Goal: Complete application form: Complete application form

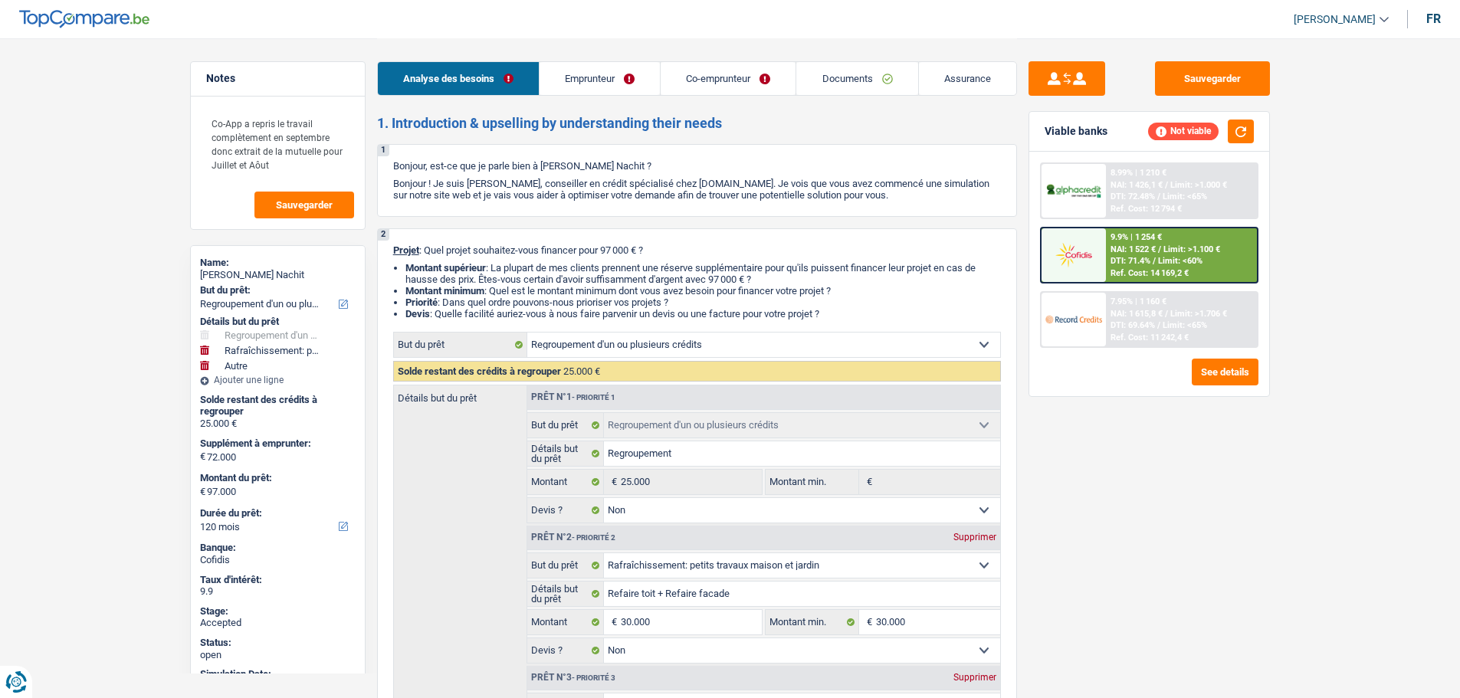
select select "refinancing"
select select "houseOrGarden"
select select "other"
select select "120"
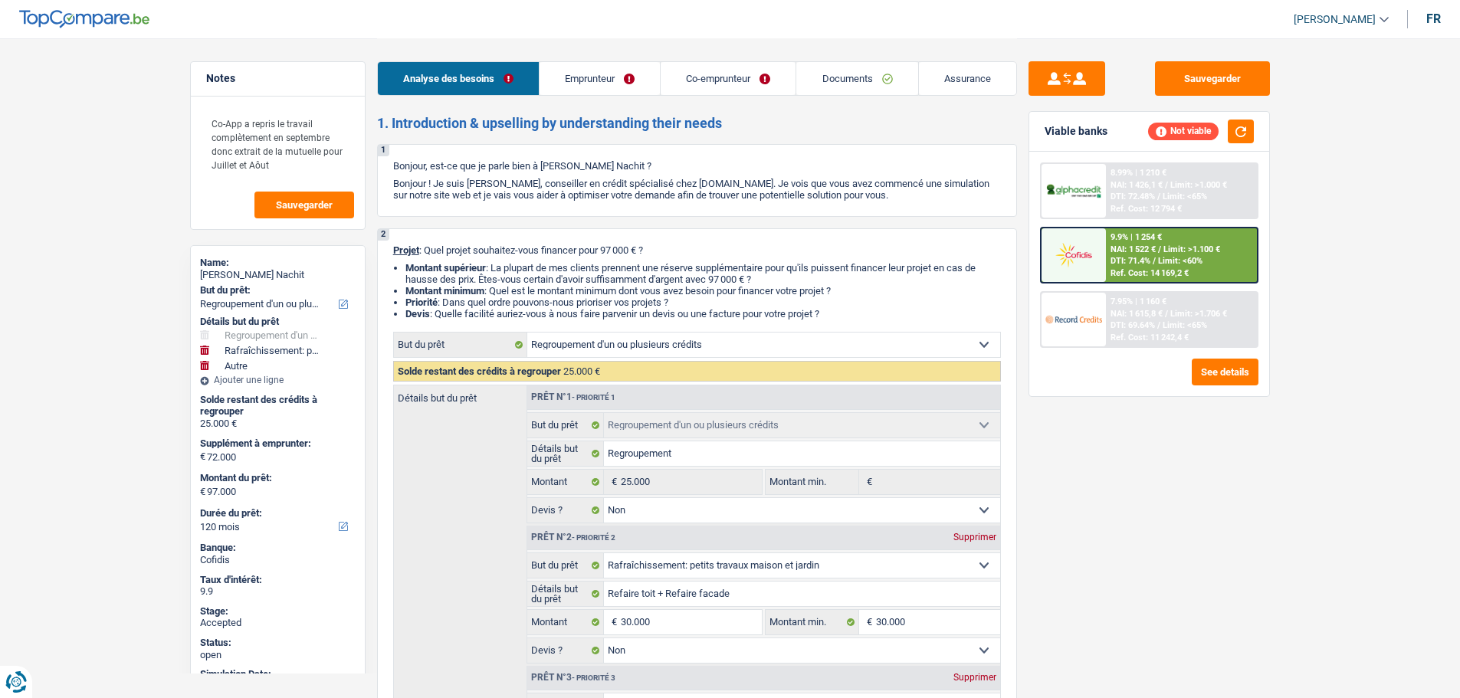
select select "refinancing"
select select "false"
select select "houseOrGarden"
select select "false"
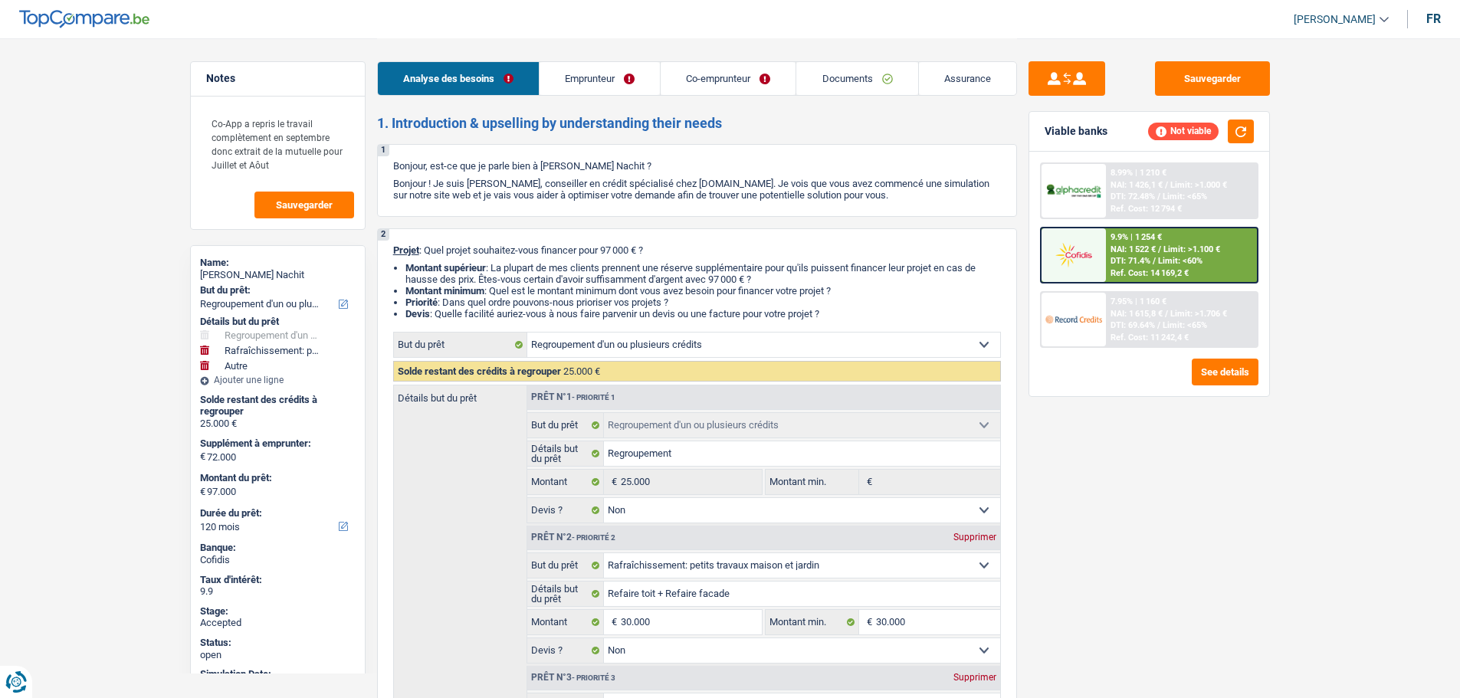
select select "other"
select select "120"
select select "worker"
select select "privateEmployee"
select select "netSalary"
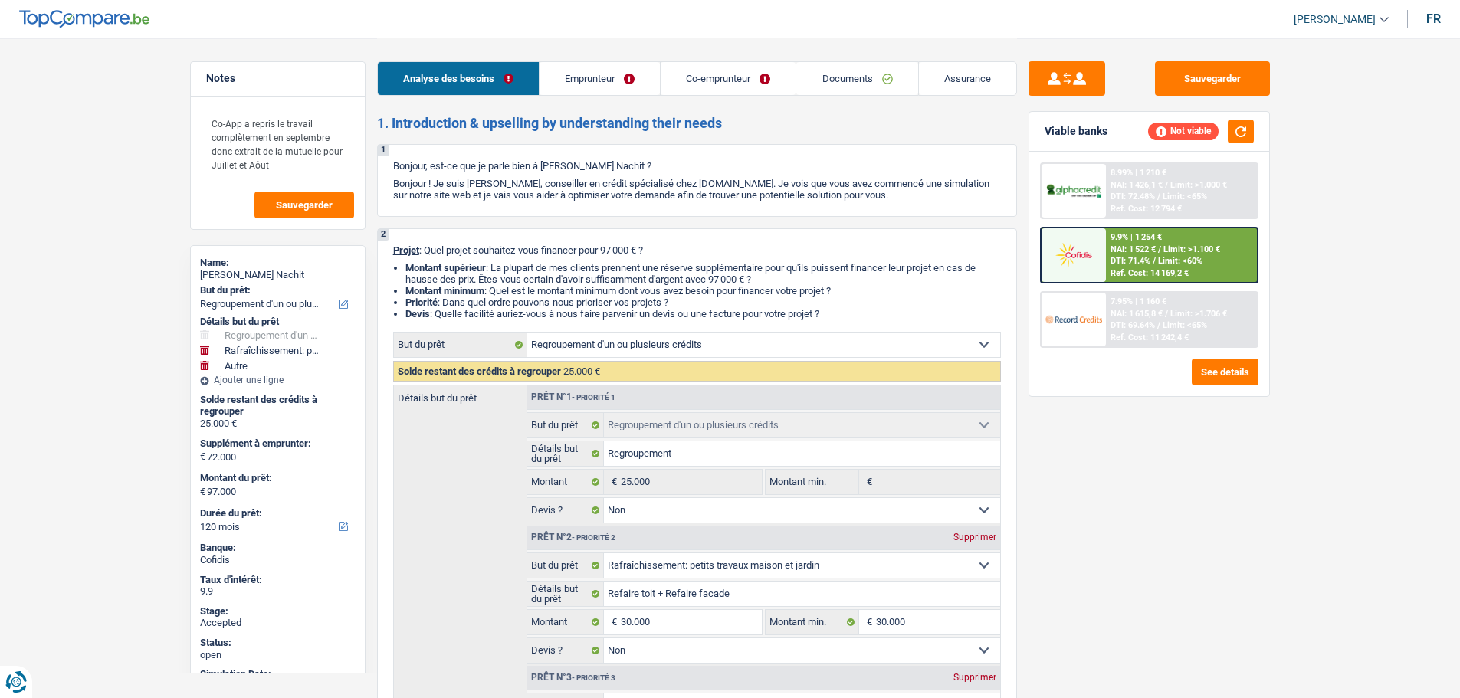
select select "mealVouchers"
select select "familyAllowances"
select select "netSalary"
select select "mealVouchers"
select select "ownerWithMortgage"
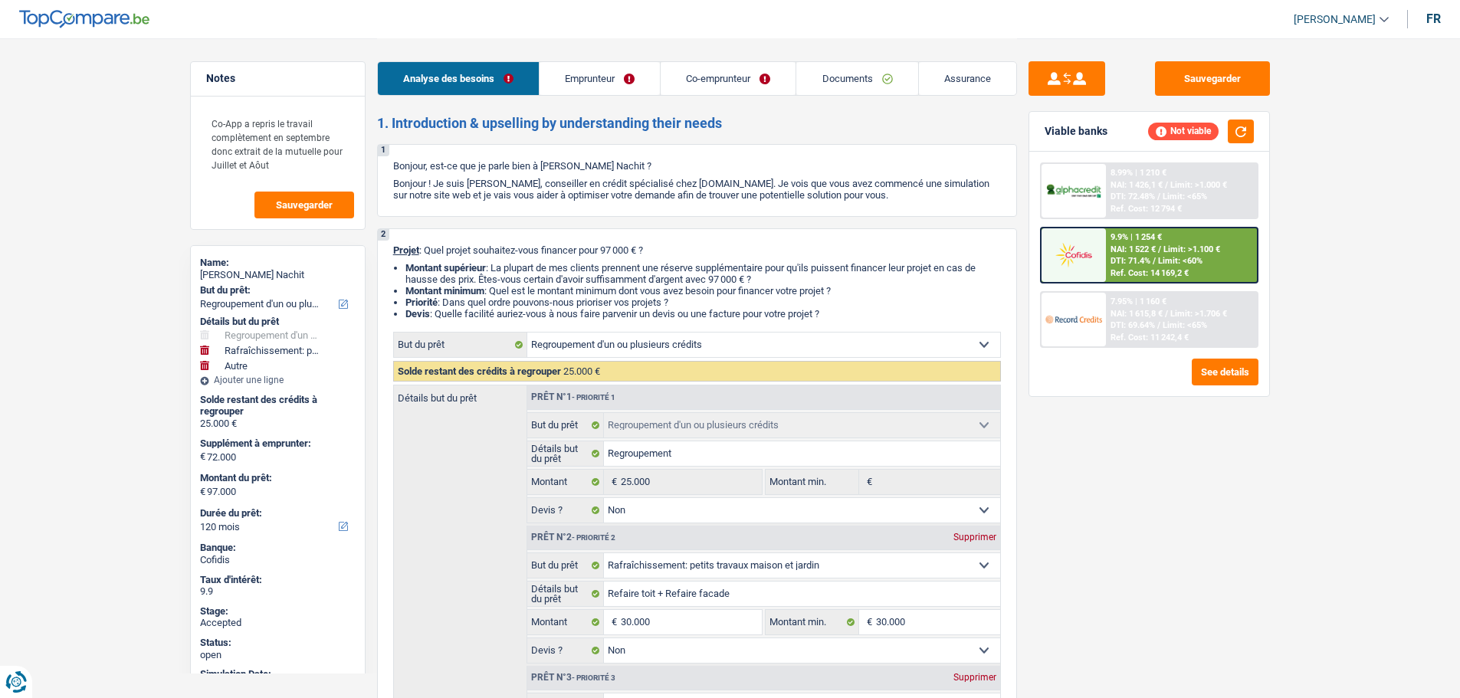
select select "mortgage"
select select "300"
select select "carLoan"
select select "60"
select select "carLoan"
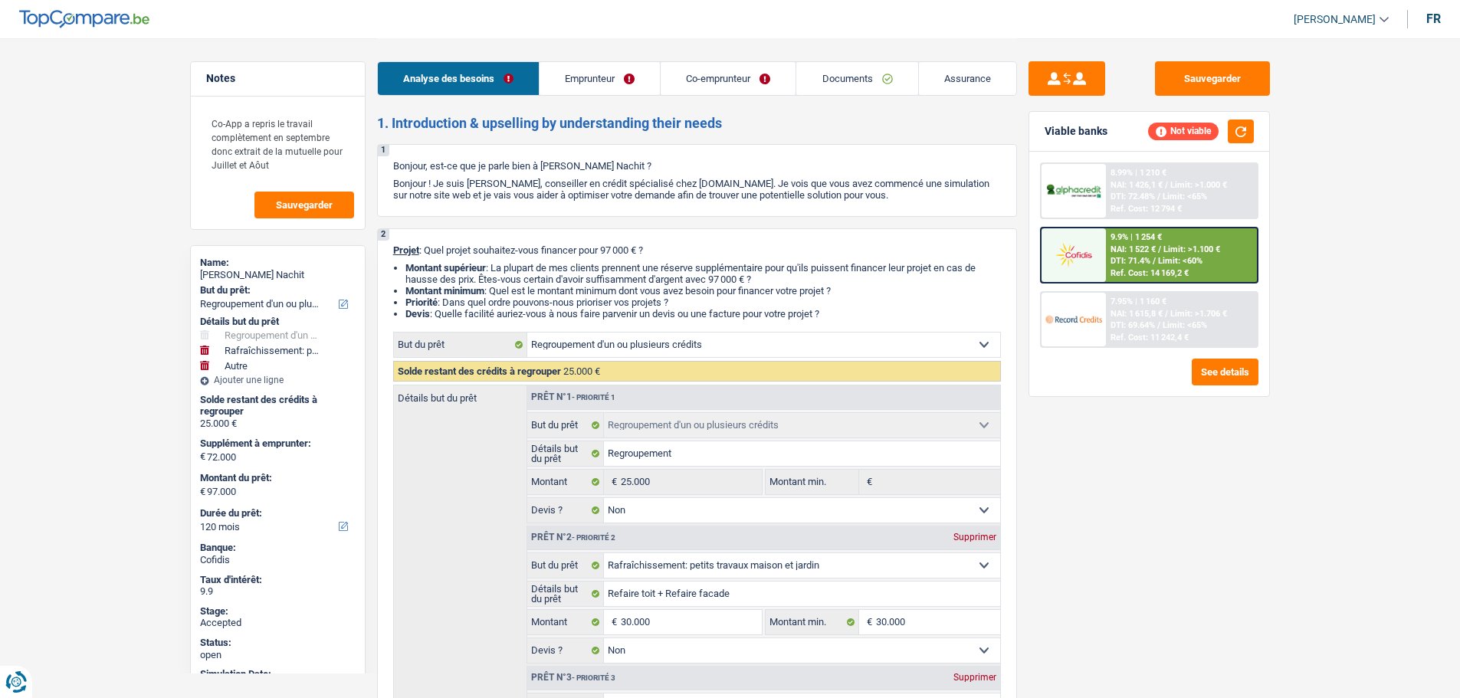
select select "60"
select select "personalLoan"
select select "other"
select select "84"
select select "refinancing"
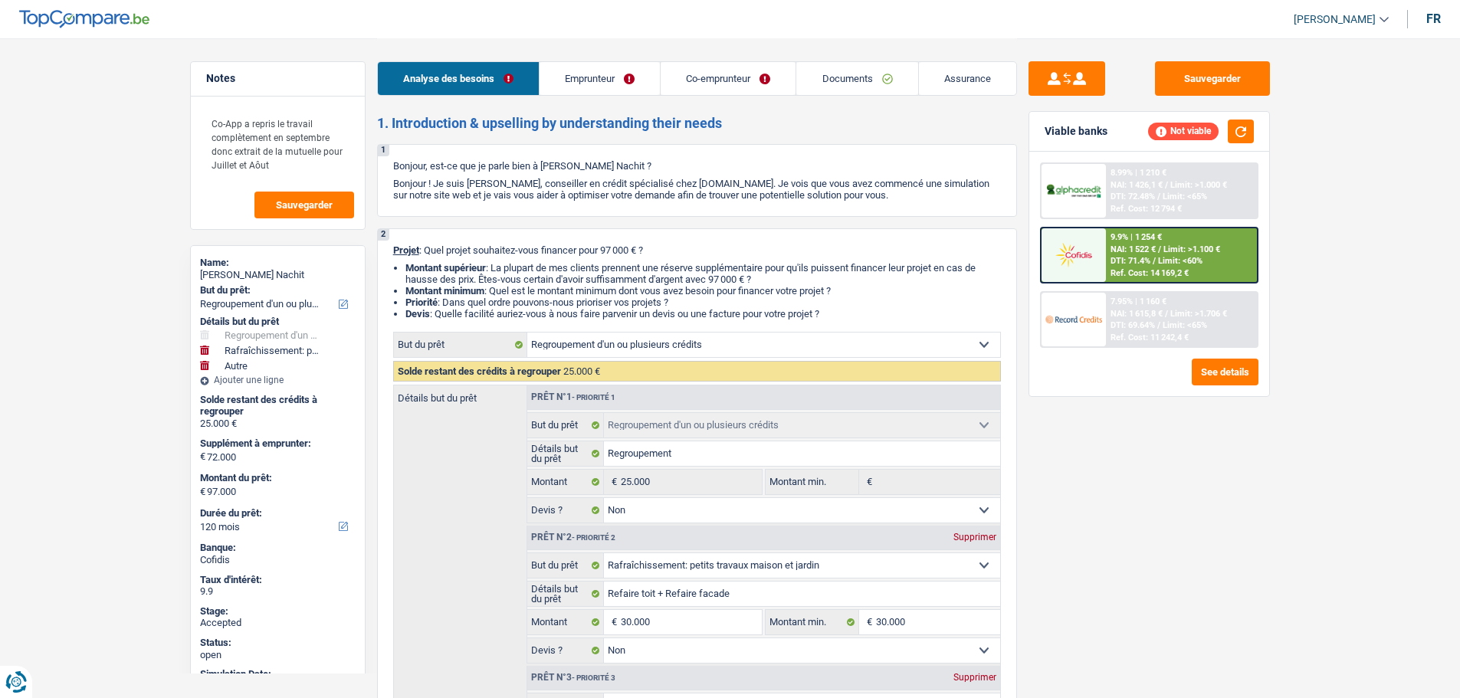
select select "refinancing"
select select "false"
select select "houseOrGarden"
select select "false"
select select "other"
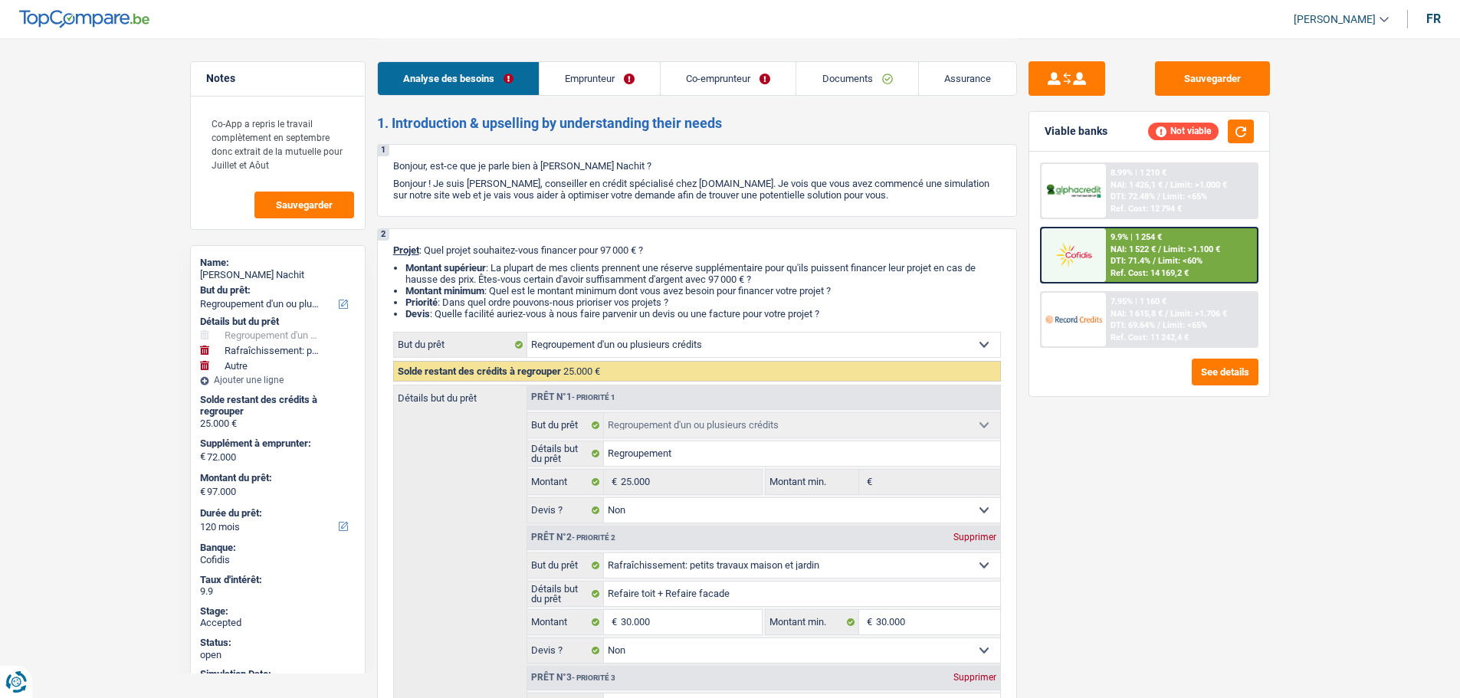
select select "120"
drag, startPoint x: 1350, startPoint y: 25, endPoint x: 1343, endPoint y: 27, distance: 8.0
click at [1350, 25] on span "[PERSON_NAME]" at bounding box center [1335, 19] width 82 height 13
click at [1298, 136] on button "SO" at bounding box center [1307, 140] width 136 height 31
select select "applicant"
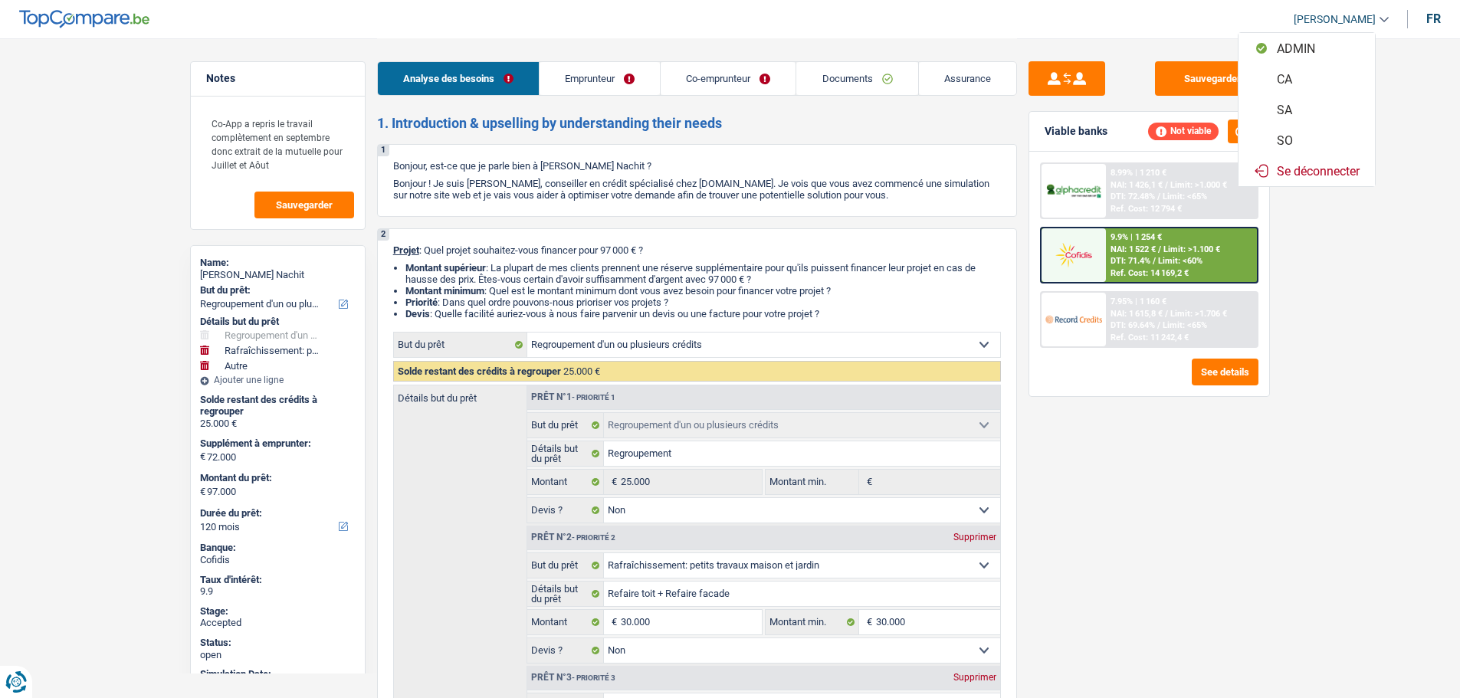
select select "applicant"
select select "refinancing"
select select "false"
select select "houseOrGarden"
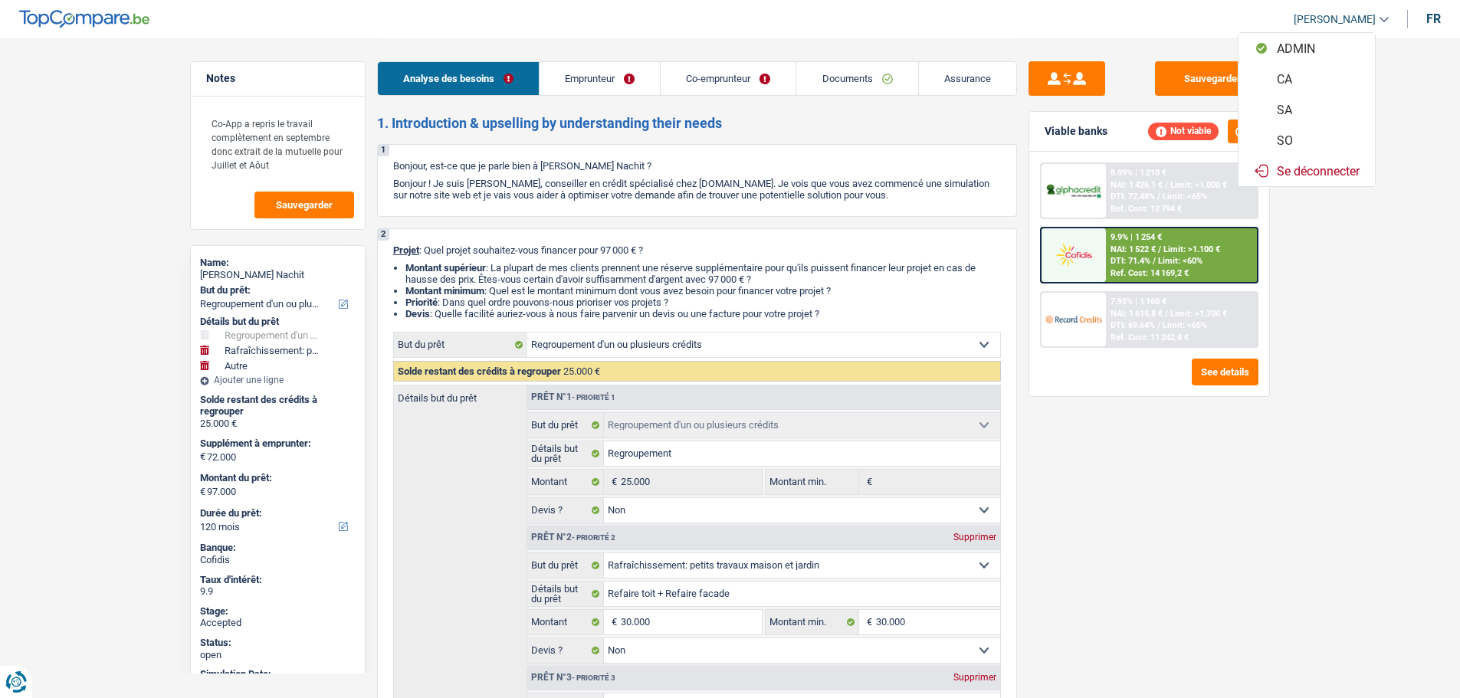
select select "false"
select select "other"
select select "120"
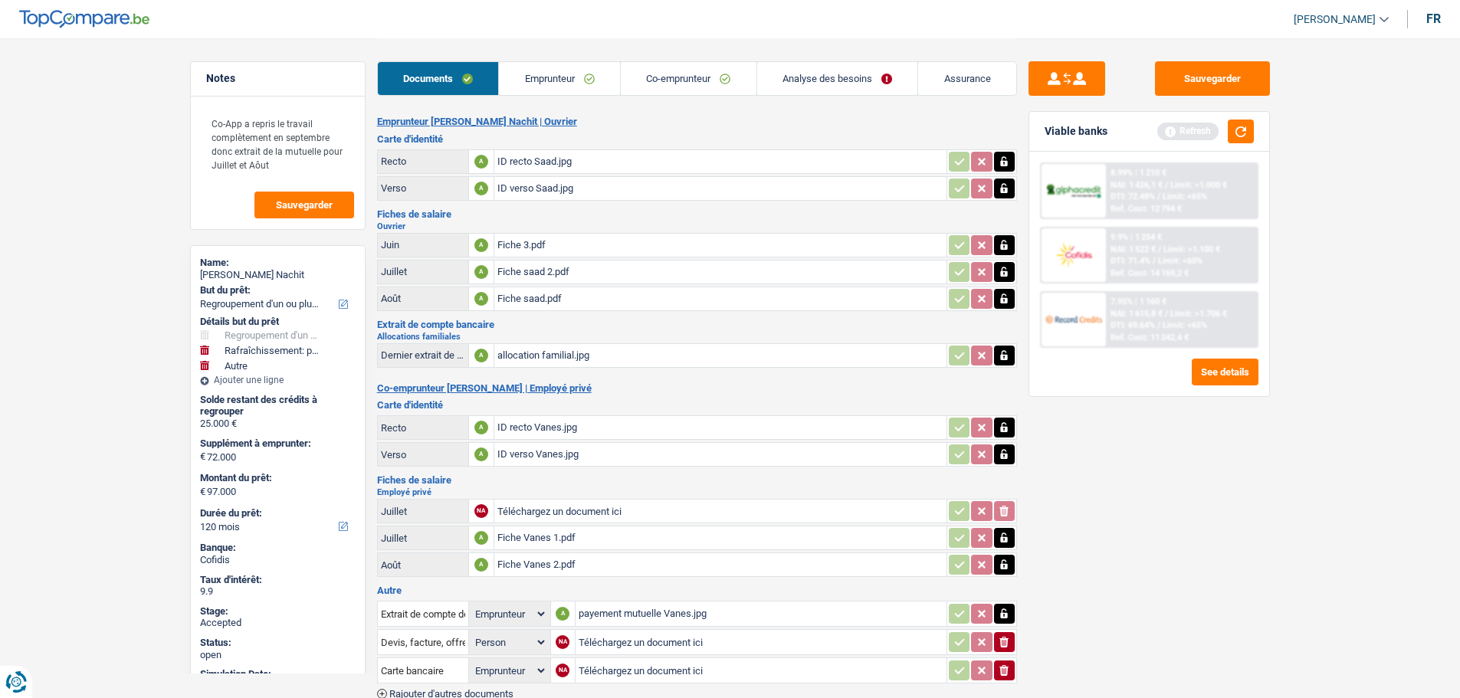
click at [874, 75] on link "Analyse des besoins" at bounding box center [837, 78] width 161 height 33
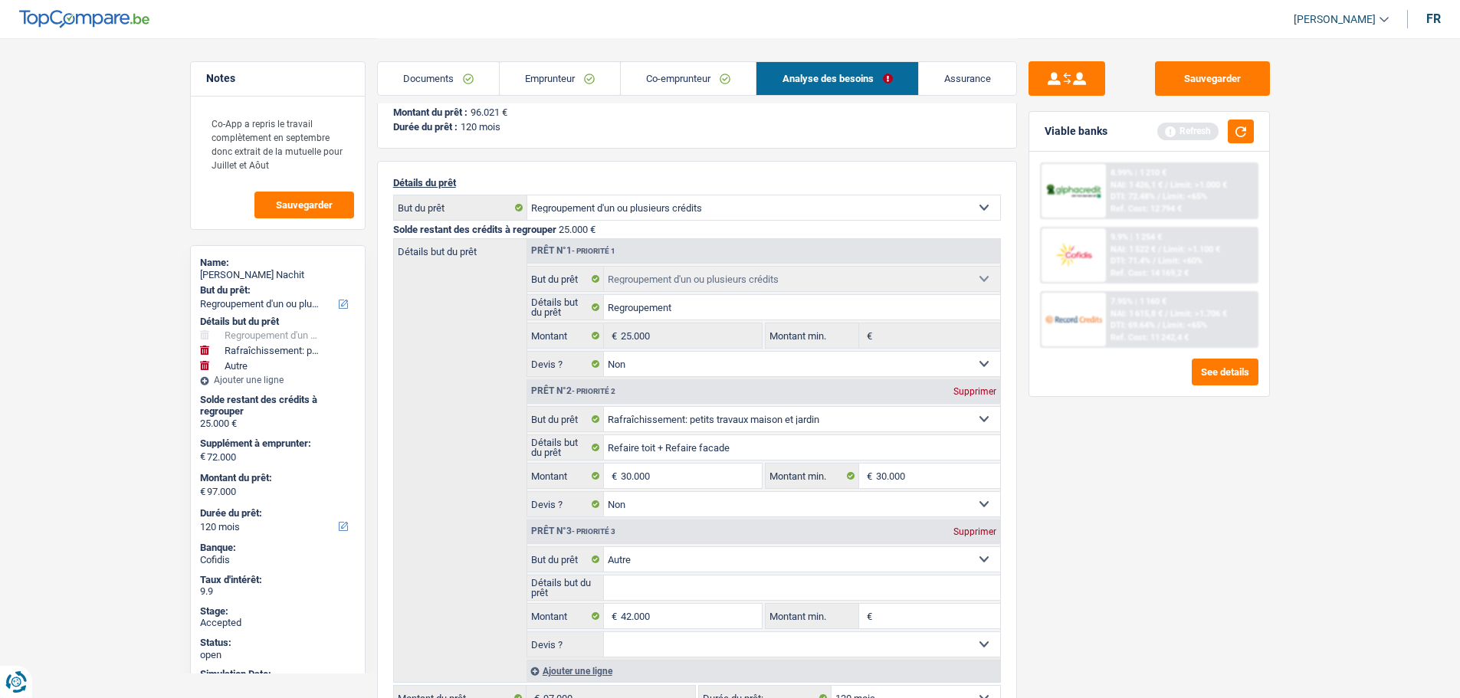
scroll to position [77, 0]
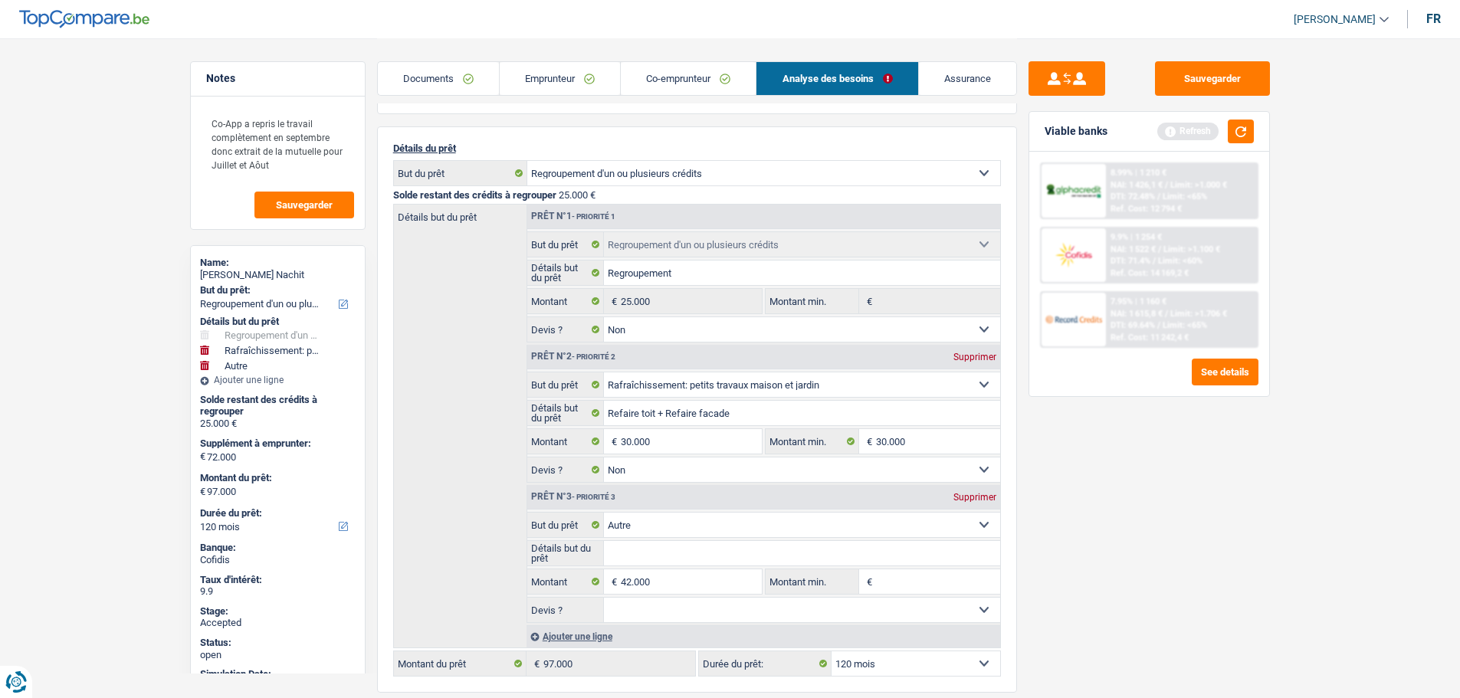
click at [254, 274] on div "Saad Soussi Nachit" at bounding box center [278, 275] width 156 height 12
copy div "Saad Soussi Nachit"
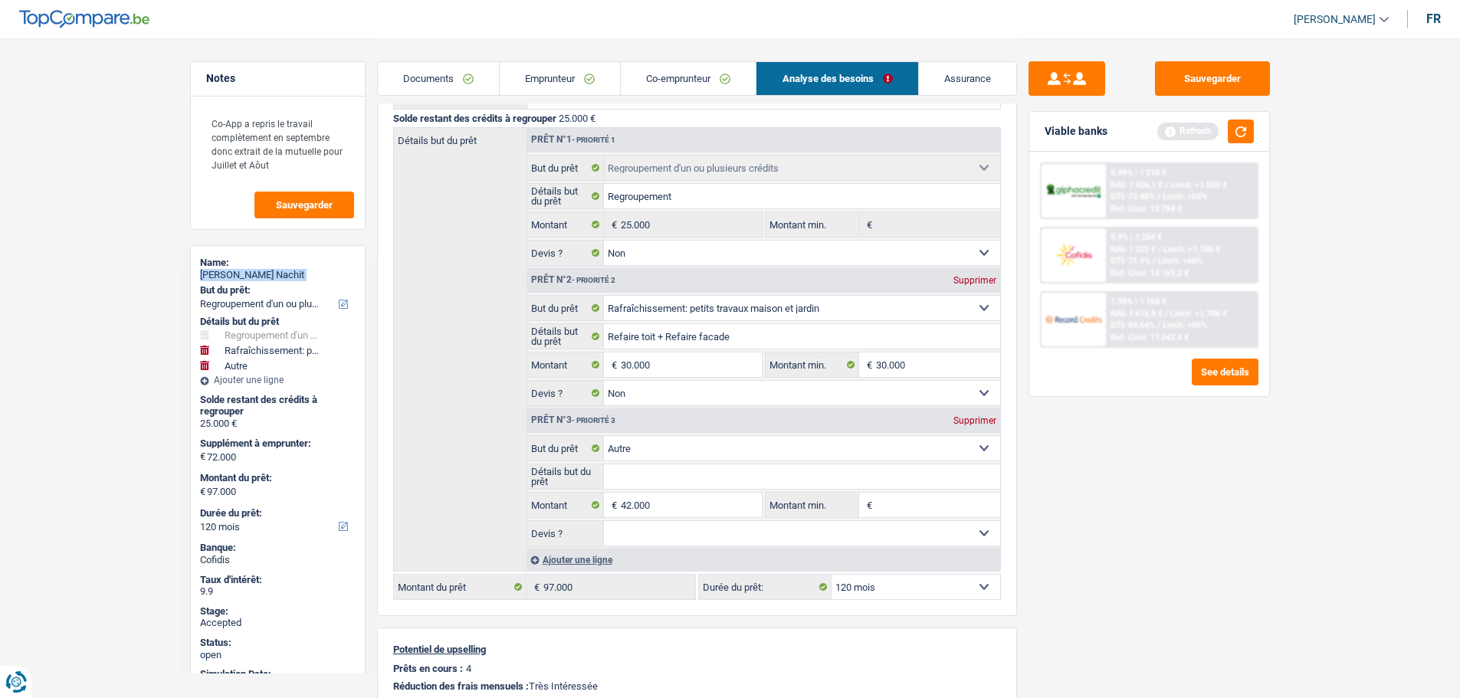
scroll to position [0, 0]
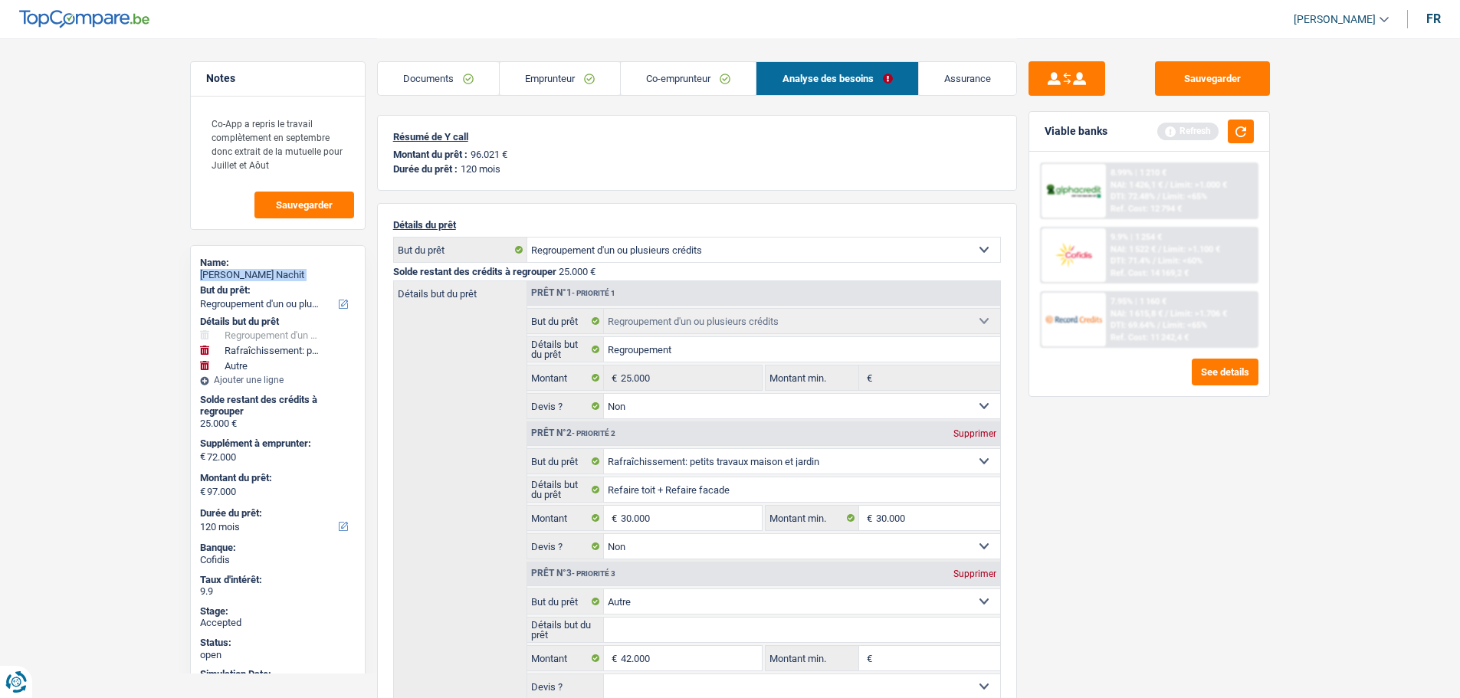
click at [554, 77] on link "Emprunteur" at bounding box center [560, 78] width 120 height 33
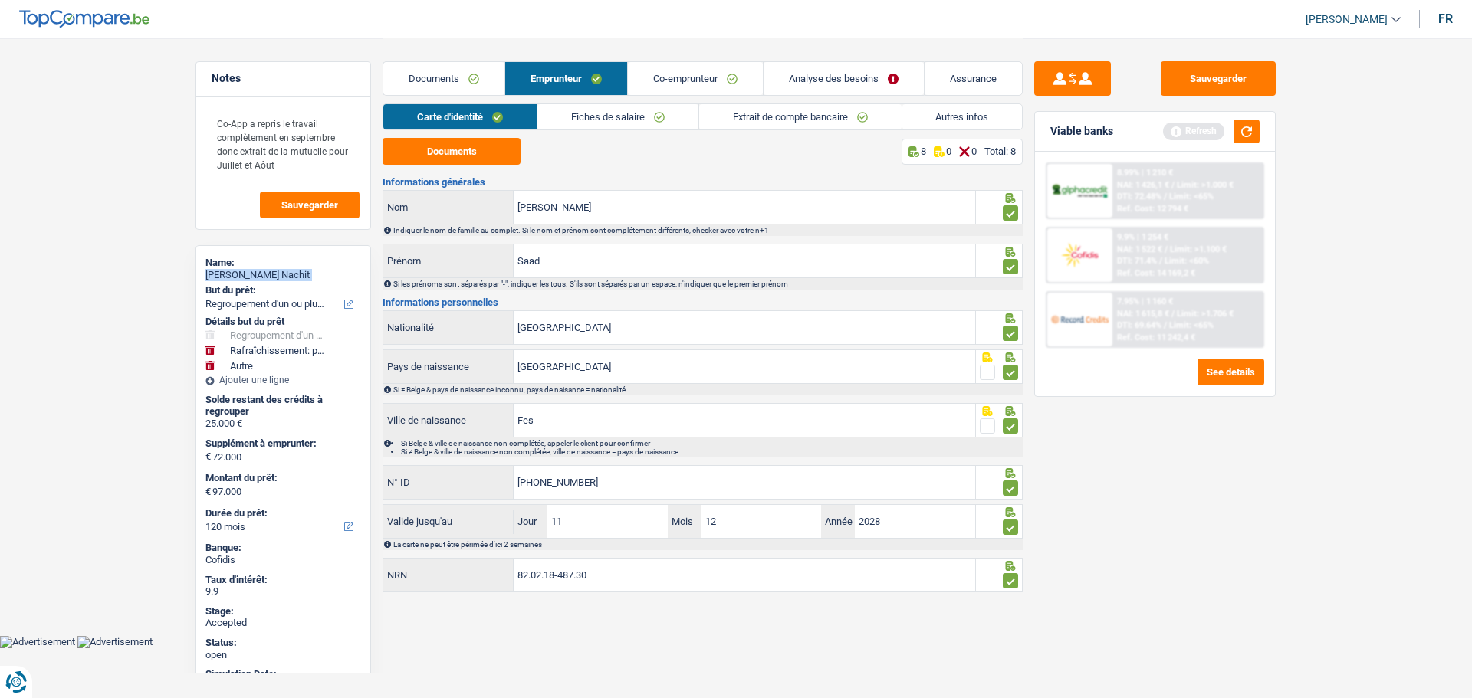
click at [576, 109] on link "Fiches de salaire" at bounding box center [617, 116] width 161 height 25
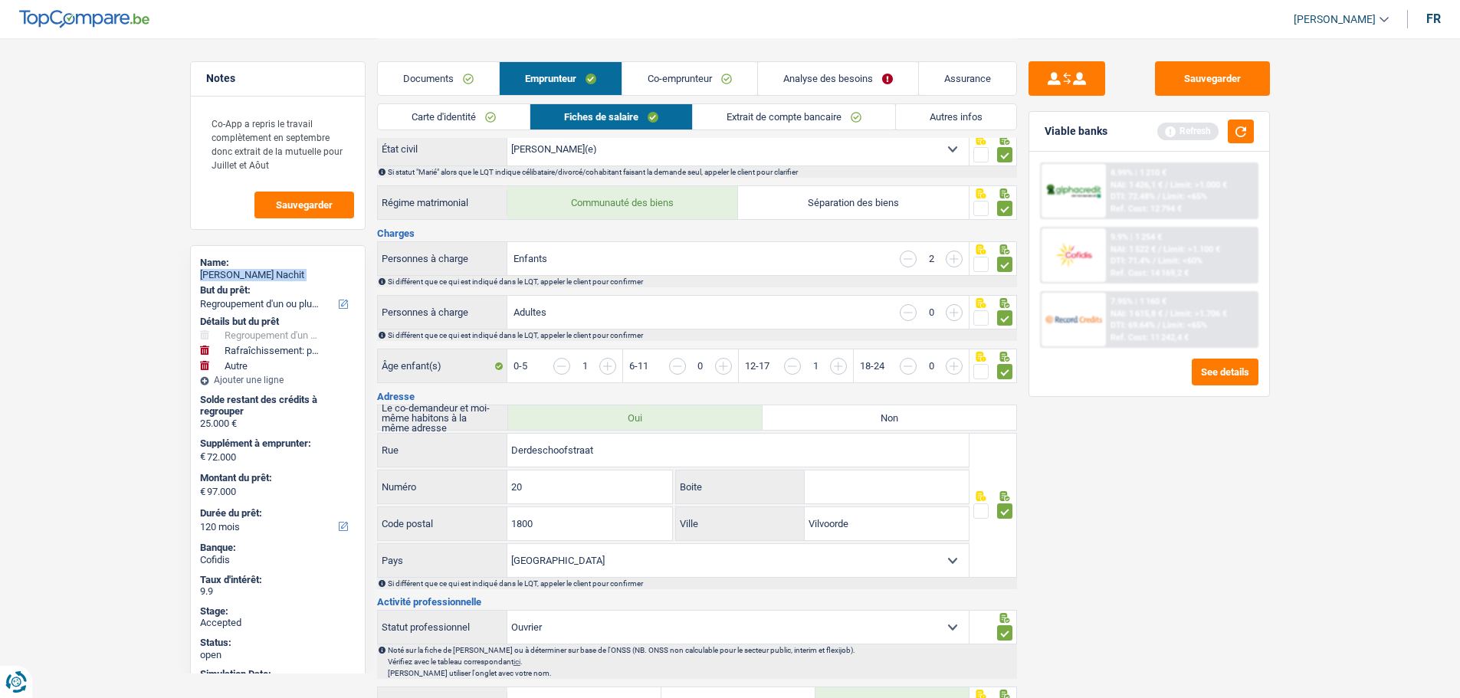
scroll to position [230, 0]
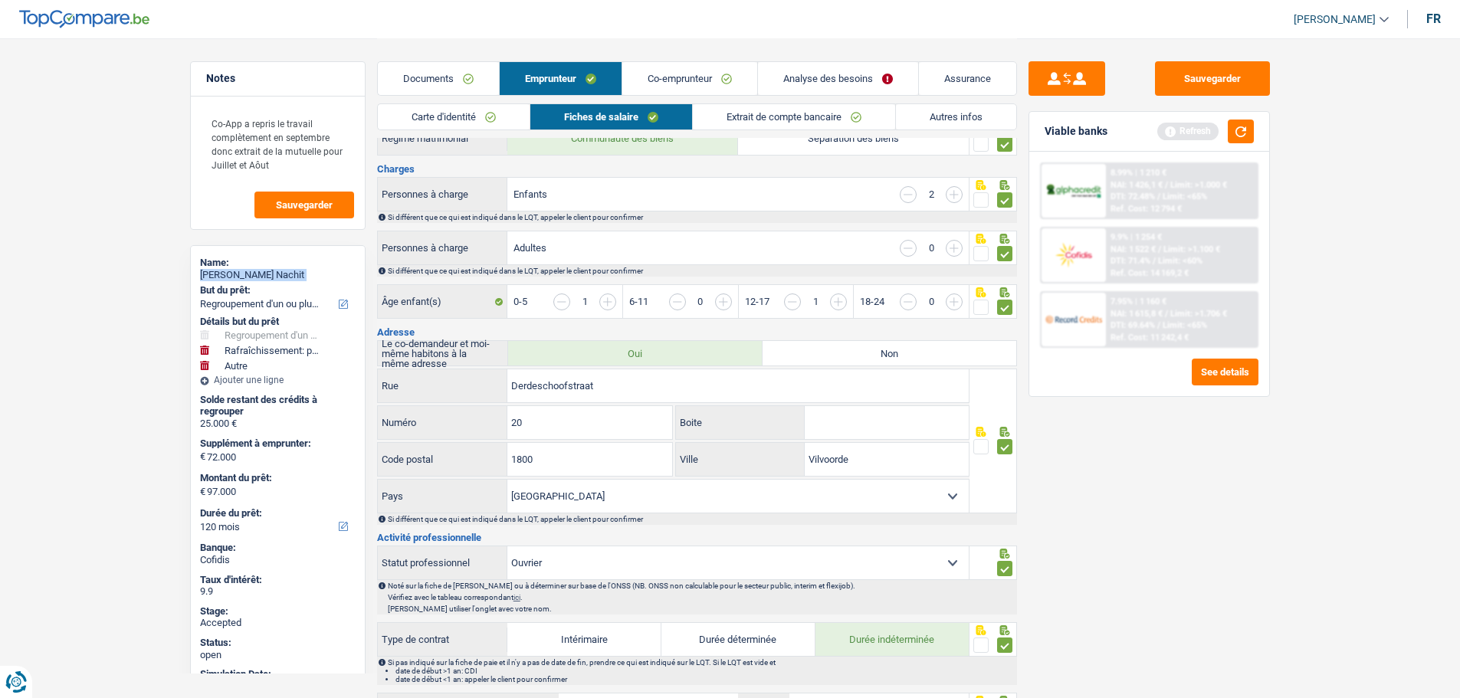
click at [733, 118] on link "Extrait de compte bancaire" at bounding box center [794, 116] width 202 height 25
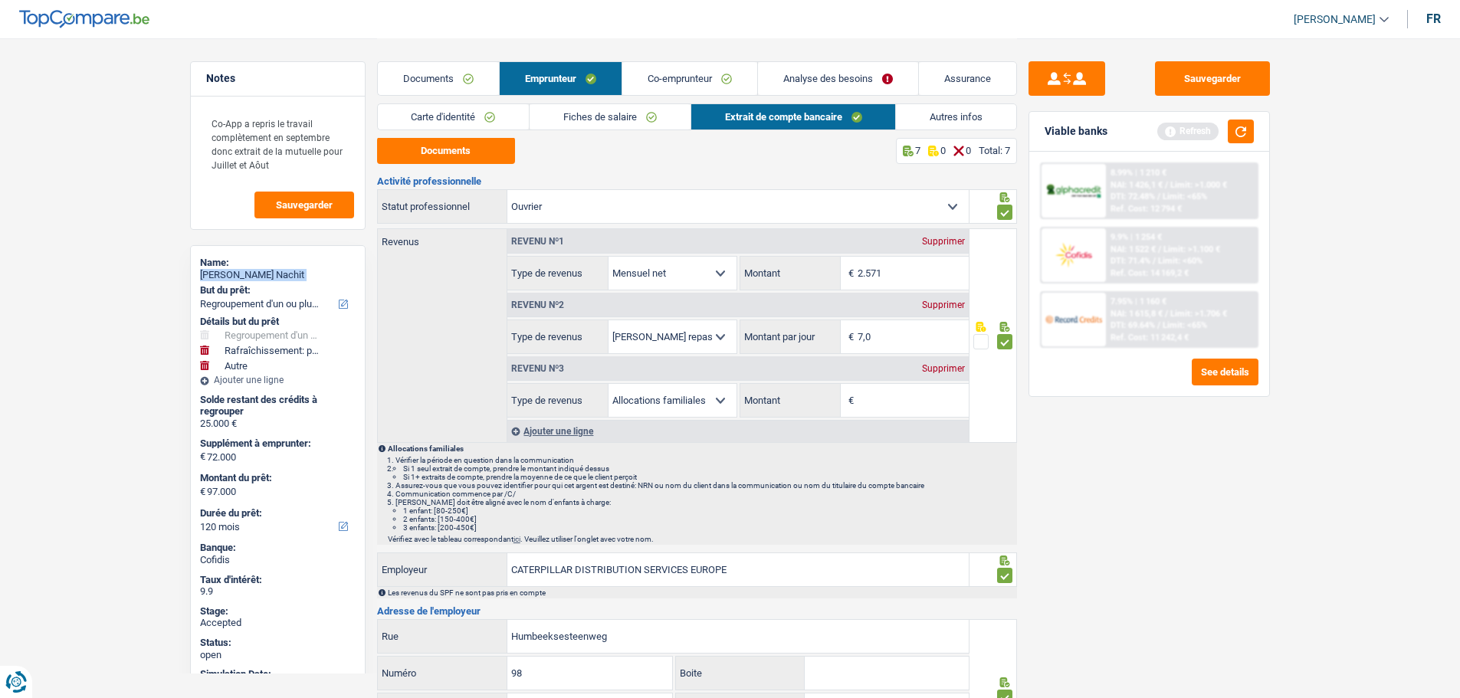
scroll to position [0, 0]
click at [681, 77] on link "Co-emprunteur" at bounding box center [689, 78] width 135 height 33
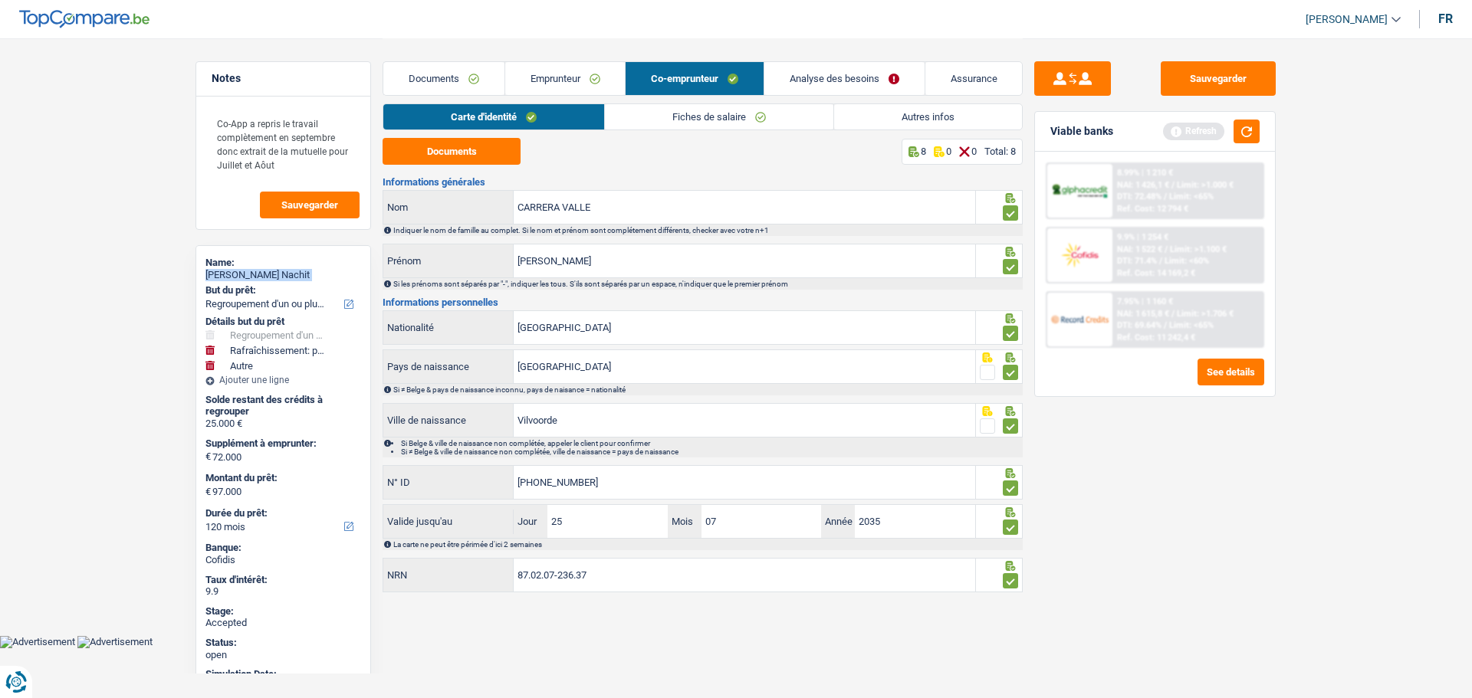
click at [681, 110] on link "Fiches de salaire" at bounding box center [719, 116] width 228 height 25
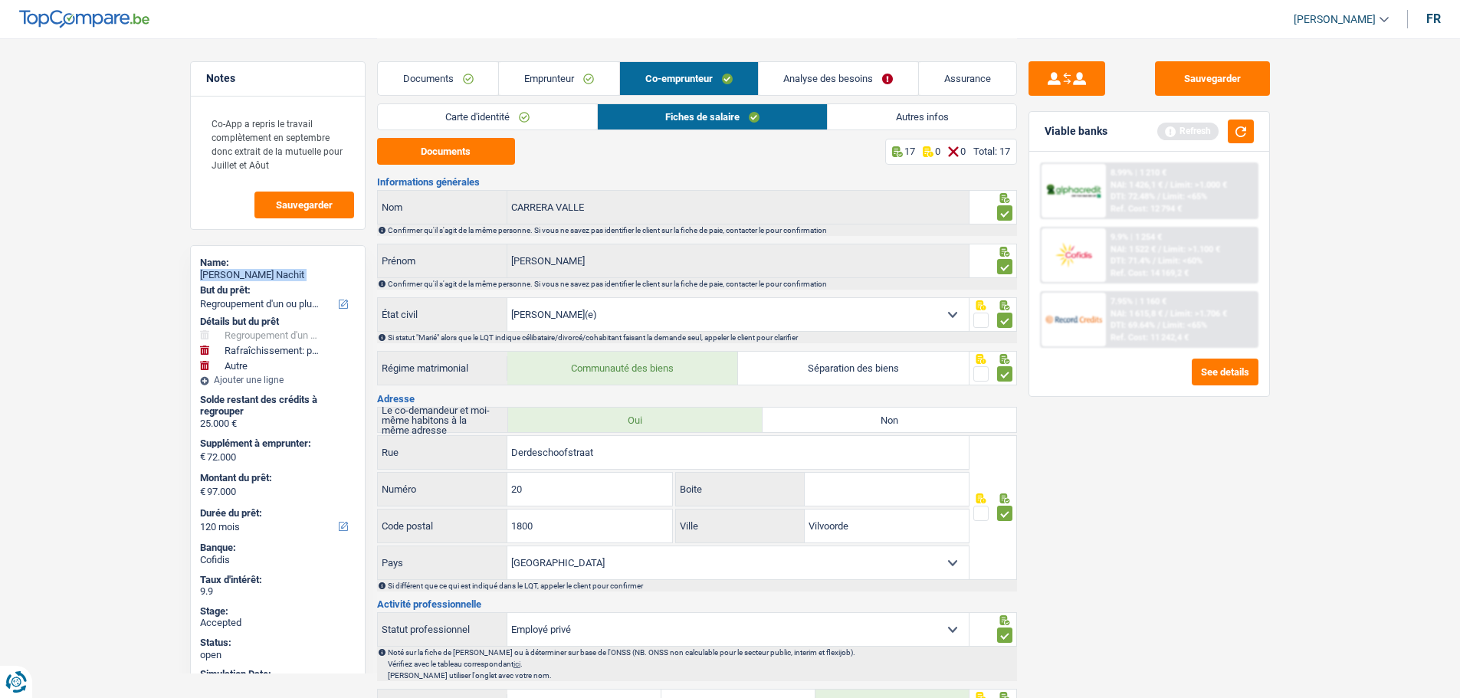
click at [543, 70] on link "Emprunteur" at bounding box center [559, 78] width 120 height 33
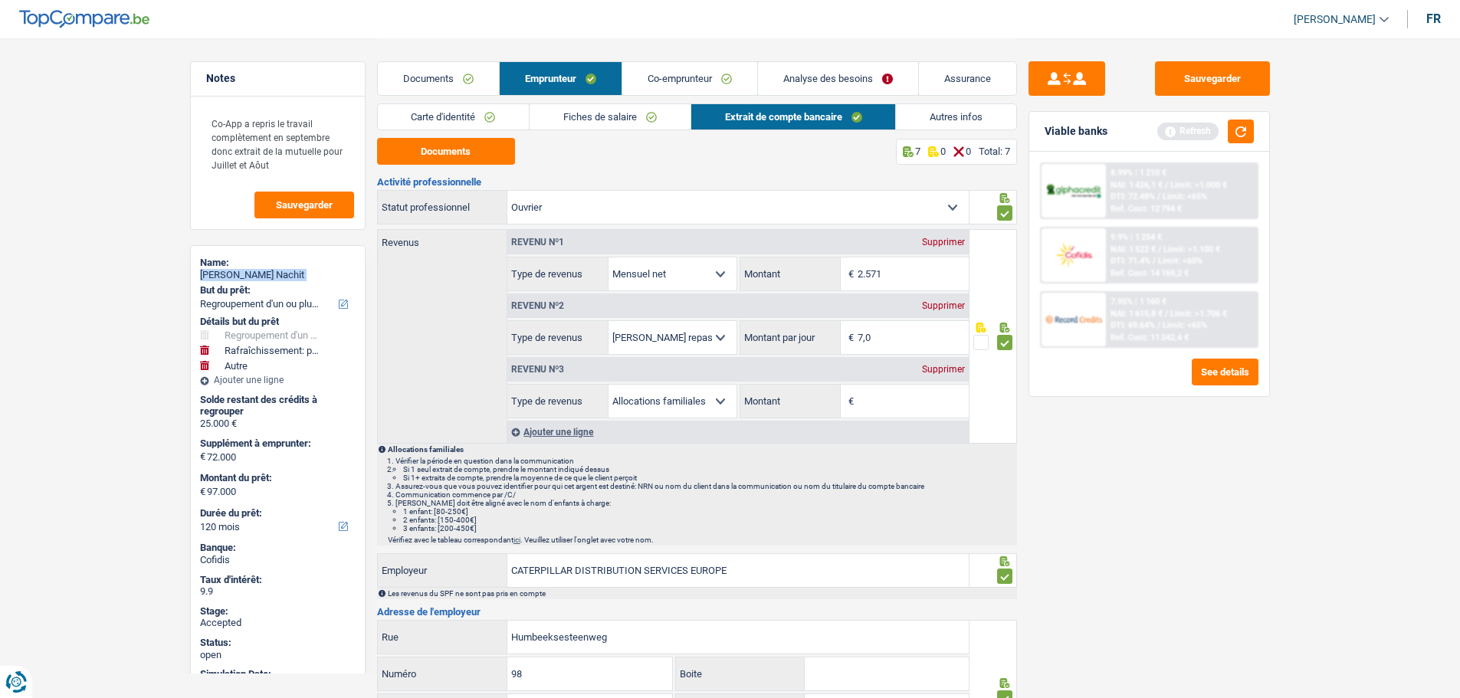
click at [665, 79] on link "Co-emprunteur" at bounding box center [689, 78] width 135 height 33
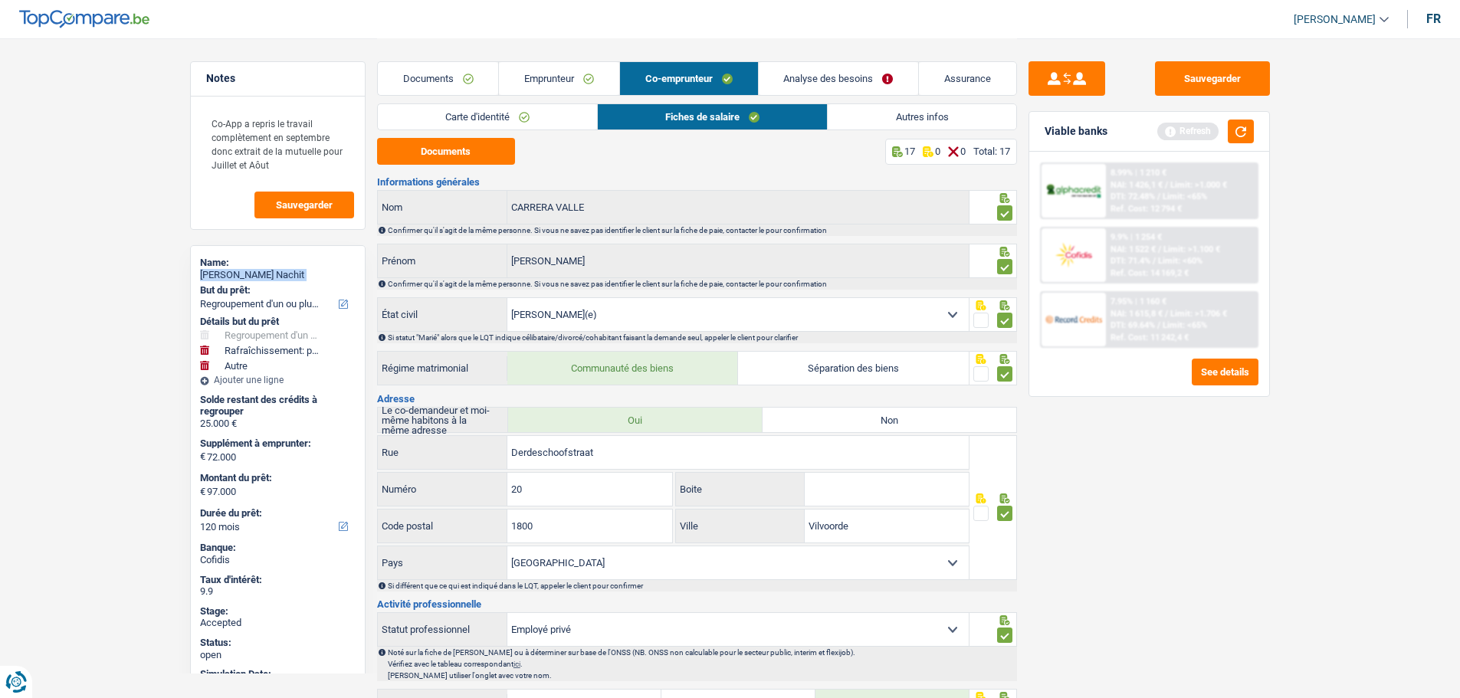
click at [438, 74] on link "Documents" at bounding box center [438, 78] width 121 height 33
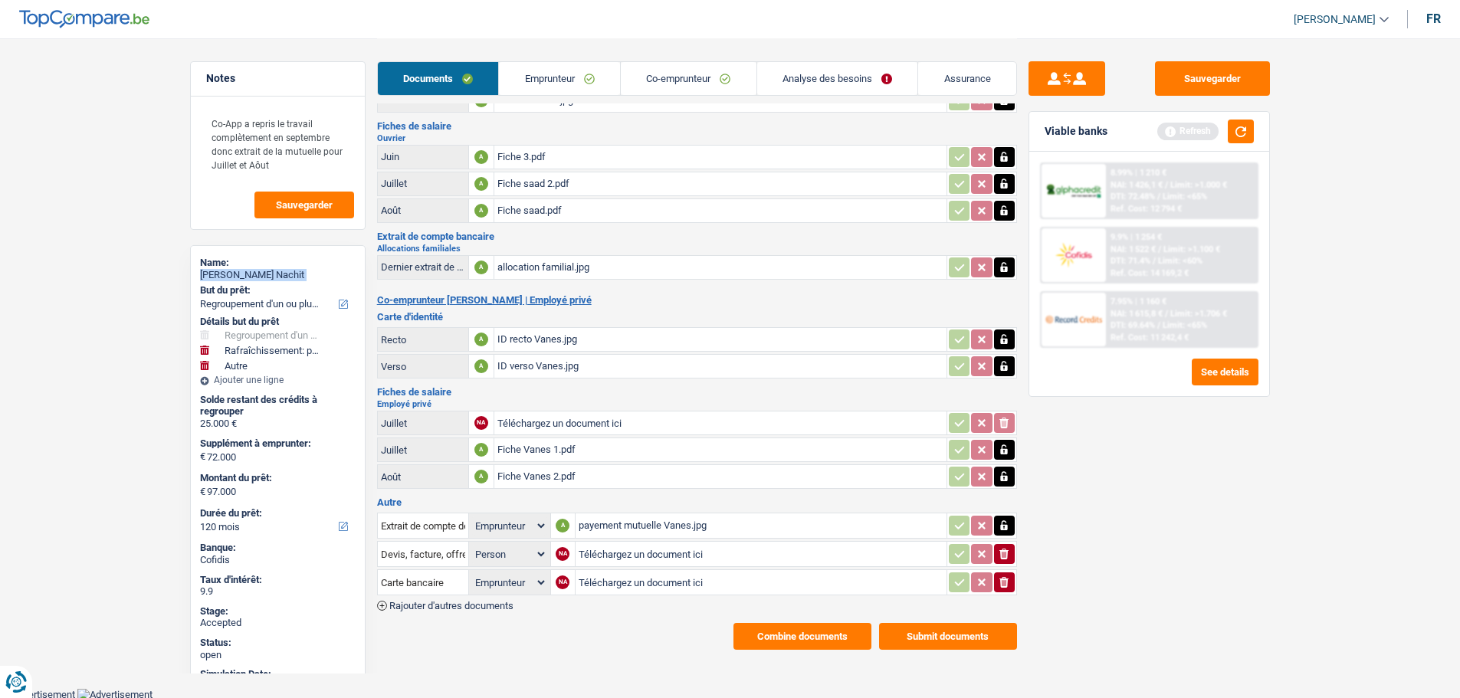
scroll to position [90, 0]
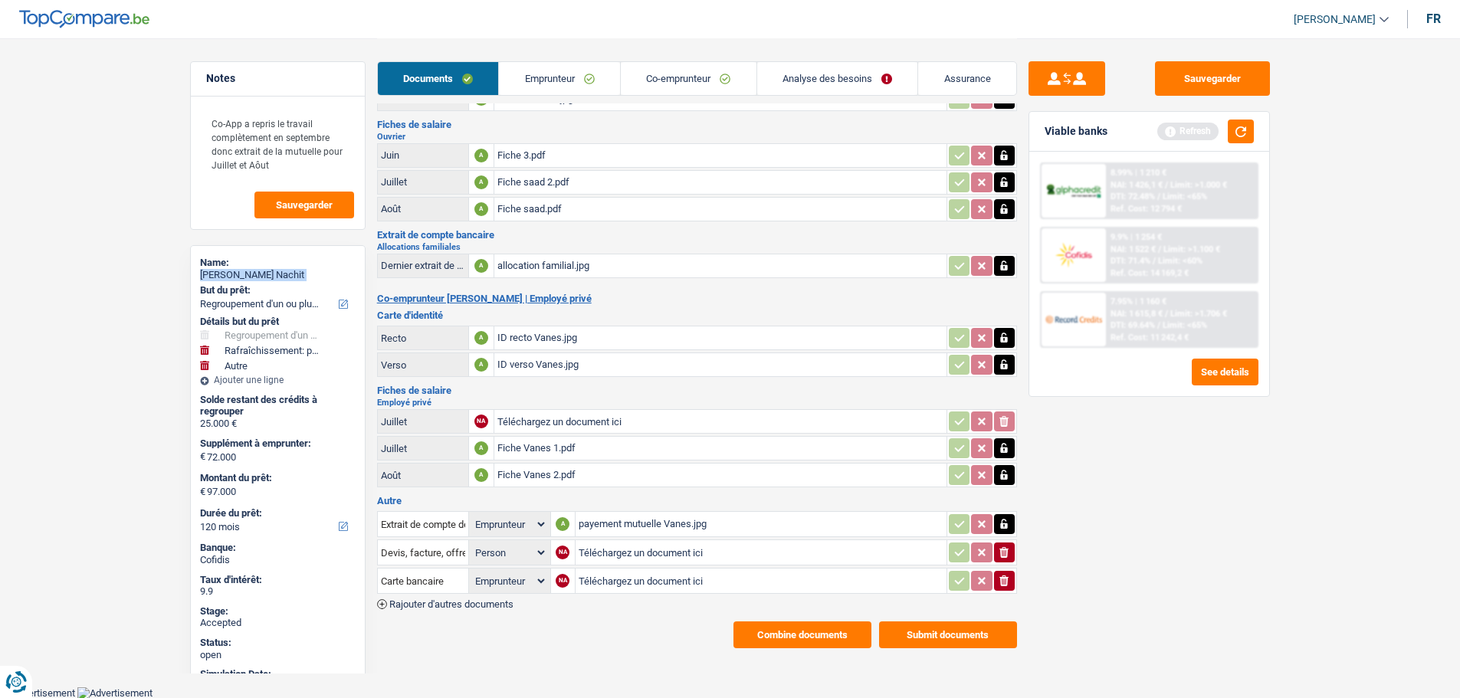
click at [764, 627] on button "Combine documents" at bounding box center [802, 635] width 138 height 27
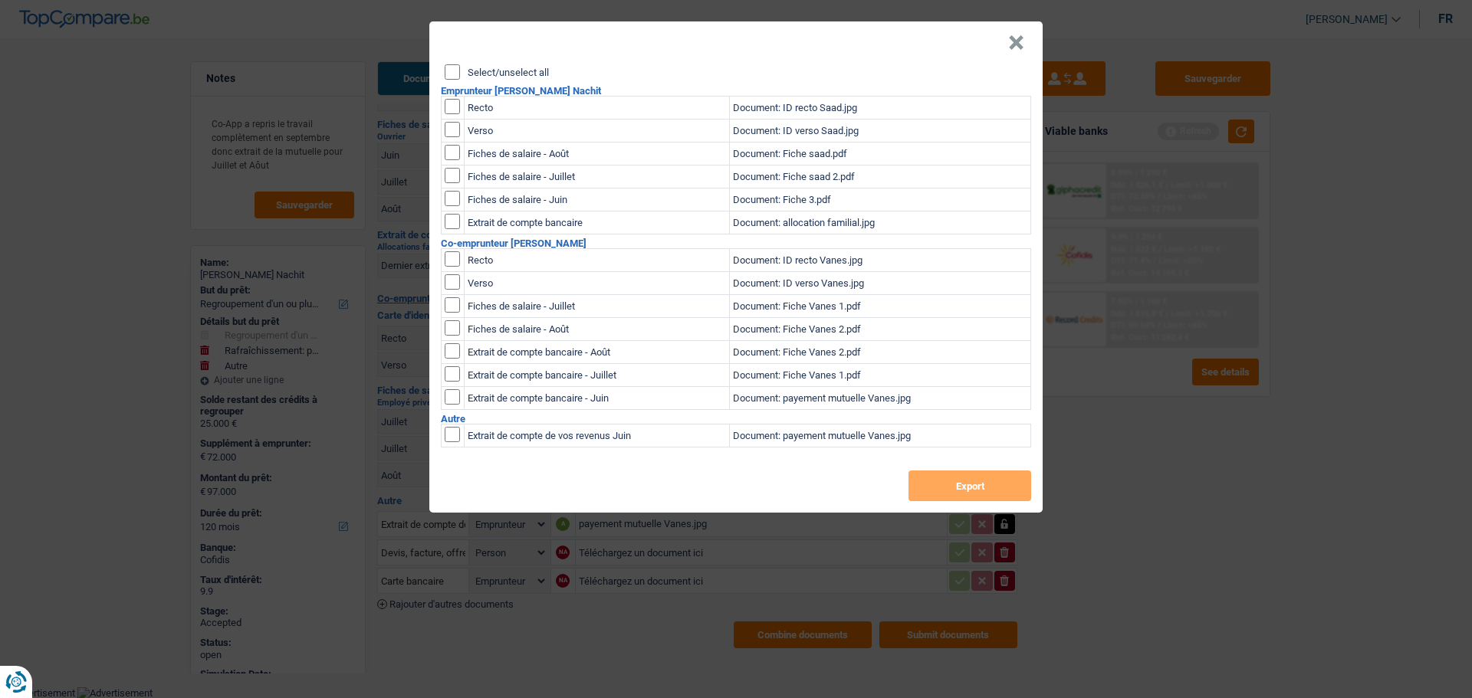
click at [507, 74] on label "Select/unselect all" at bounding box center [508, 72] width 81 height 10
click at [460, 74] on input "Select/unselect all" at bounding box center [452, 71] width 15 height 15
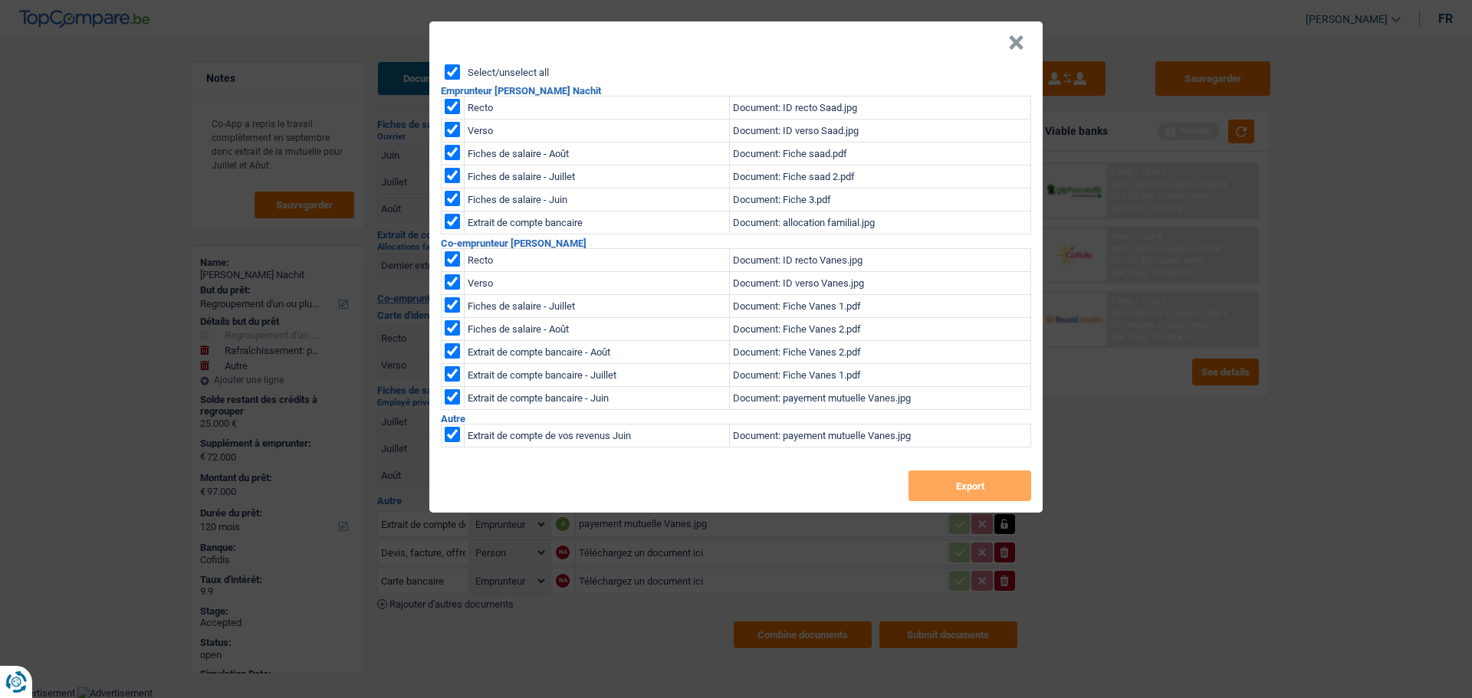
checkbox input "true"
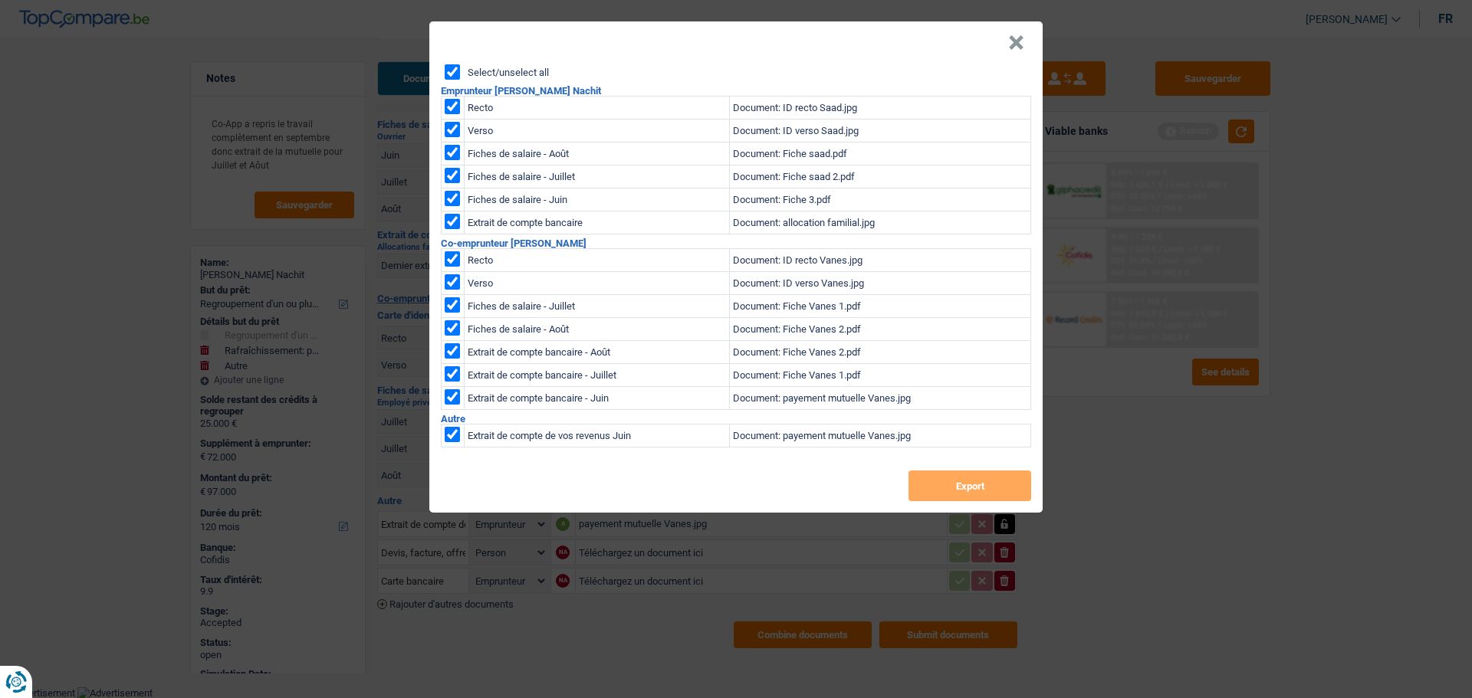
checkbox input "true"
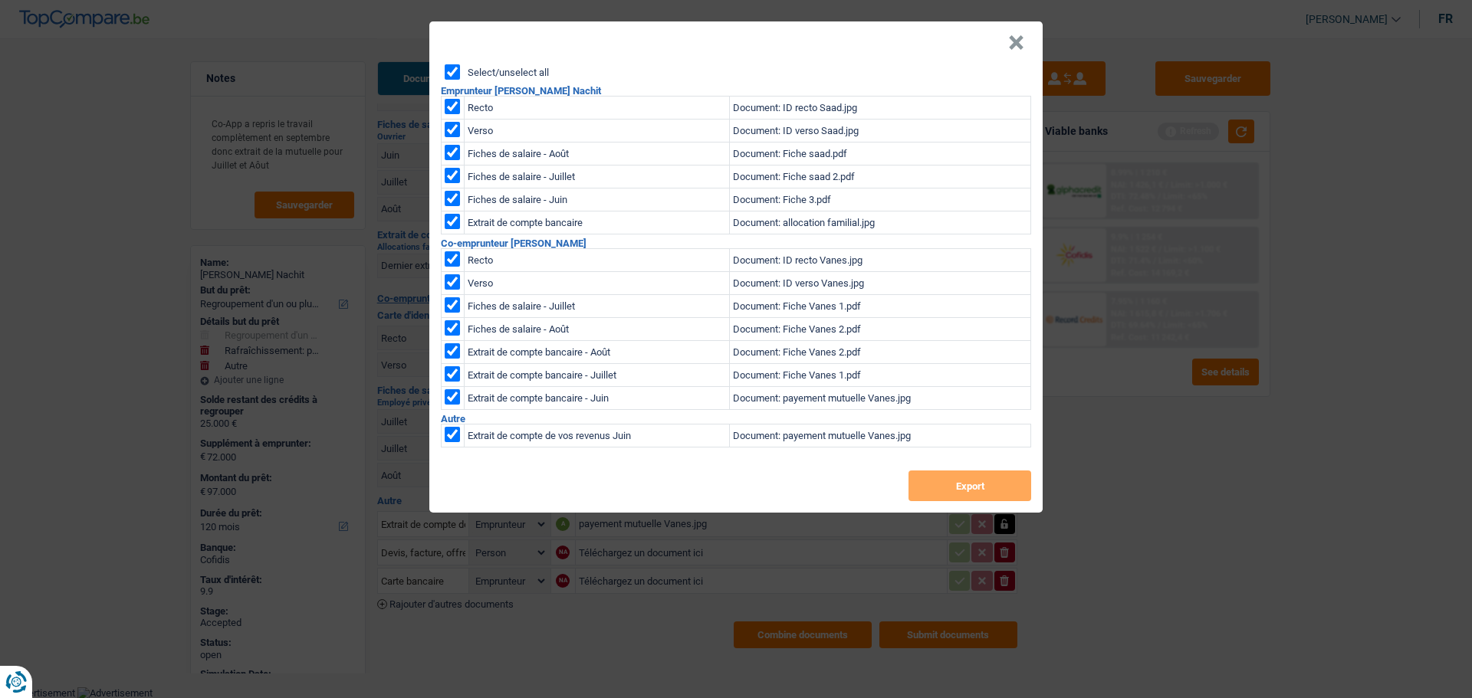
checkbox input "true"
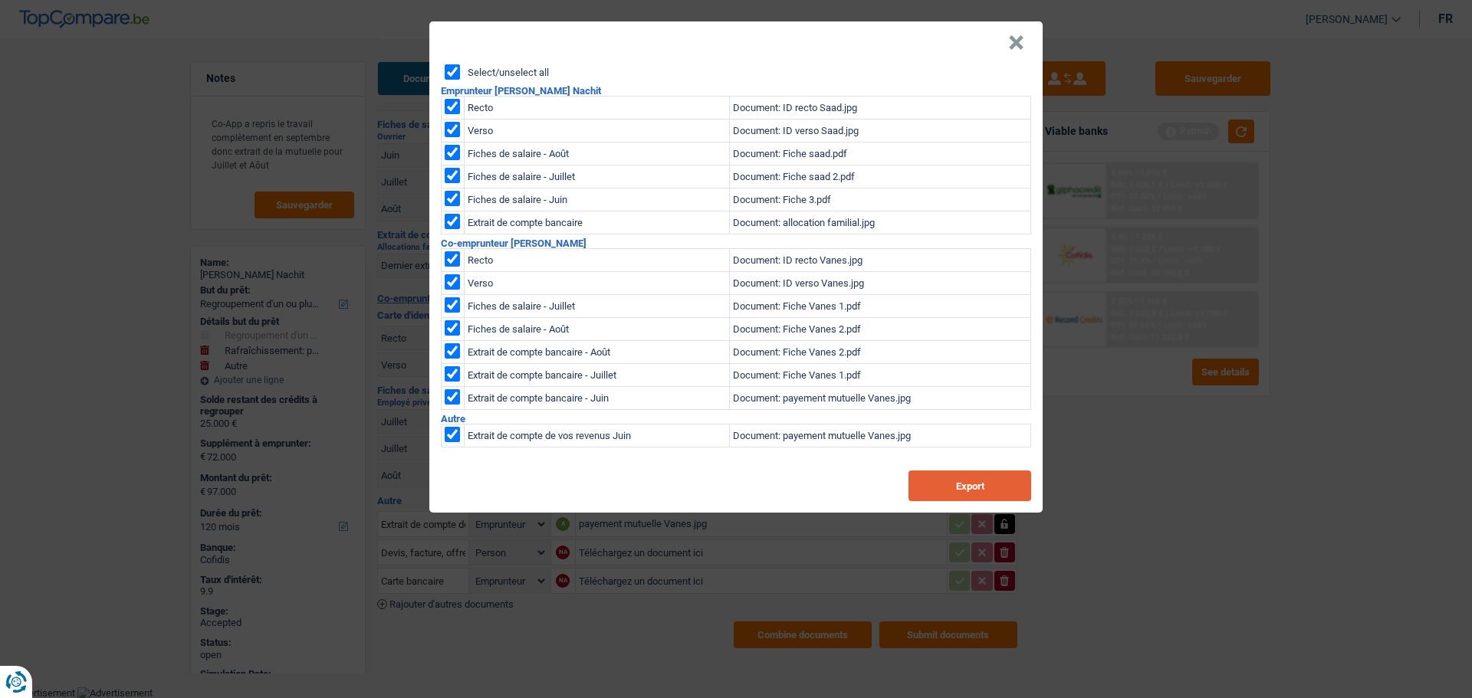
click at [963, 481] on button "Export" at bounding box center [969, 486] width 123 height 31
drag, startPoint x: 1019, startPoint y: 49, endPoint x: 752, endPoint y: 18, distance: 269.3
click at [1019, 49] on button "×" at bounding box center [1016, 42] width 16 height 15
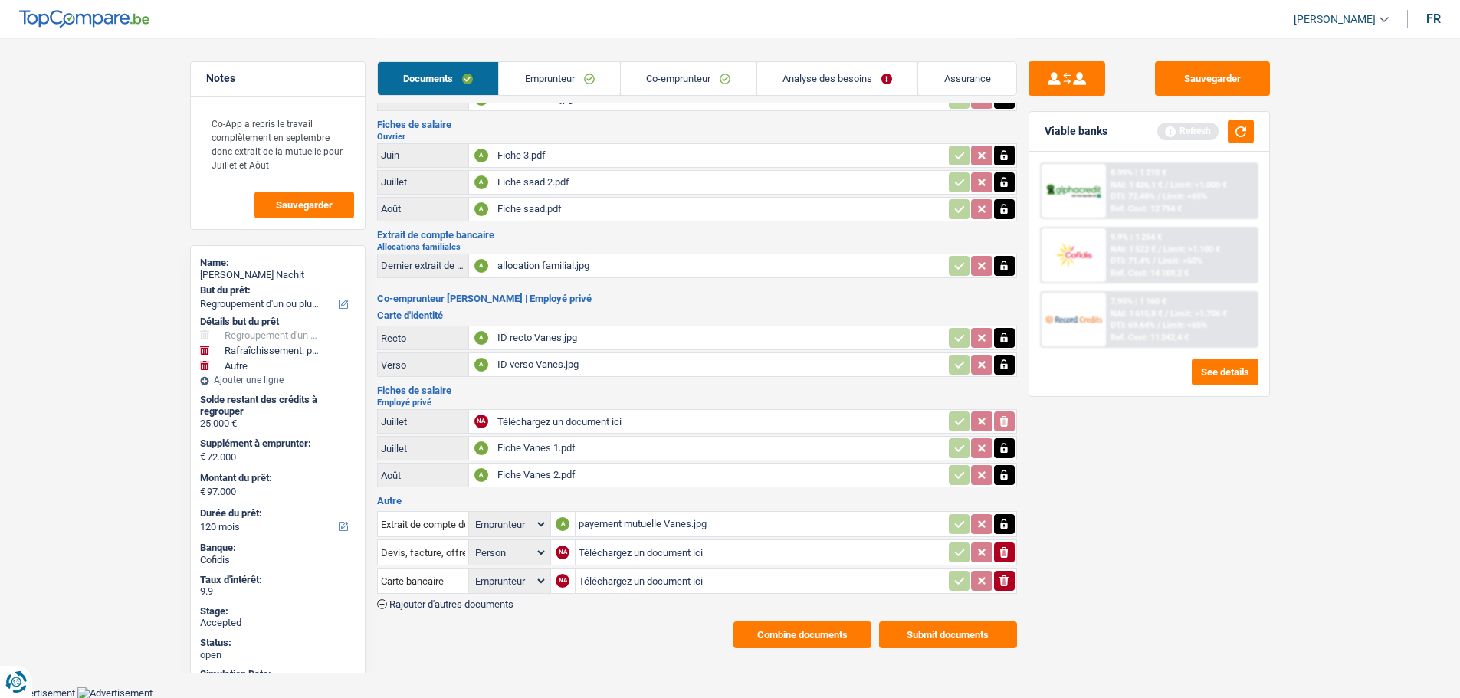
click at [550, 70] on link "Emprunteur" at bounding box center [559, 78] width 121 height 33
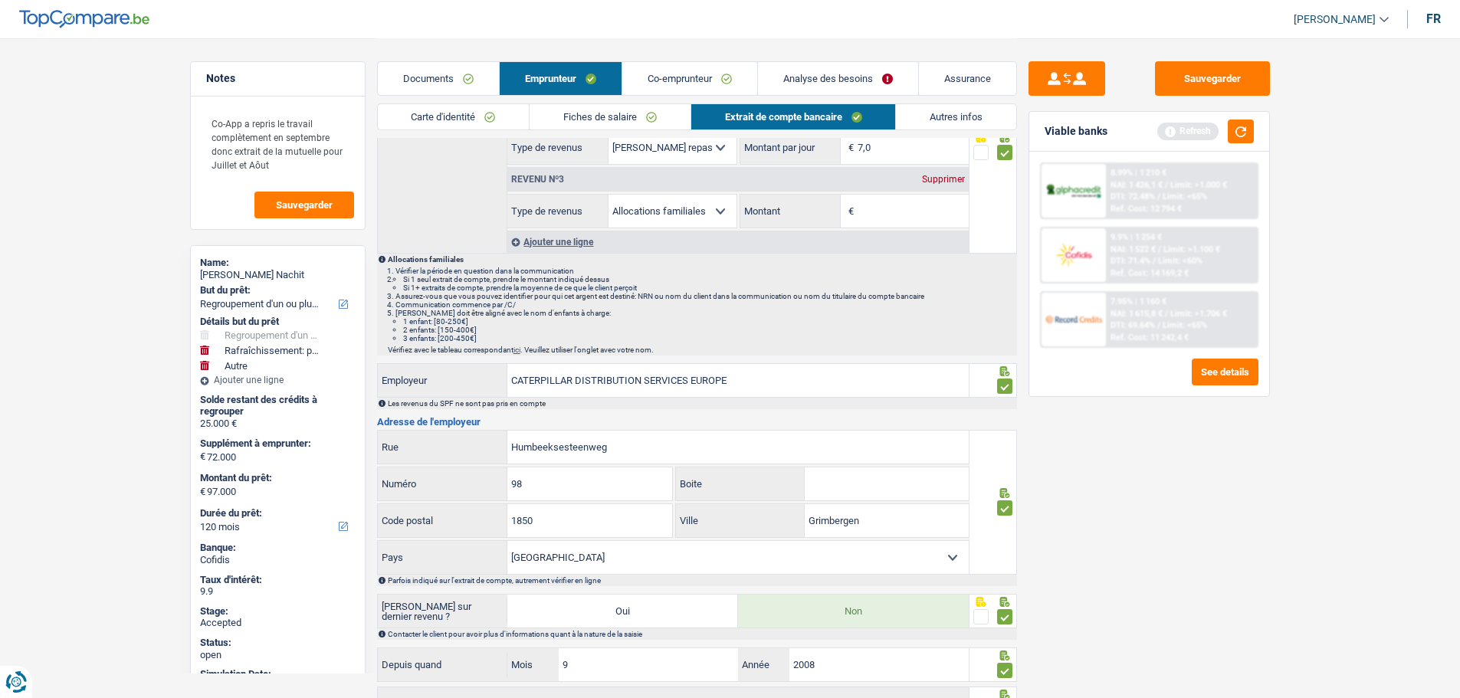
scroll to position [0, 0]
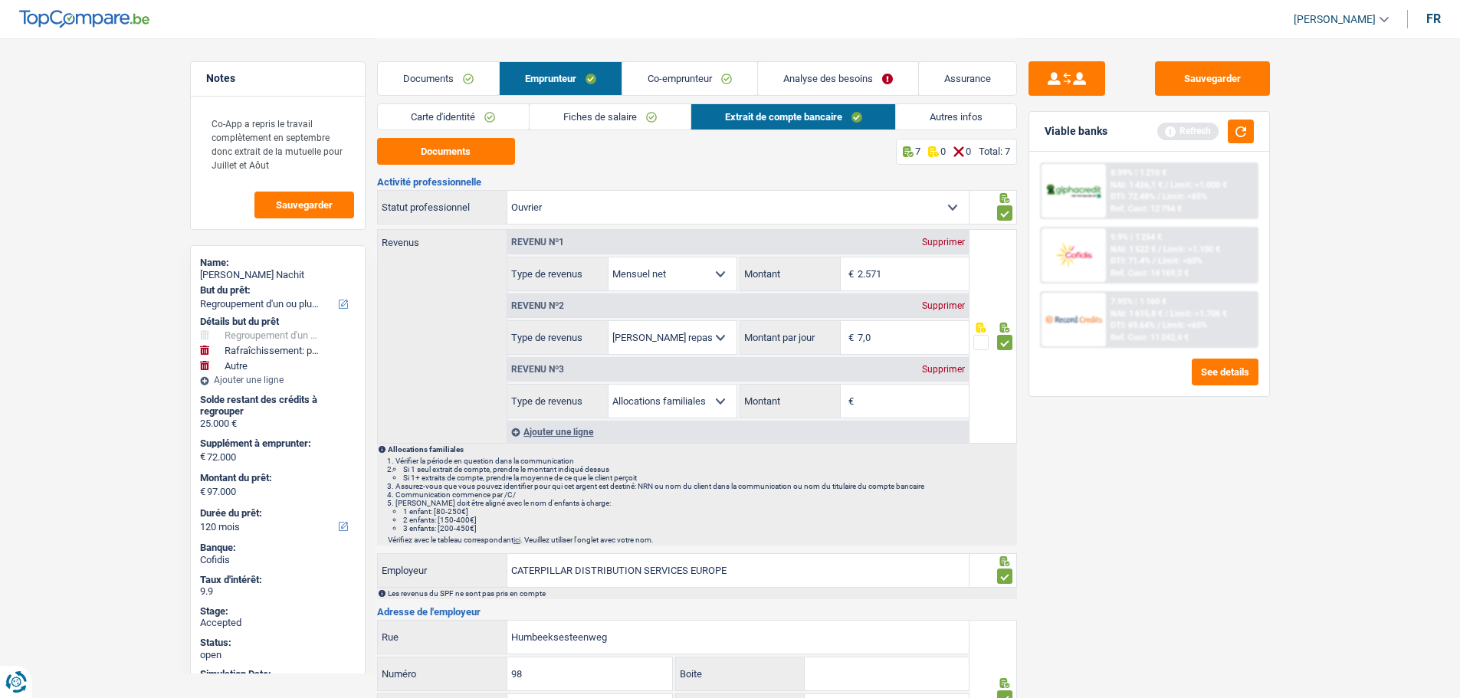
click at [588, 107] on link "Fiches de salaire" at bounding box center [610, 116] width 161 height 25
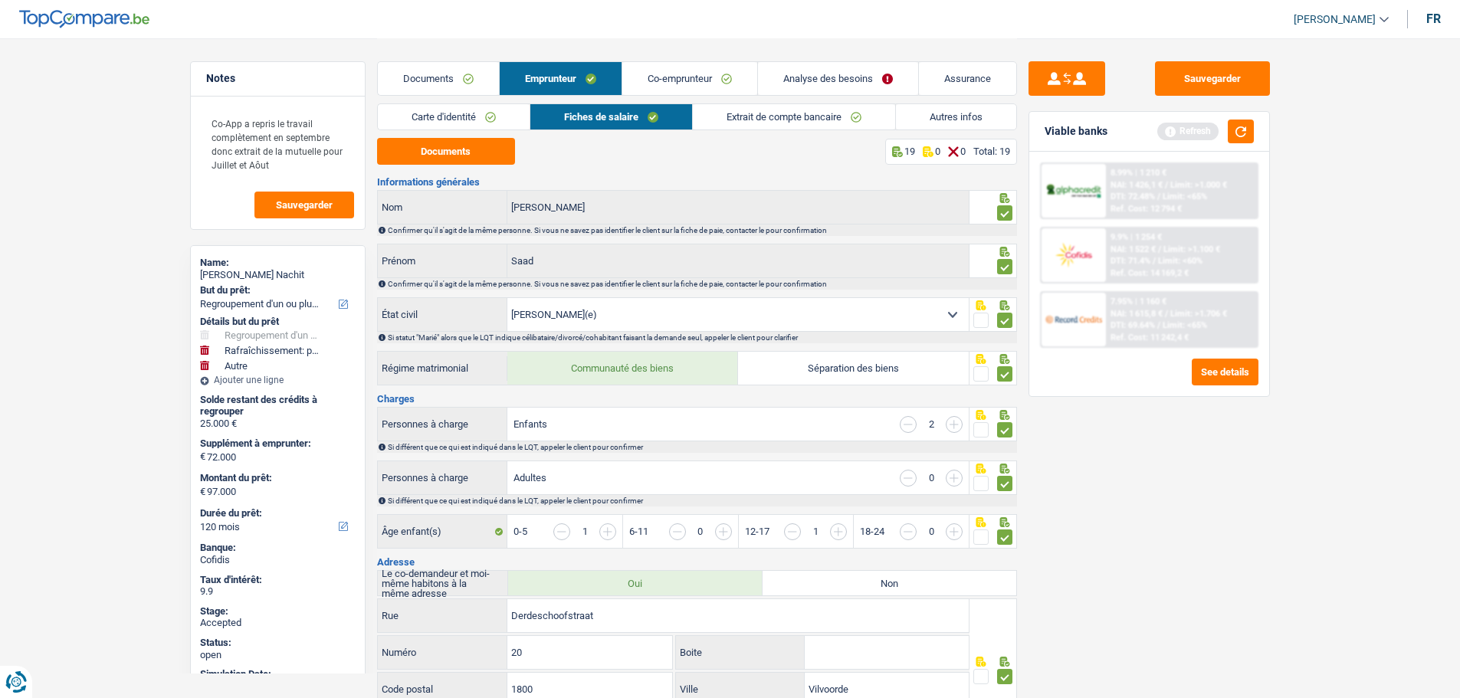
click at [670, 74] on link "Co-emprunteur" at bounding box center [689, 78] width 135 height 33
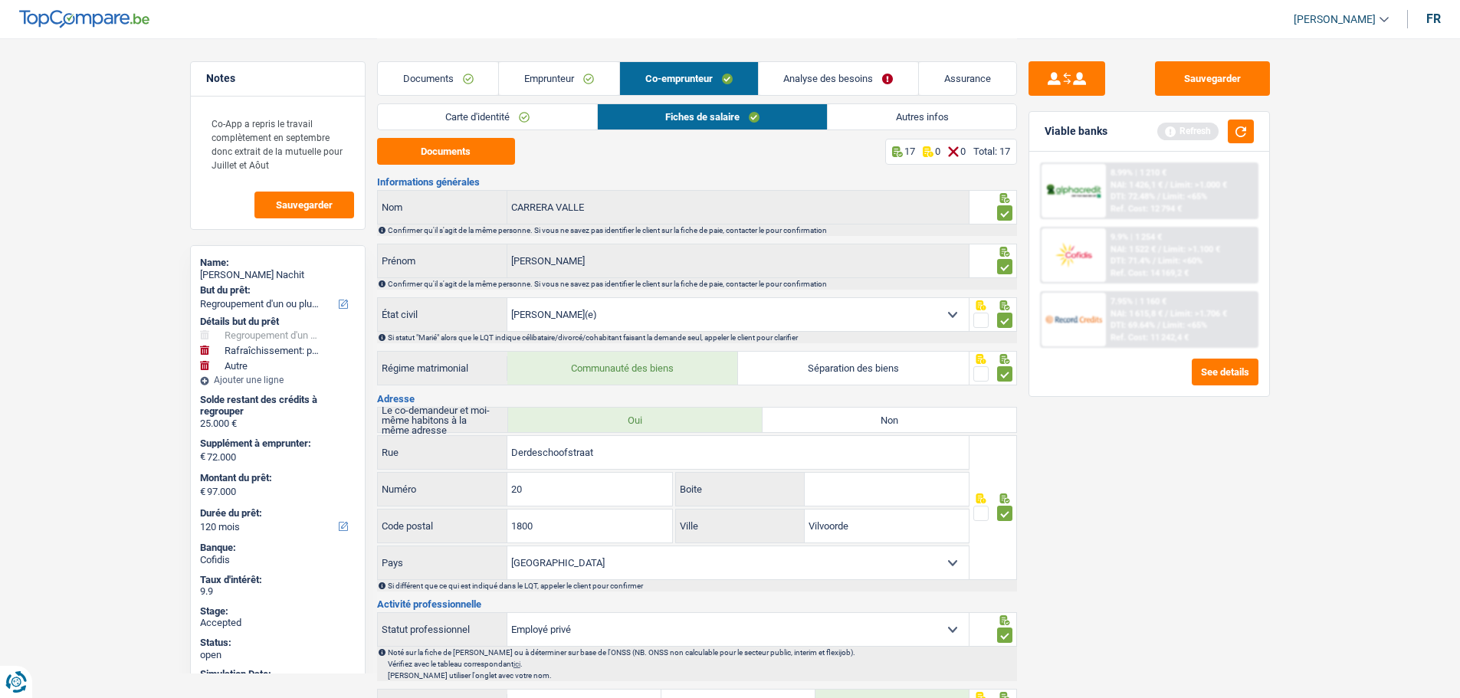
click at [783, 82] on link "Analyse des besoins" at bounding box center [839, 78] width 160 height 33
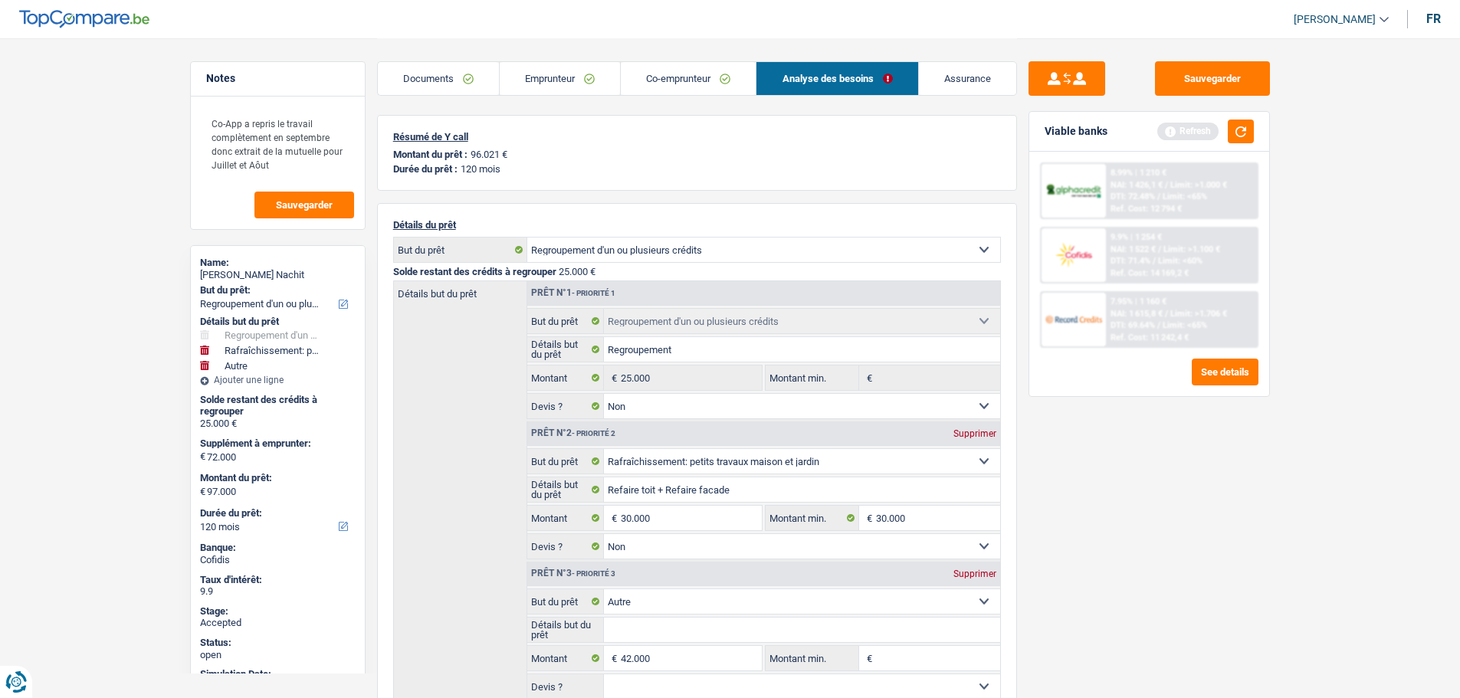
click at [577, 69] on link "Emprunteur" at bounding box center [560, 78] width 120 height 33
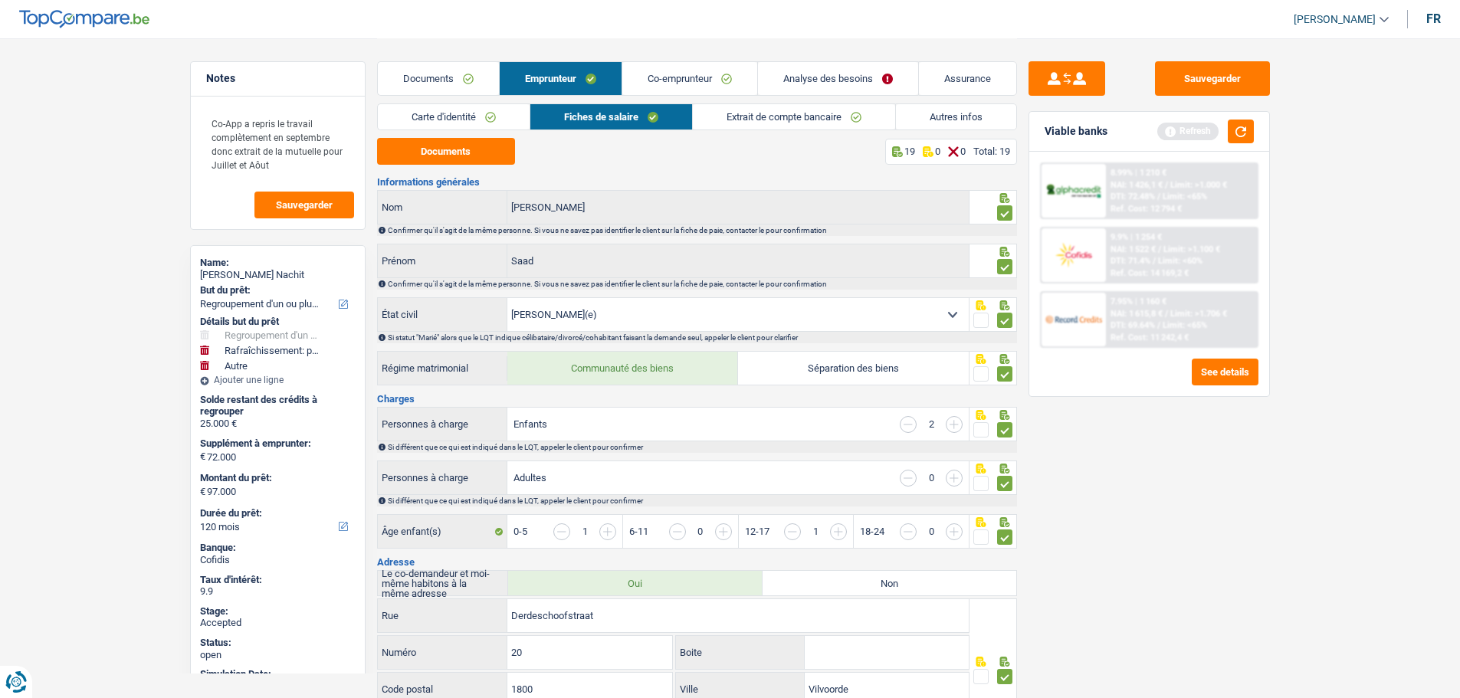
click at [945, 111] on link "Autres infos" at bounding box center [956, 116] width 120 height 25
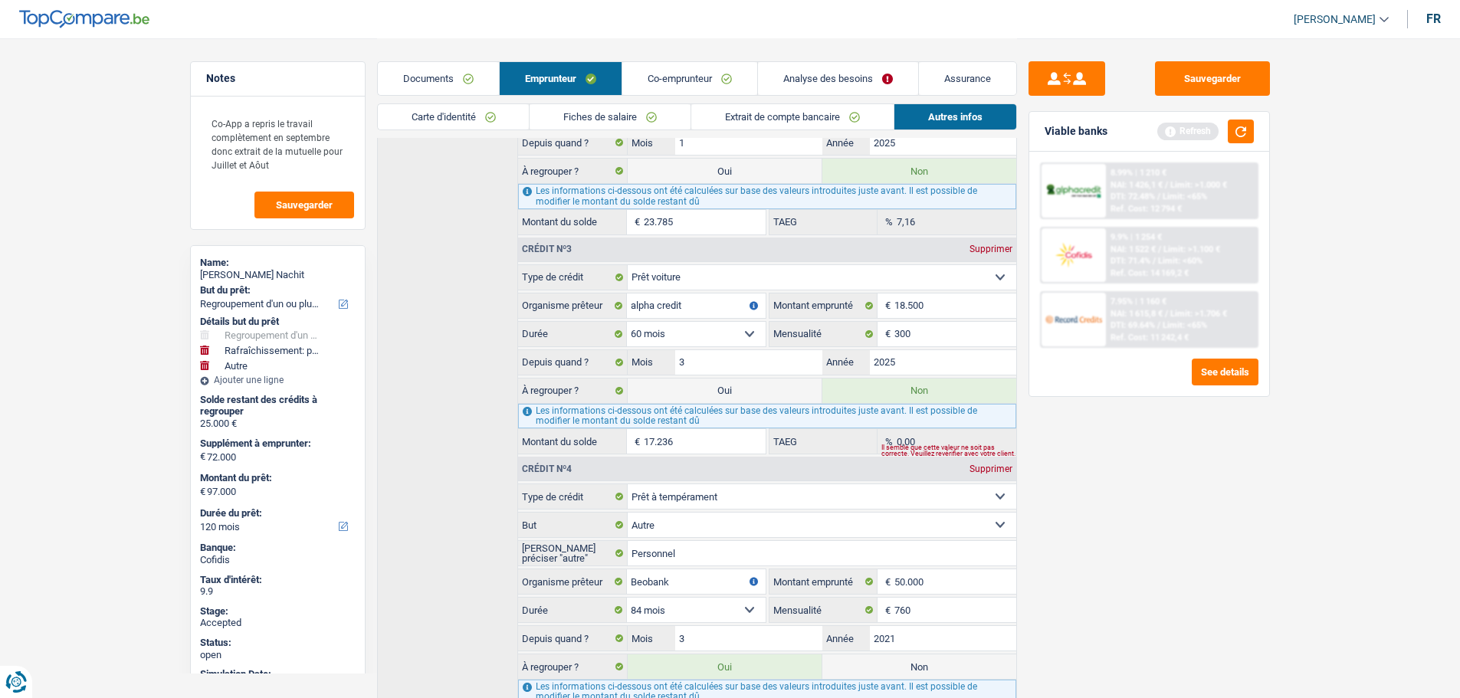
scroll to position [699, 0]
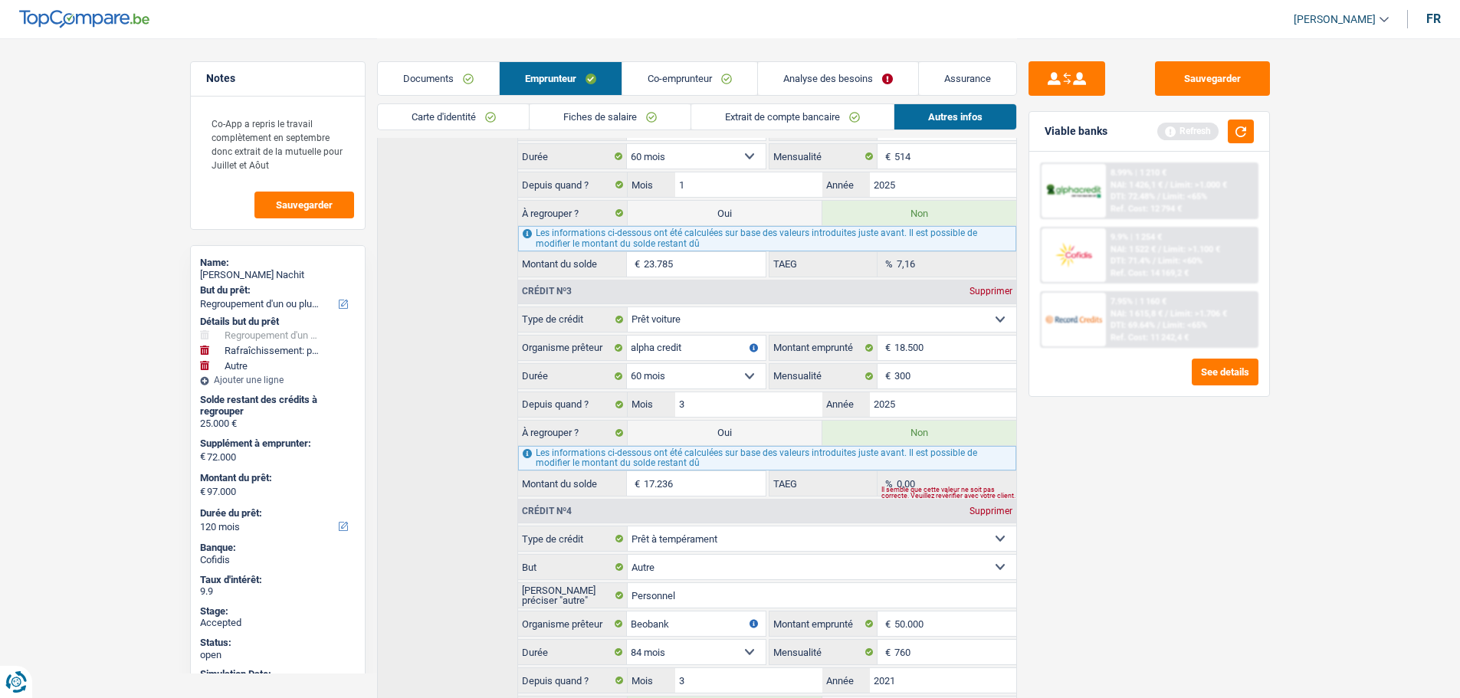
click at [689, 80] on link "Co-emprunteur" at bounding box center [689, 78] width 135 height 33
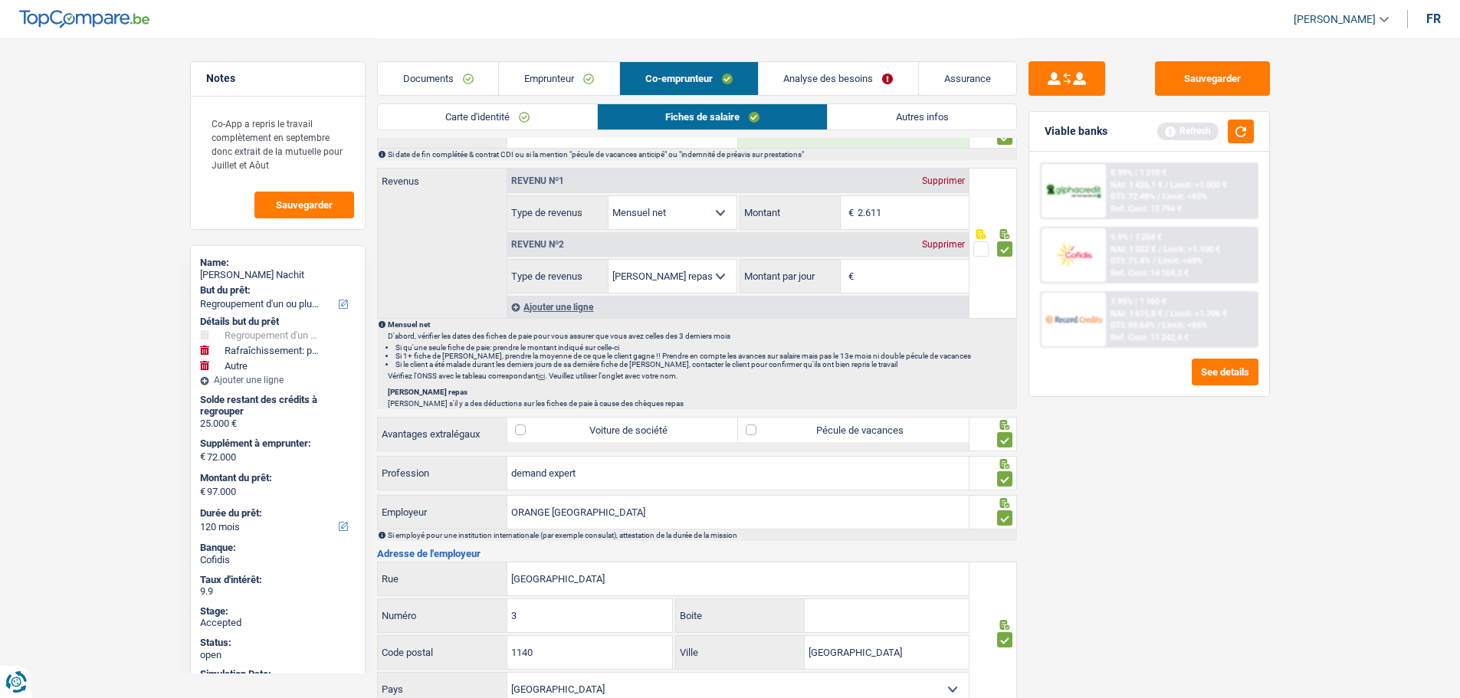
click at [960, 115] on link "Autres infos" at bounding box center [922, 116] width 188 height 25
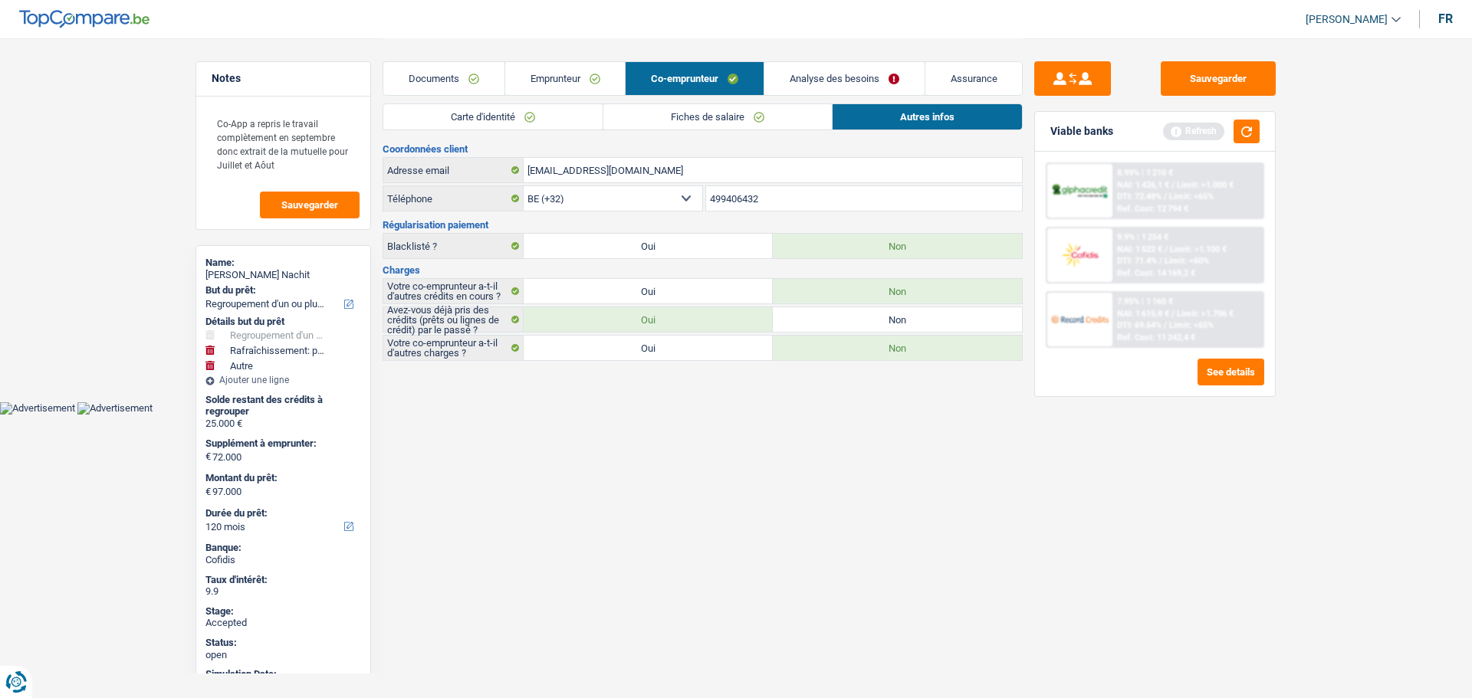
click at [580, 80] on link "Emprunteur" at bounding box center [565, 78] width 120 height 33
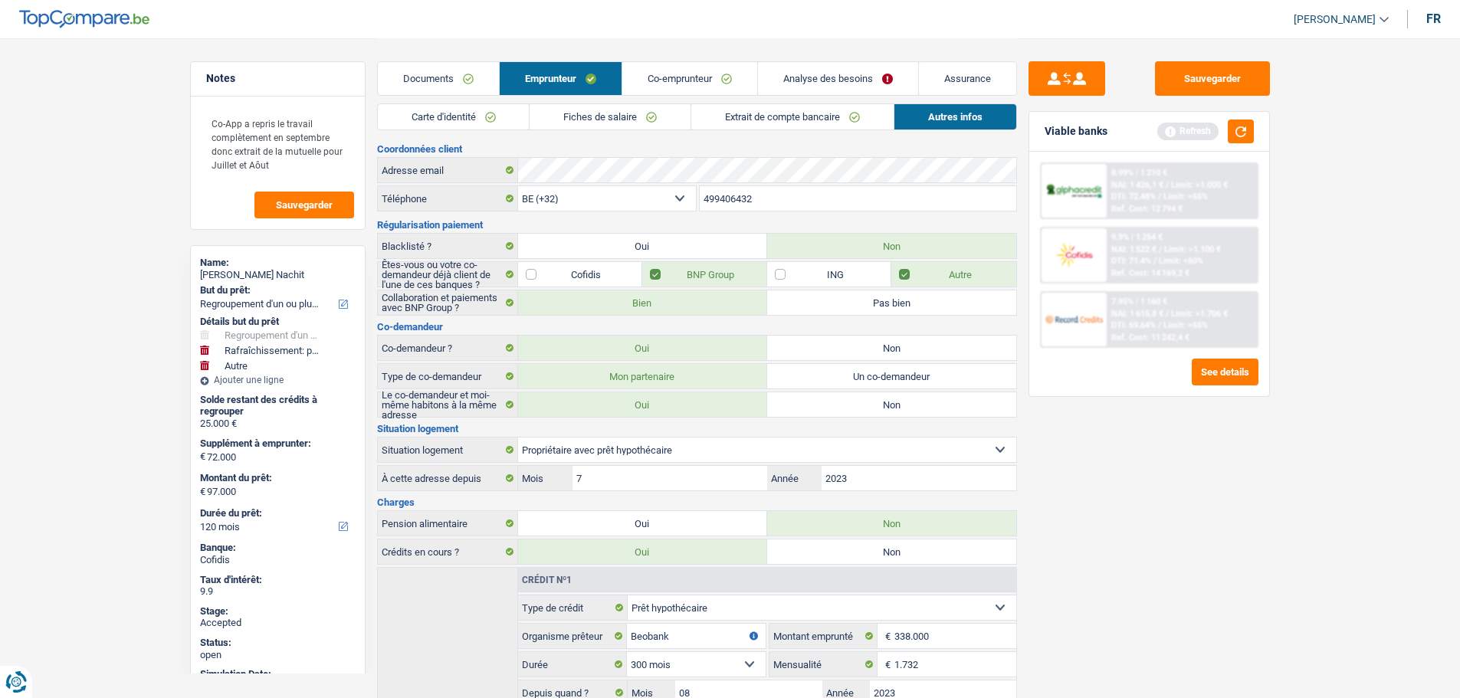
click at [466, 117] on link "Carte d'identité" at bounding box center [454, 116] width 152 height 25
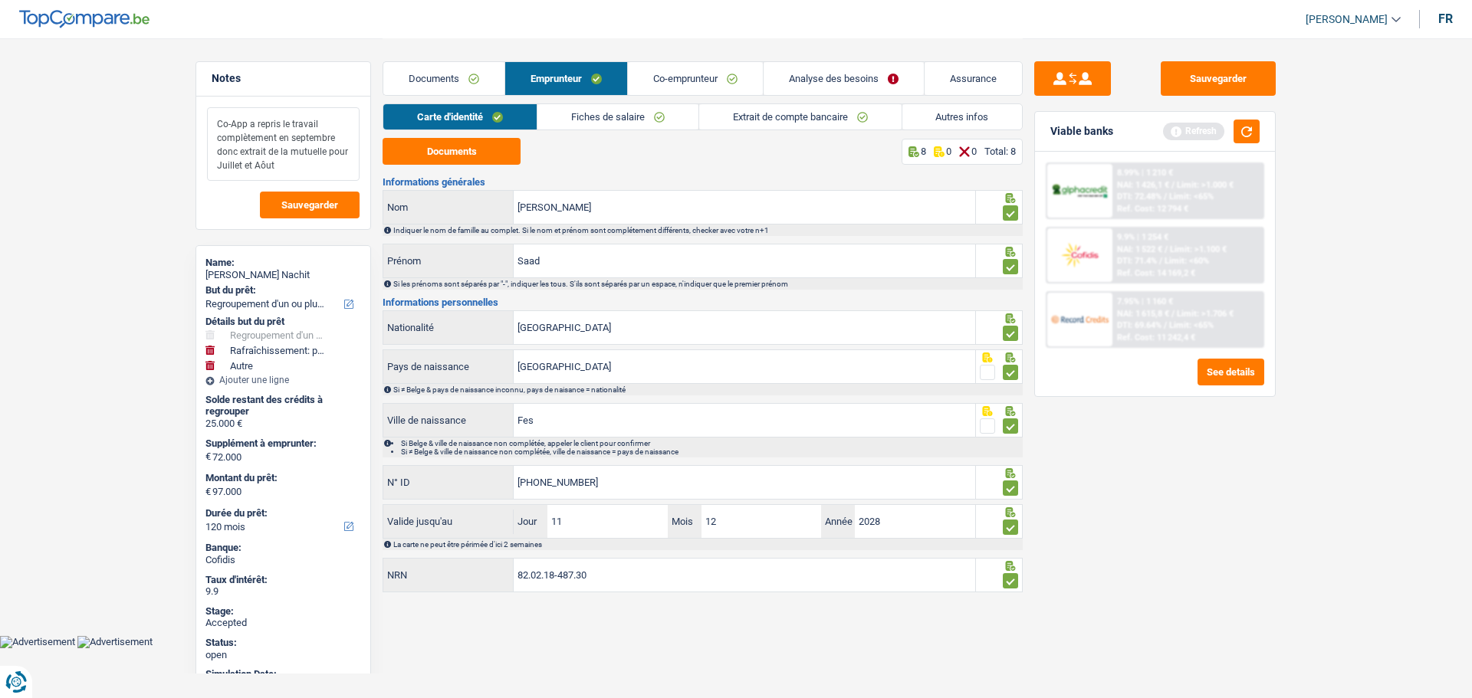
drag, startPoint x: 234, startPoint y: 129, endPoint x: 281, endPoint y: 160, distance: 57.0
click at [281, 160] on textarea "Co-App a repris le travail complètement en septembre donc extrait de la mutuell…" at bounding box center [283, 144] width 153 height 74
click at [808, 85] on link "Analyse des besoins" at bounding box center [843, 78] width 160 height 33
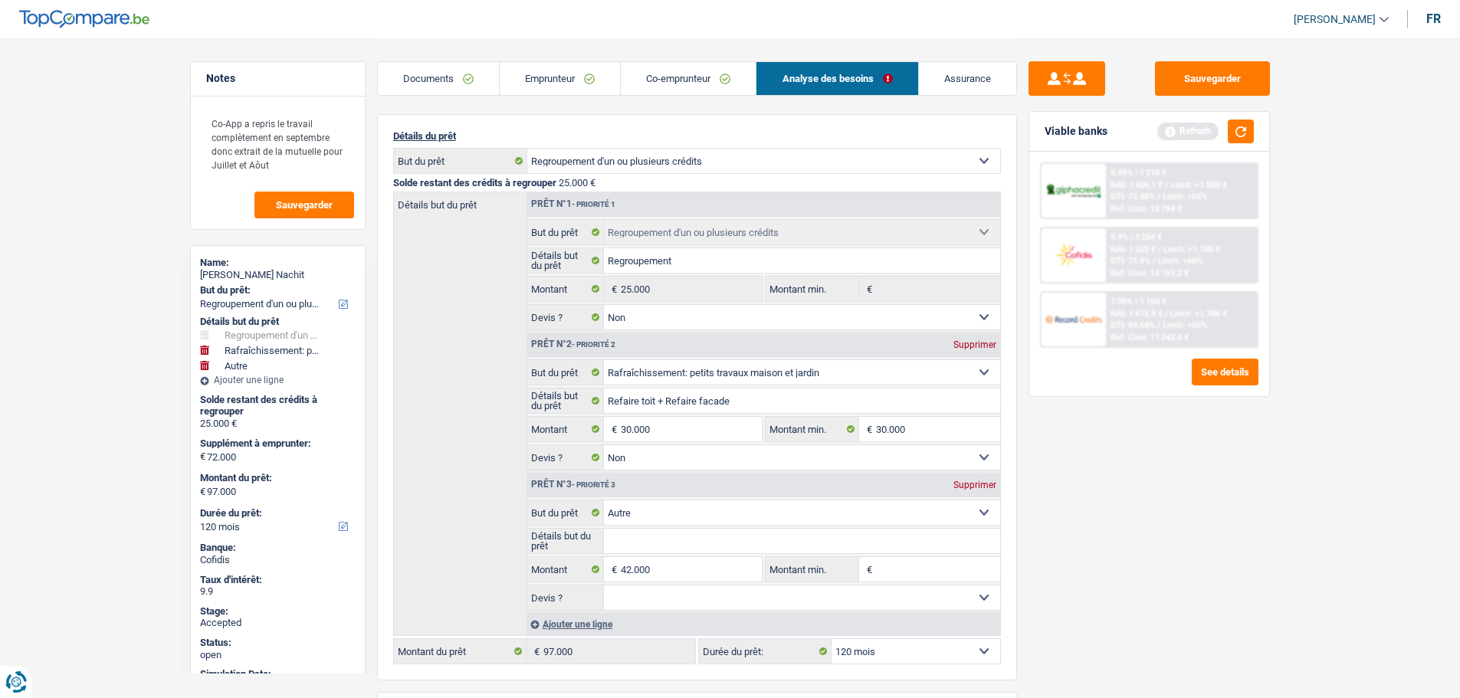
scroll to position [77, 0]
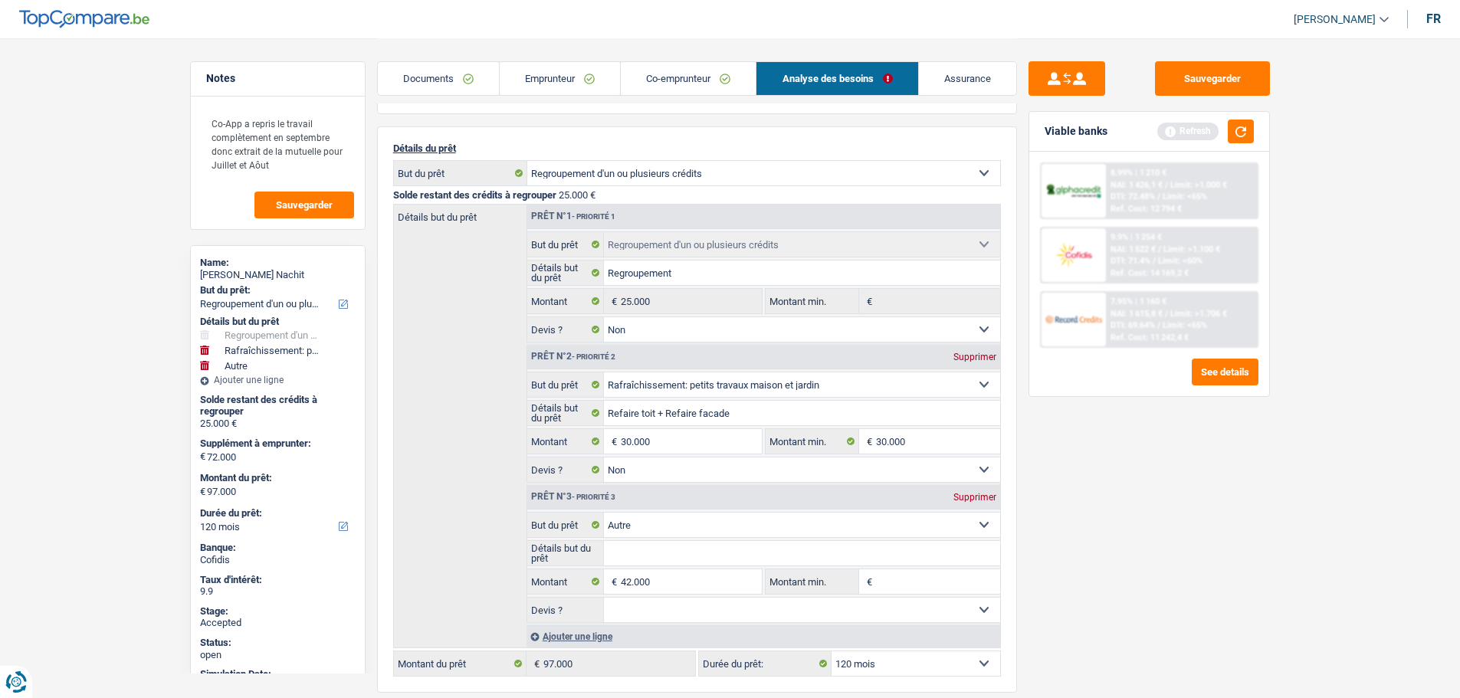
click at [559, 79] on link "Emprunteur" at bounding box center [560, 78] width 120 height 33
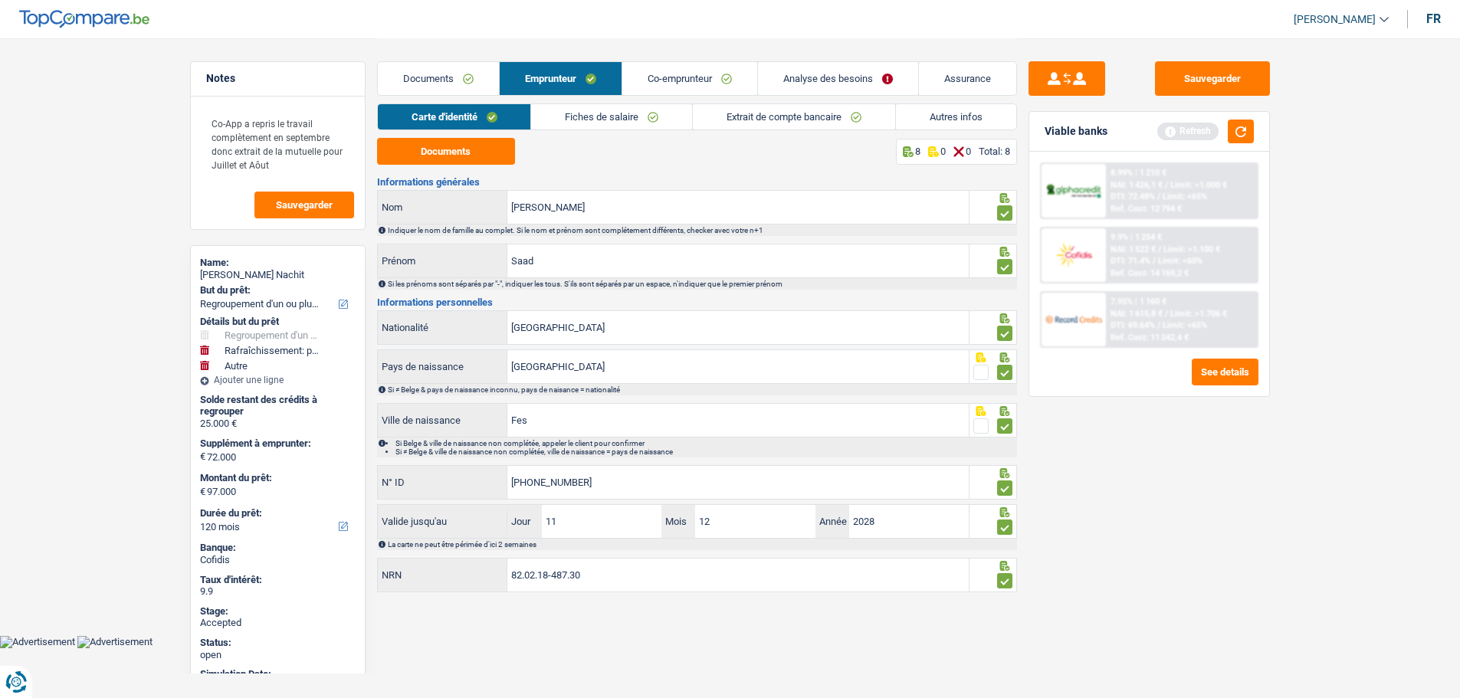
scroll to position [0, 0]
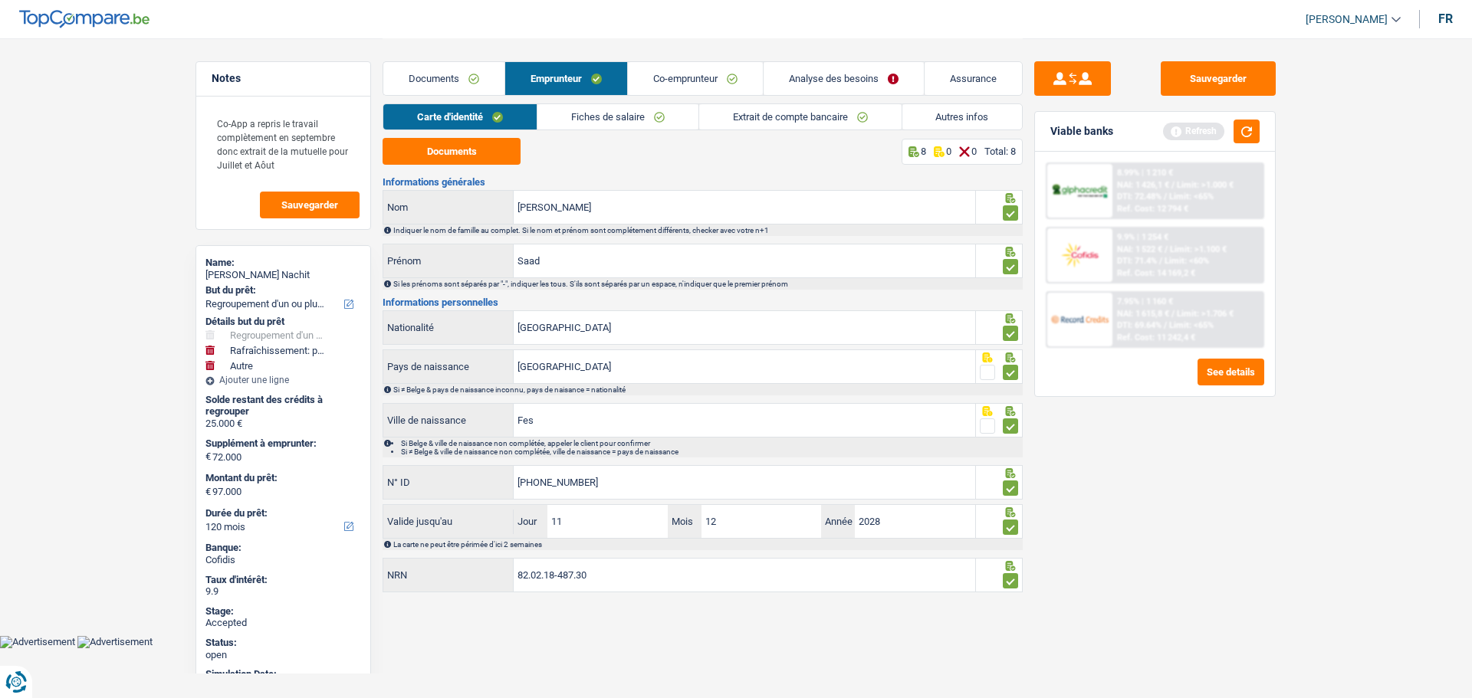
click at [920, 112] on link "Autres infos" at bounding box center [962, 116] width 120 height 25
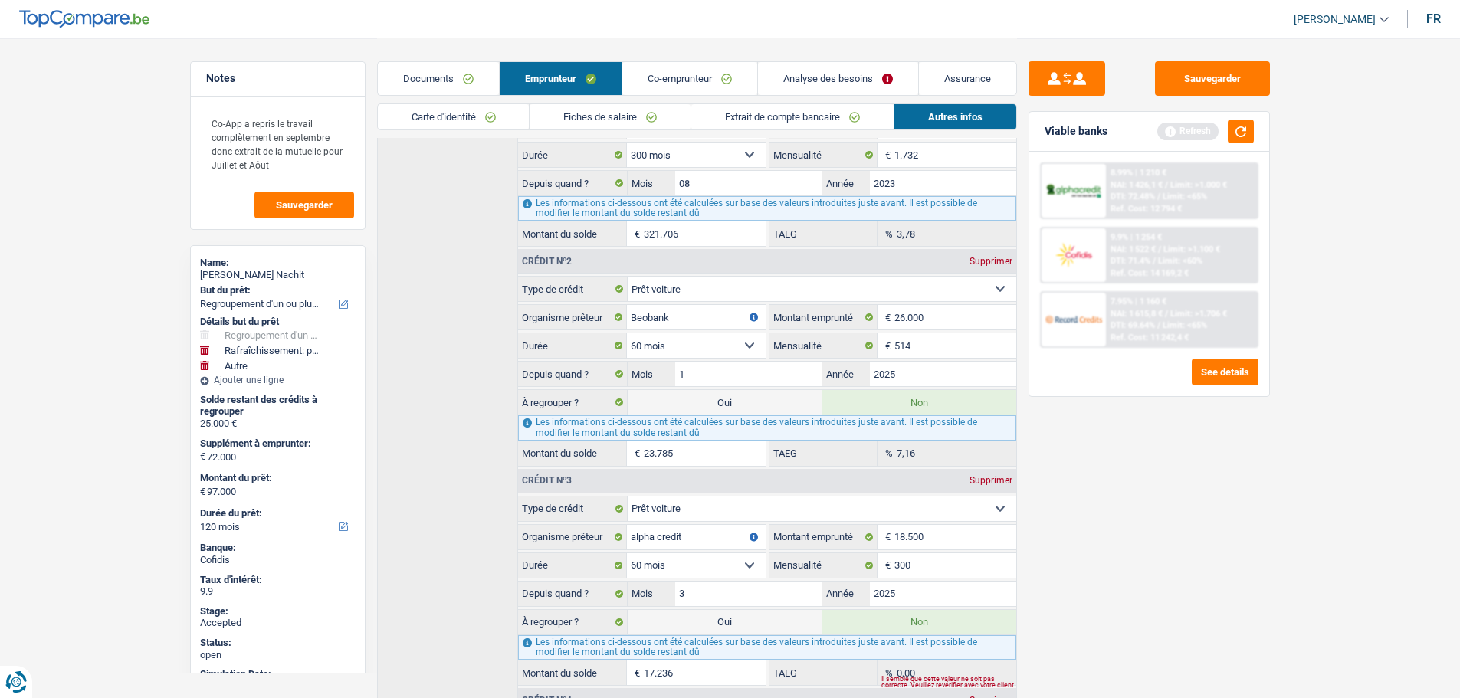
scroll to position [613, 0]
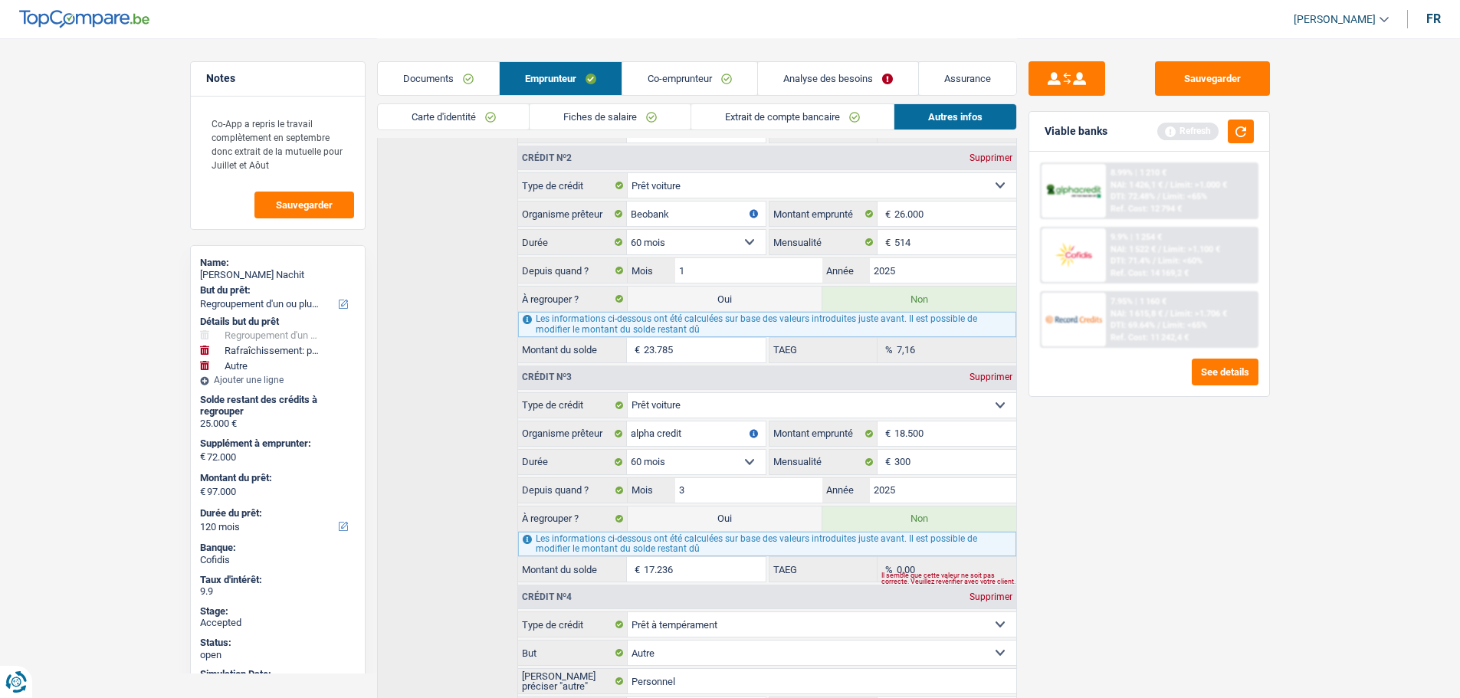
click at [817, 80] on link "Analyse des besoins" at bounding box center [838, 78] width 160 height 33
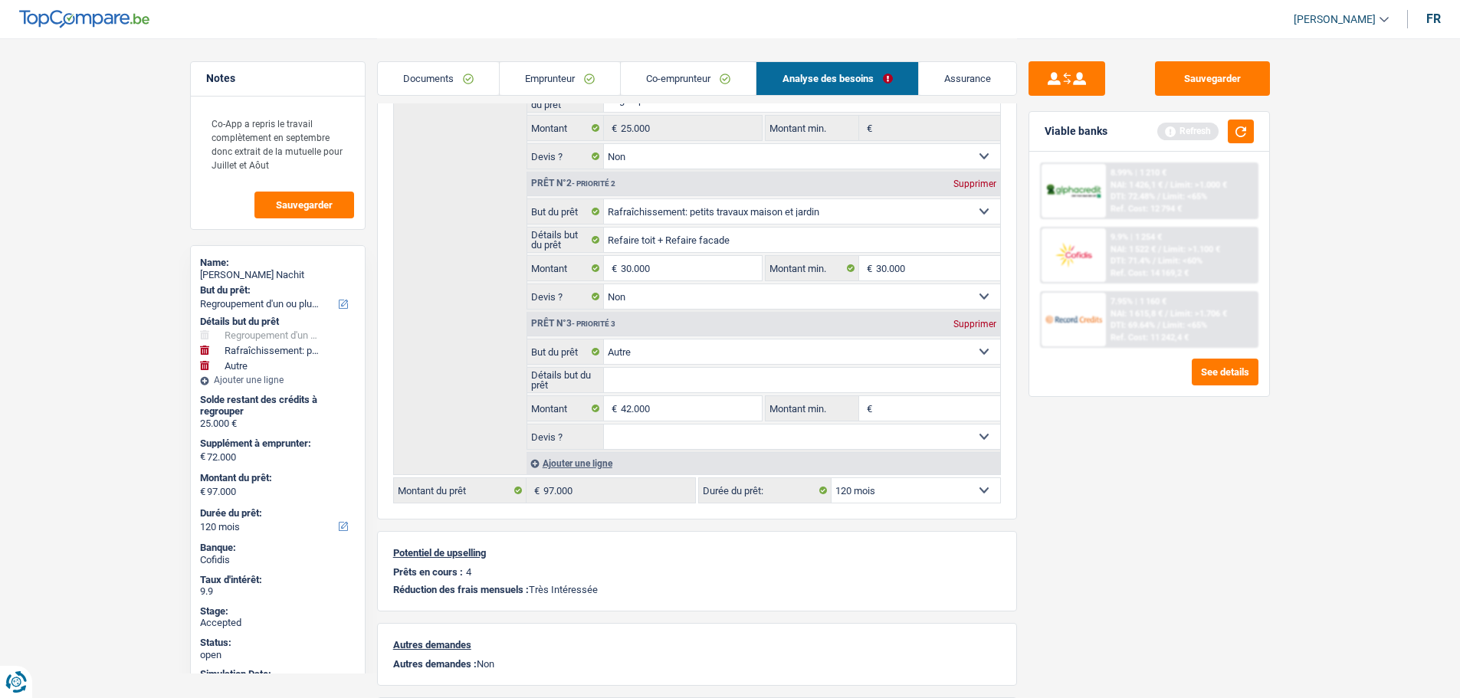
scroll to position [143, 0]
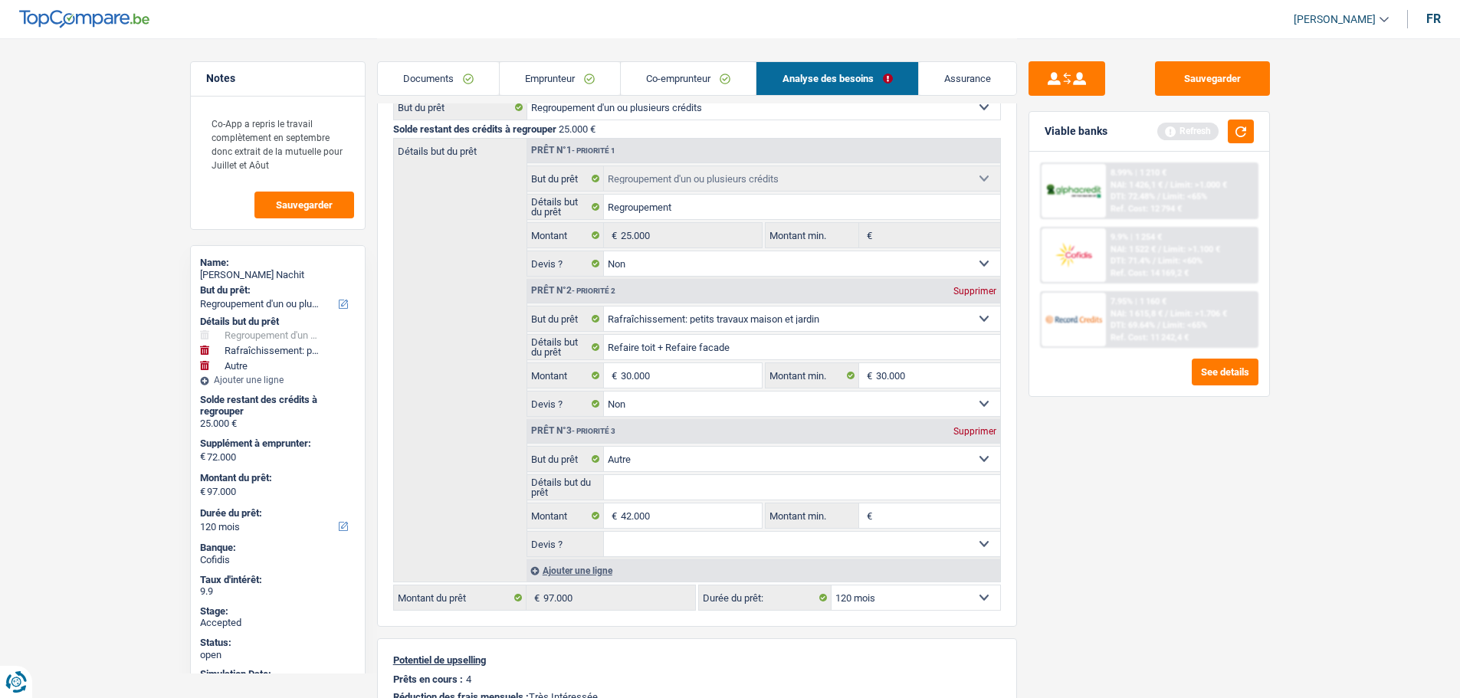
click at [556, 78] on link "Emprunteur" at bounding box center [560, 78] width 120 height 33
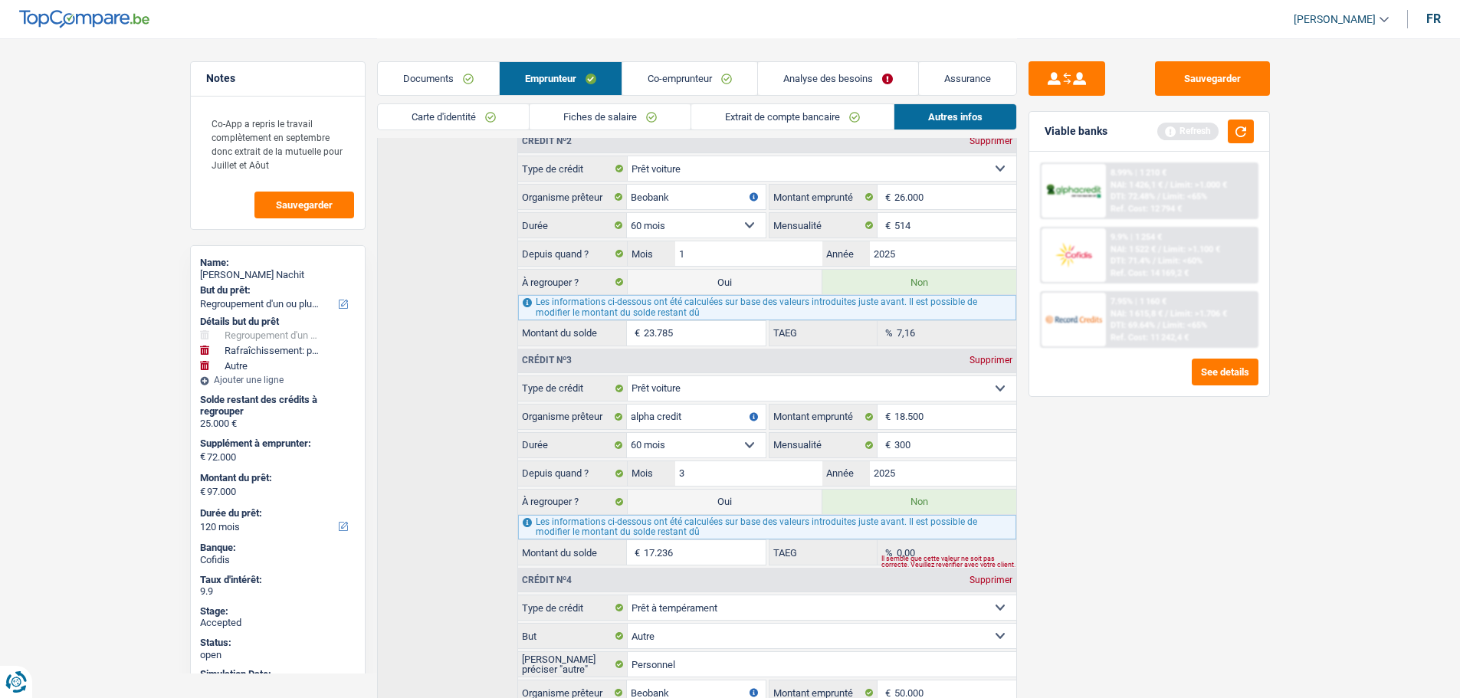
scroll to position [679, 0]
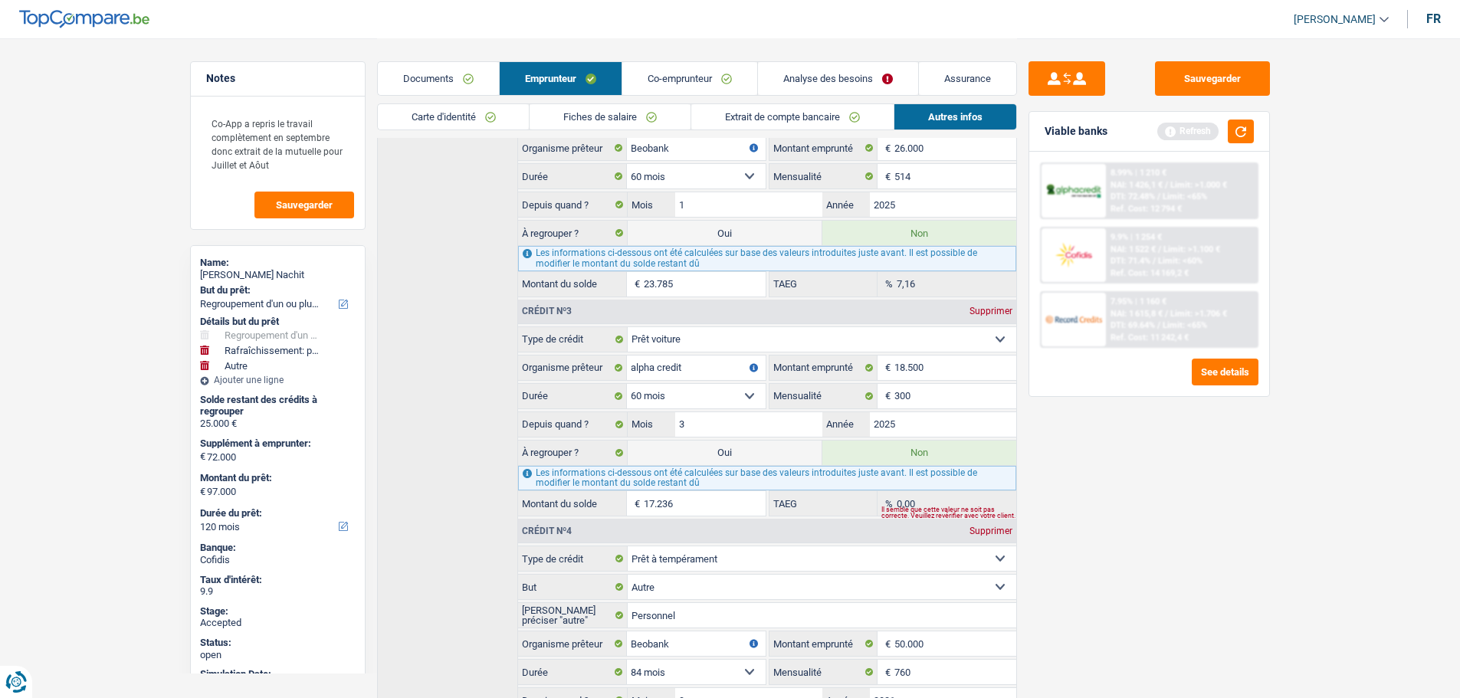
click at [831, 71] on link "Analyse des besoins" at bounding box center [838, 78] width 160 height 33
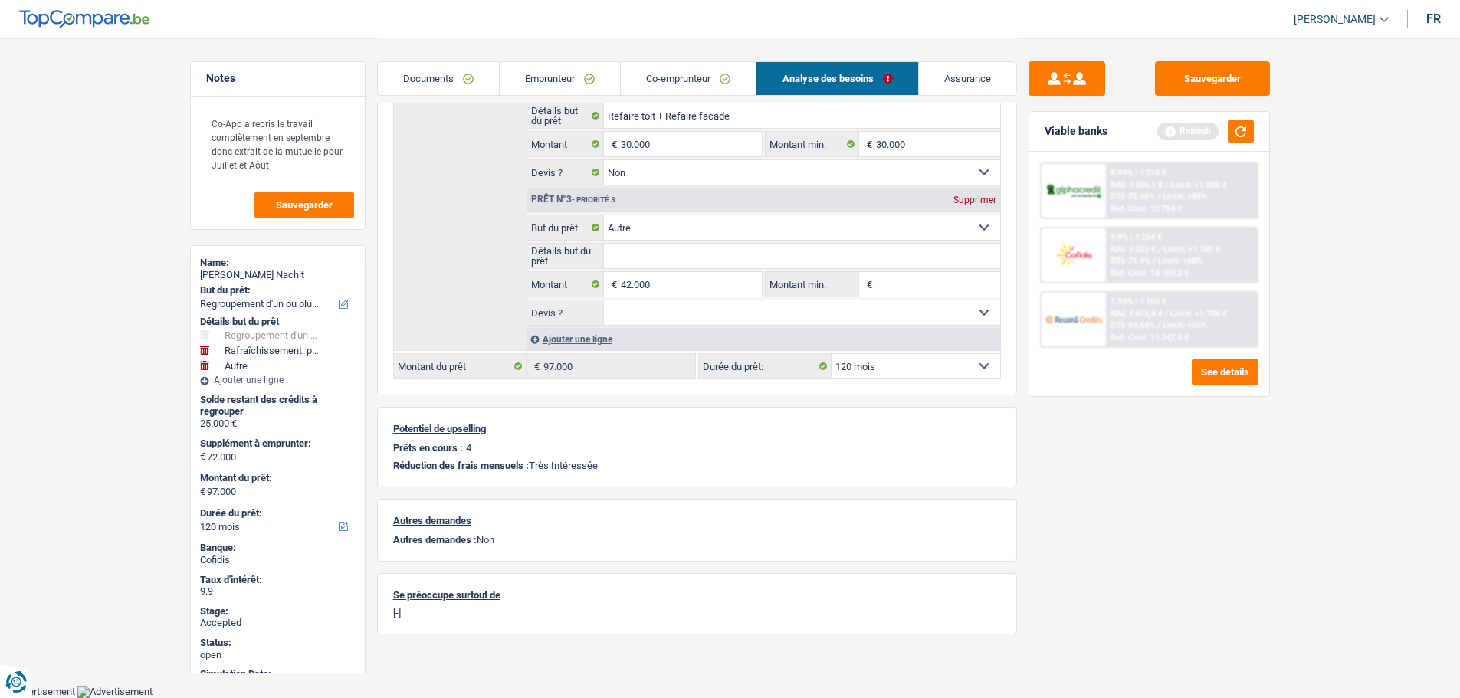
scroll to position [372, 0]
click at [506, 251] on div "Détails but du prêt Prêt n°1 - Priorité 1 Confort maison: meubles, textile, pei…" at bounding box center [697, 130] width 608 height 445
drag, startPoint x: 547, startPoint y: 77, endPoint x: 571, endPoint y: 79, distance: 23.9
click at [546, 77] on link "Emprunteur" at bounding box center [560, 78] width 120 height 33
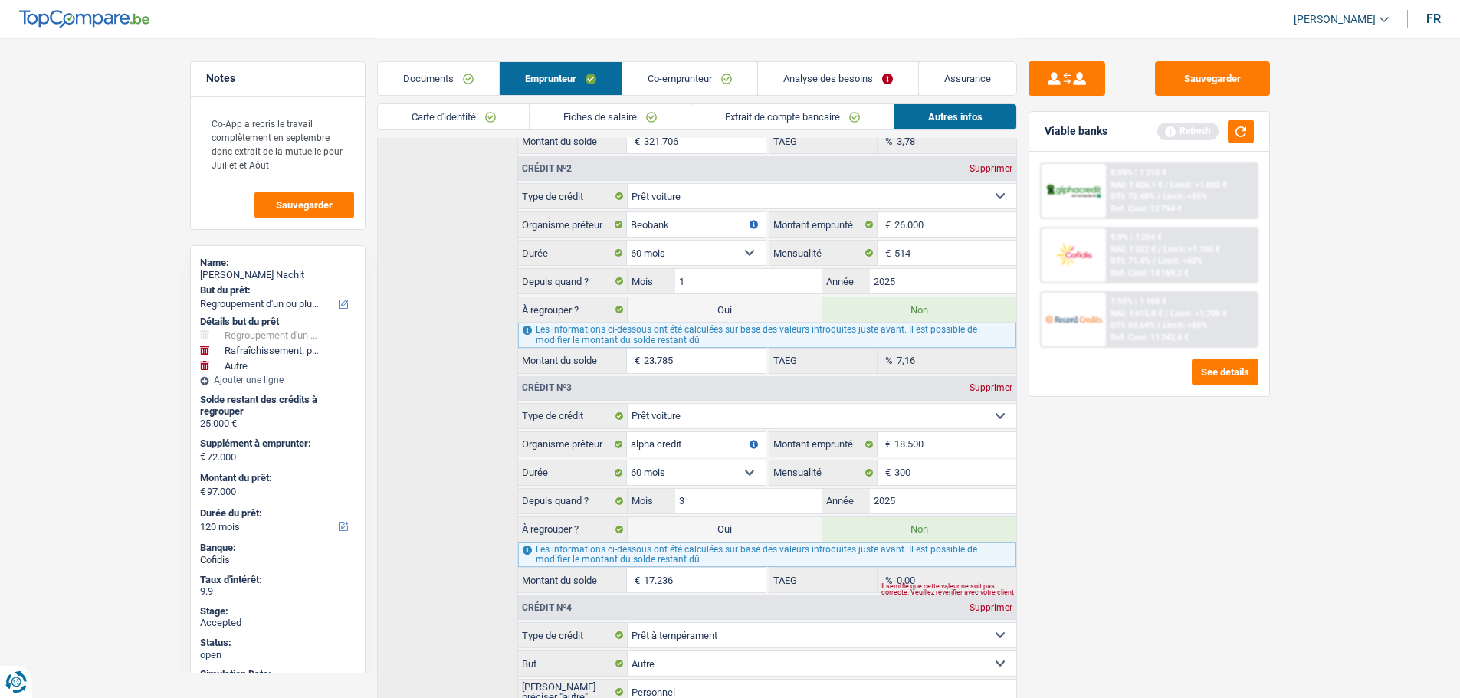
scroll to position [449, 0]
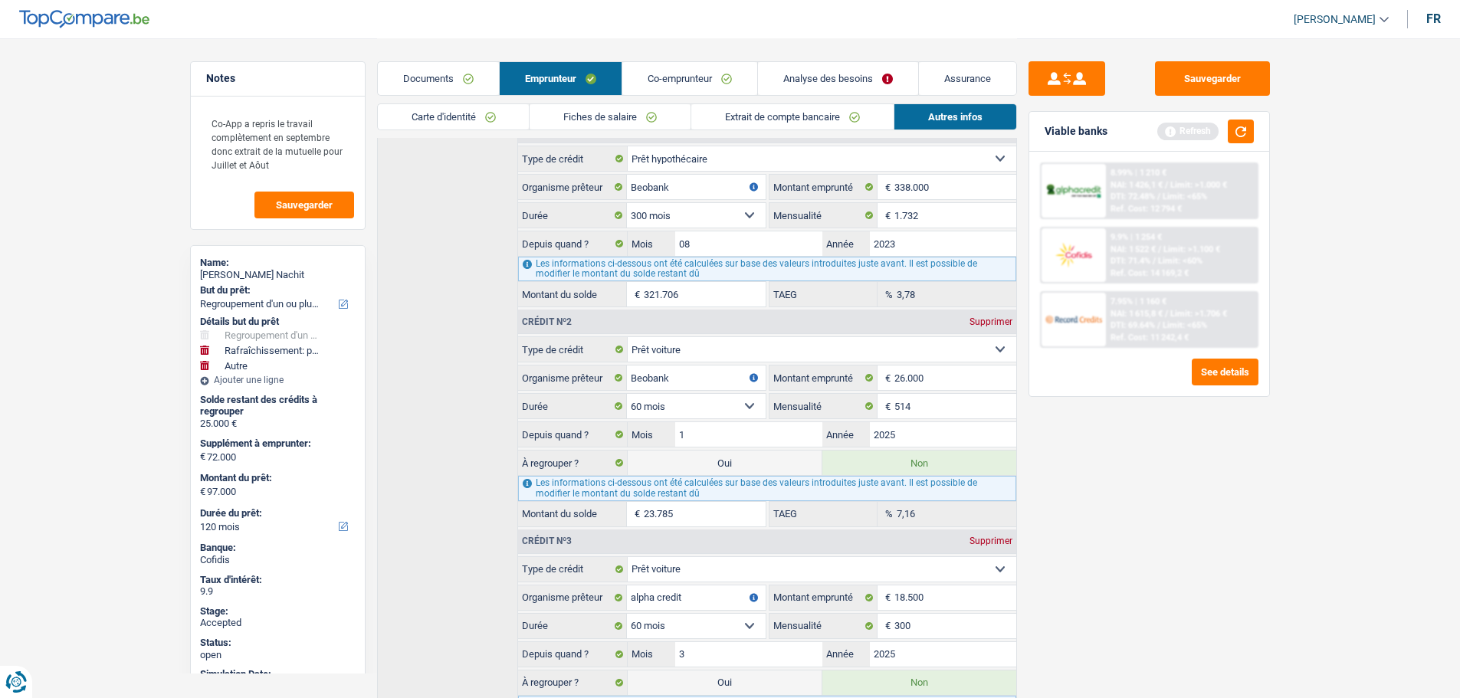
click at [805, 74] on link "Analyse des besoins" at bounding box center [838, 78] width 160 height 33
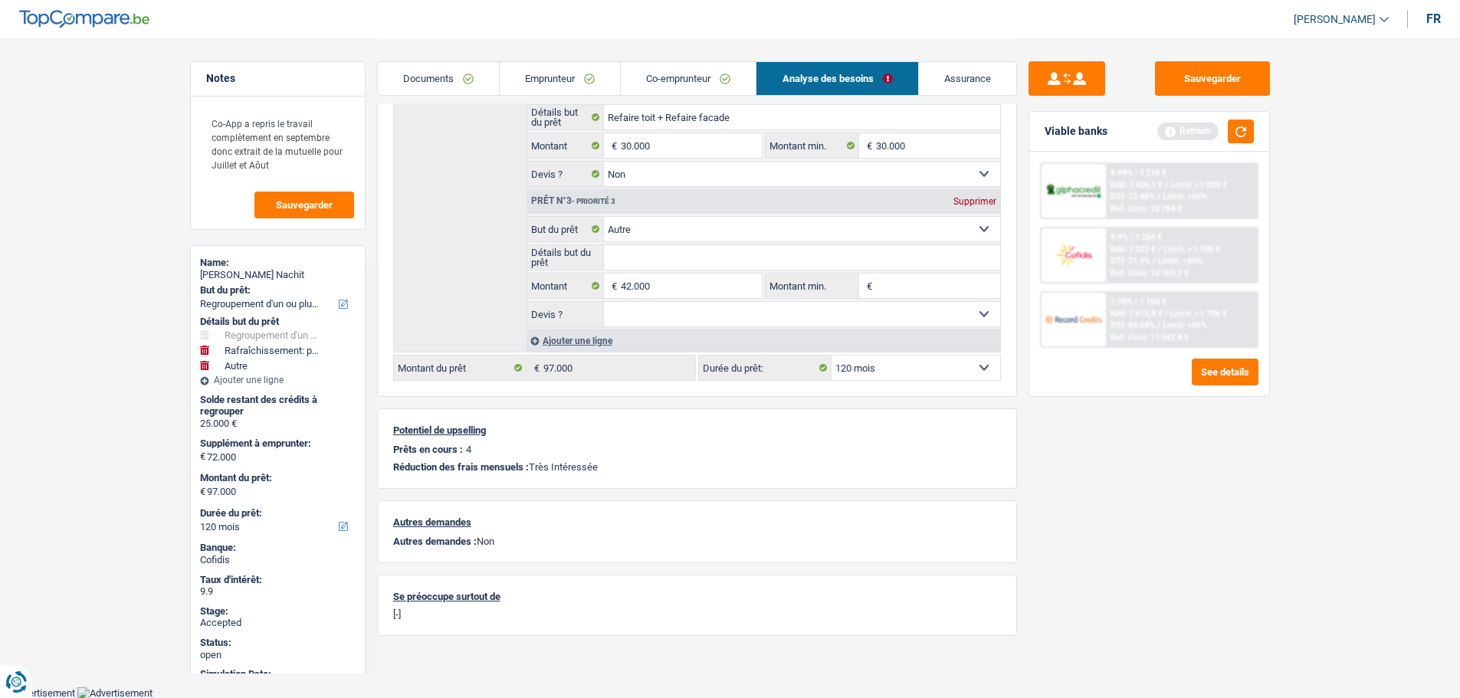
click at [437, 243] on div "Détails but du prêt Prêt n°1 - Priorité 1 Confort maison: meubles, textile, pei…" at bounding box center [697, 130] width 608 height 445
click at [663, 77] on link "Co-emprunteur" at bounding box center [688, 78] width 135 height 33
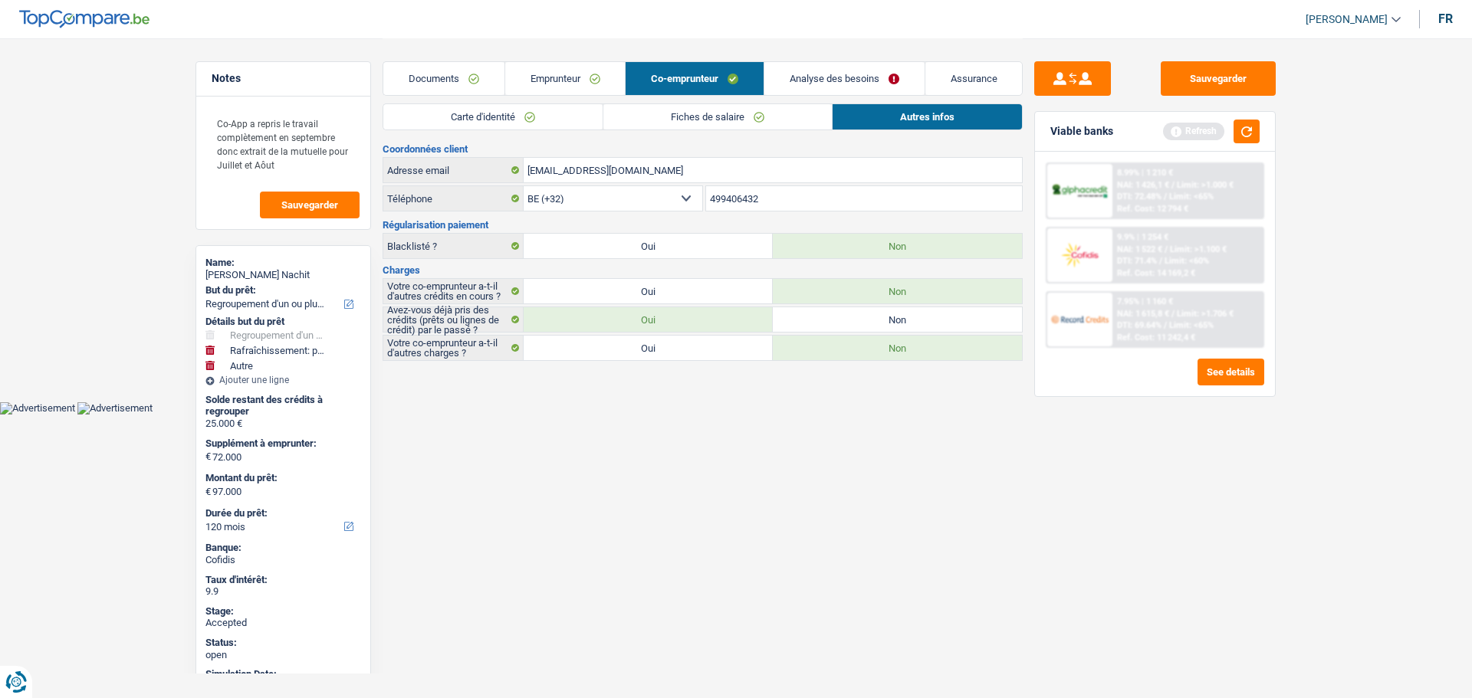
click at [562, 74] on link "Emprunteur" at bounding box center [565, 78] width 120 height 33
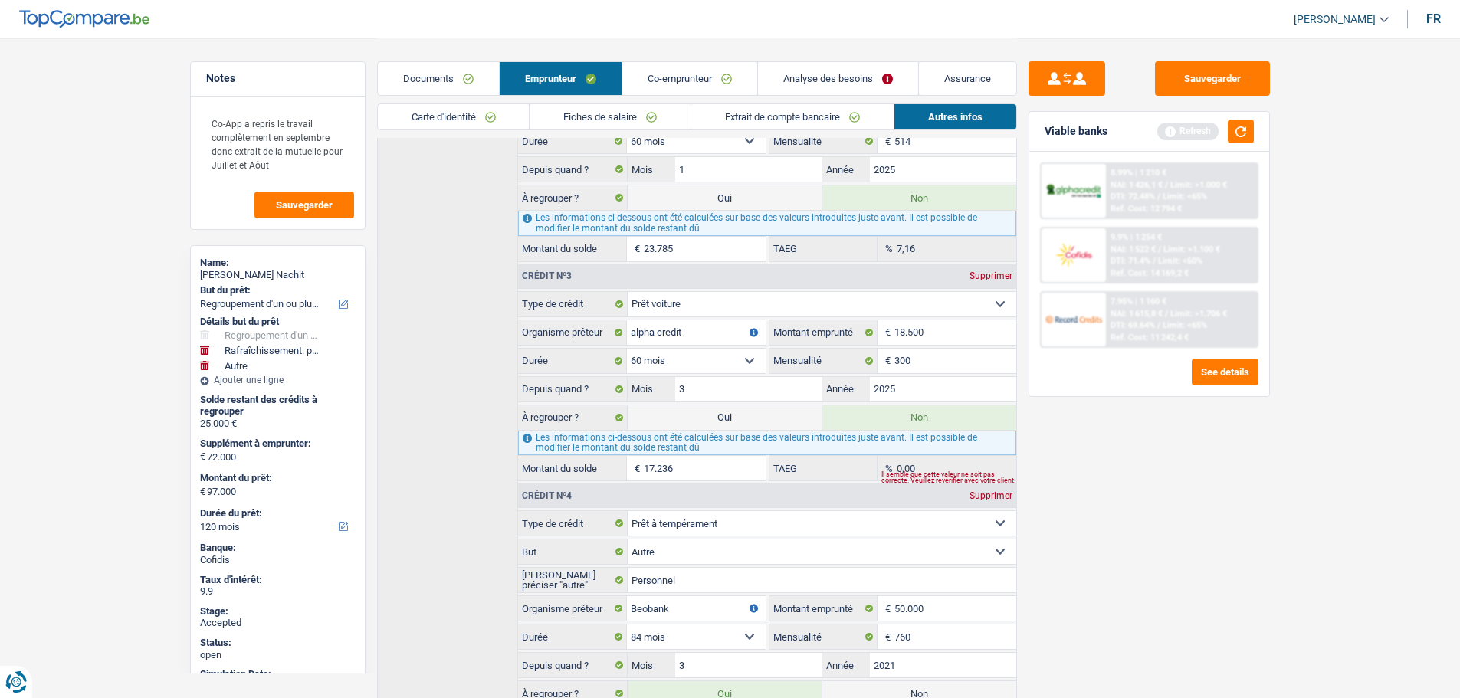
scroll to position [699, 0]
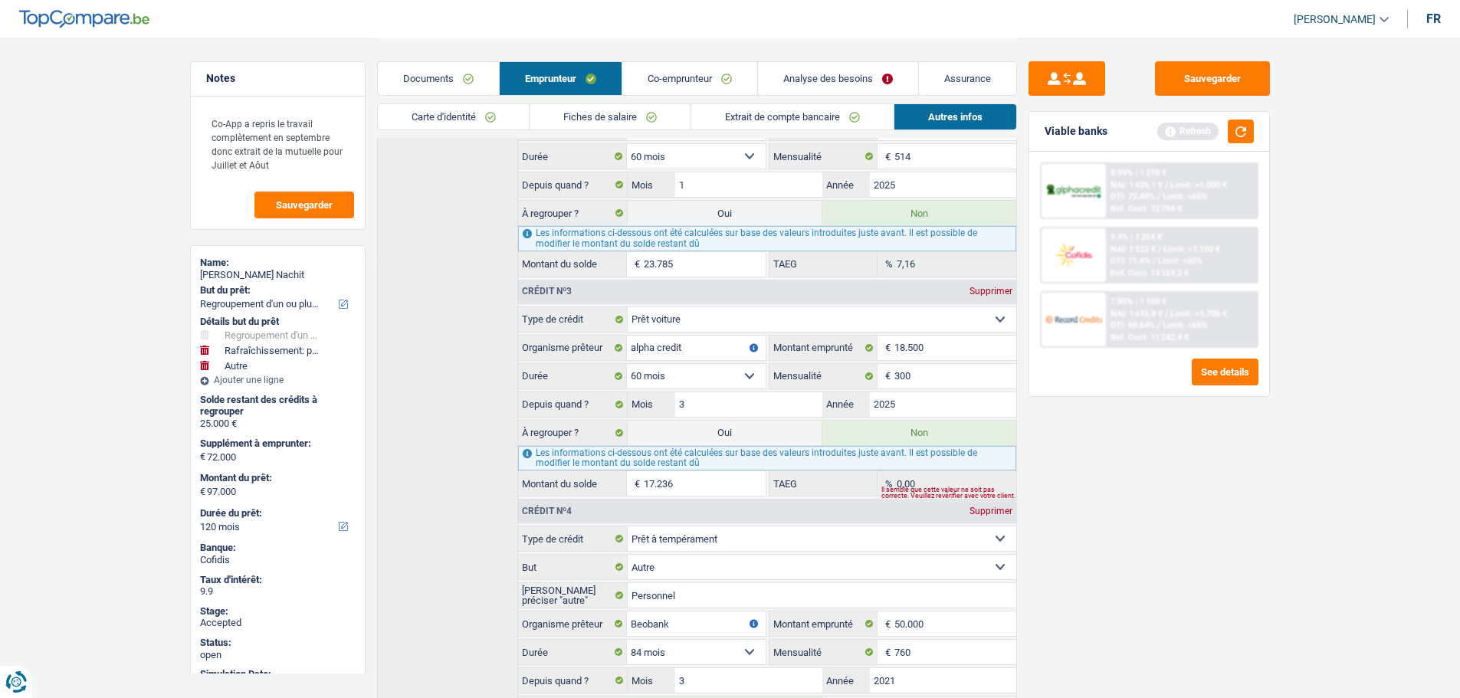
click at [468, 119] on link "Carte d'identité" at bounding box center [454, 116] width 152 height 25
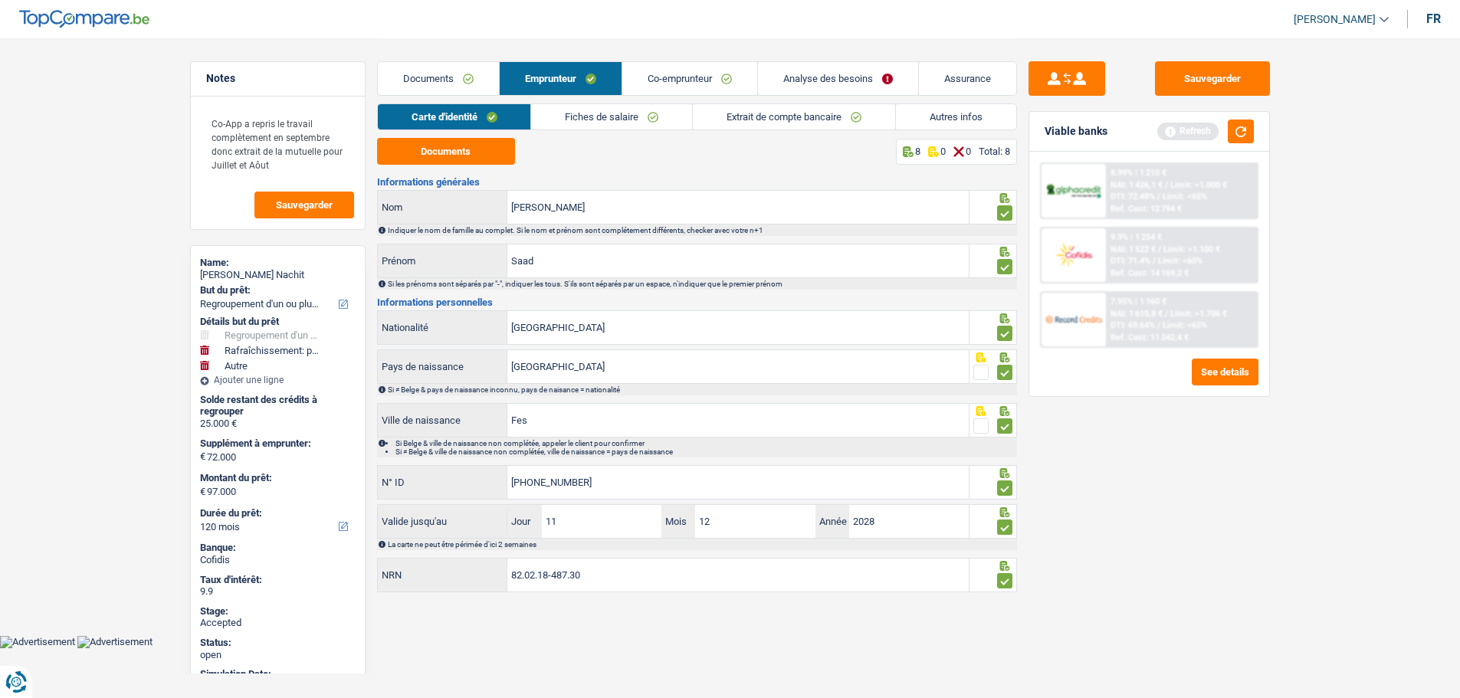
scroll to position [0, 0]
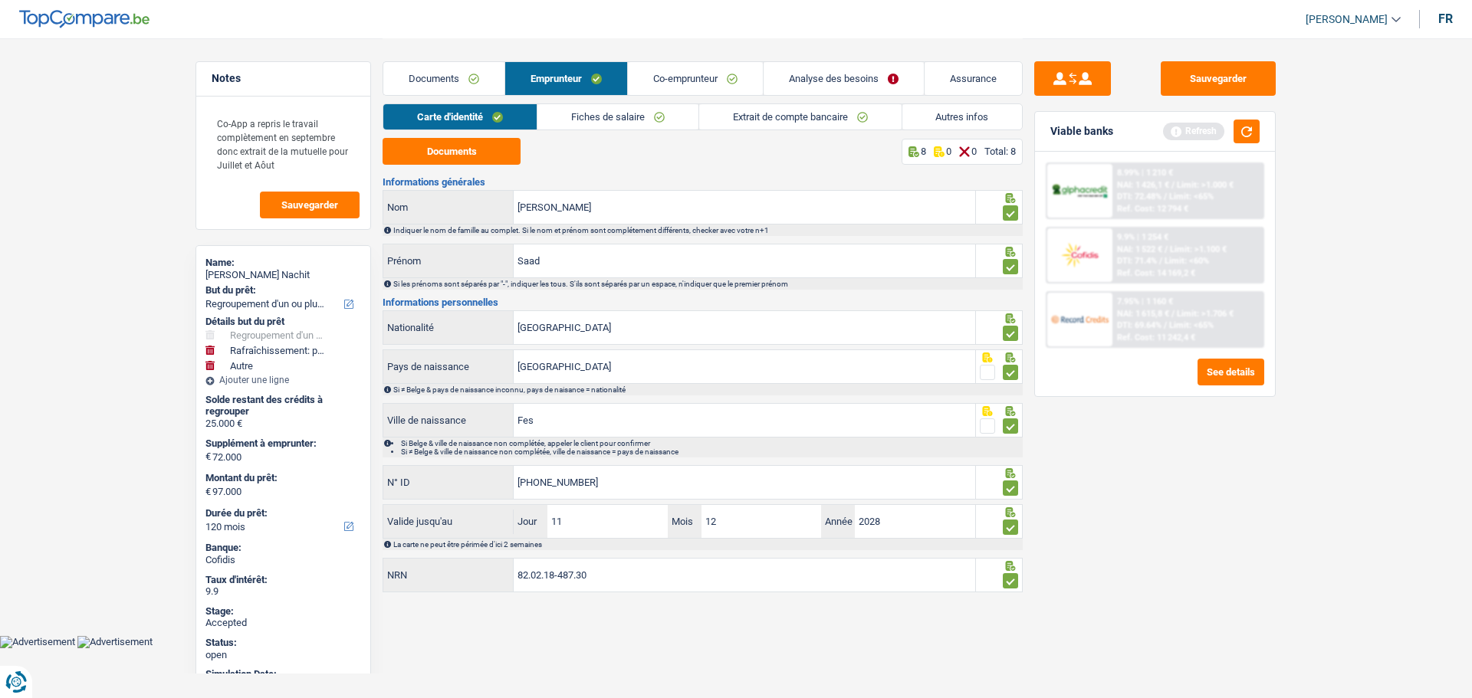
click at [694, 84] on link "Co-emprunteur" at bounding box center [695, 78] width 135 height 33
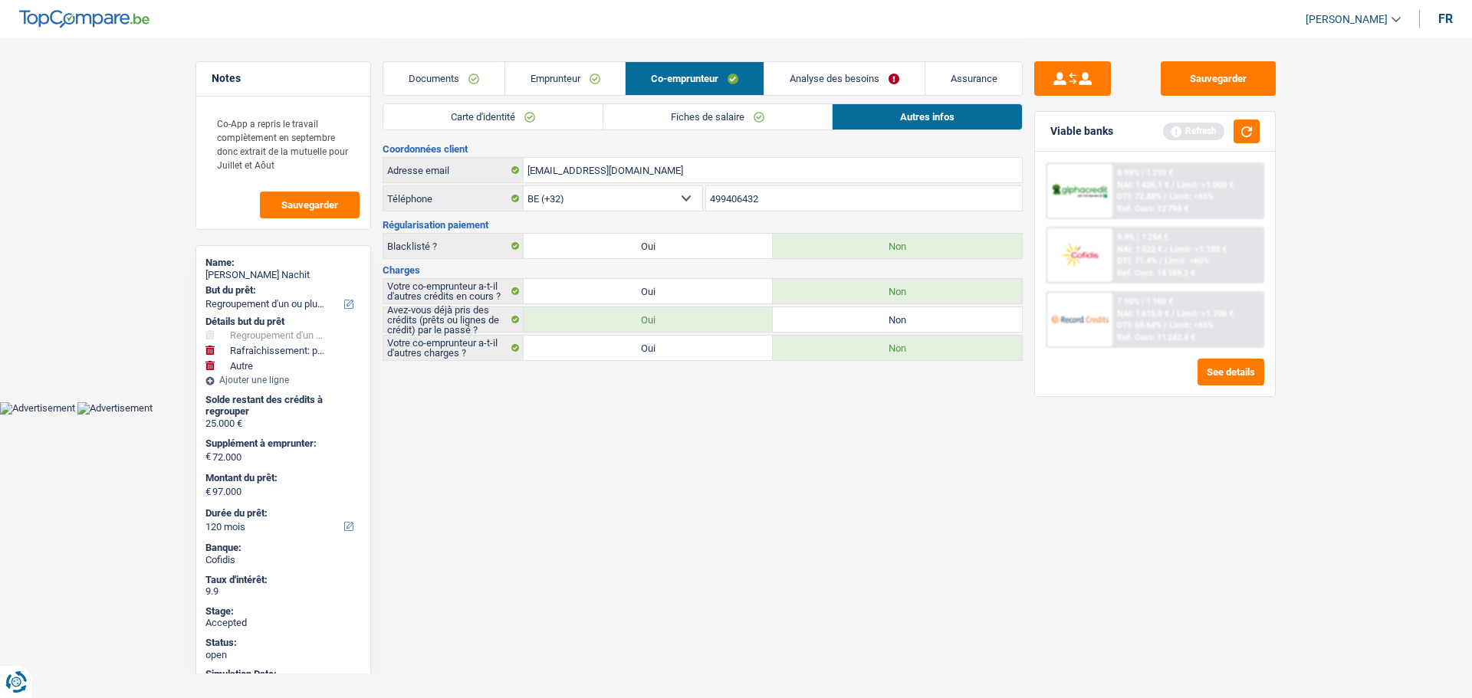
click at [535, 117] on link "Carte d'identité" at bounding box center [492, 116] width 219 height 25
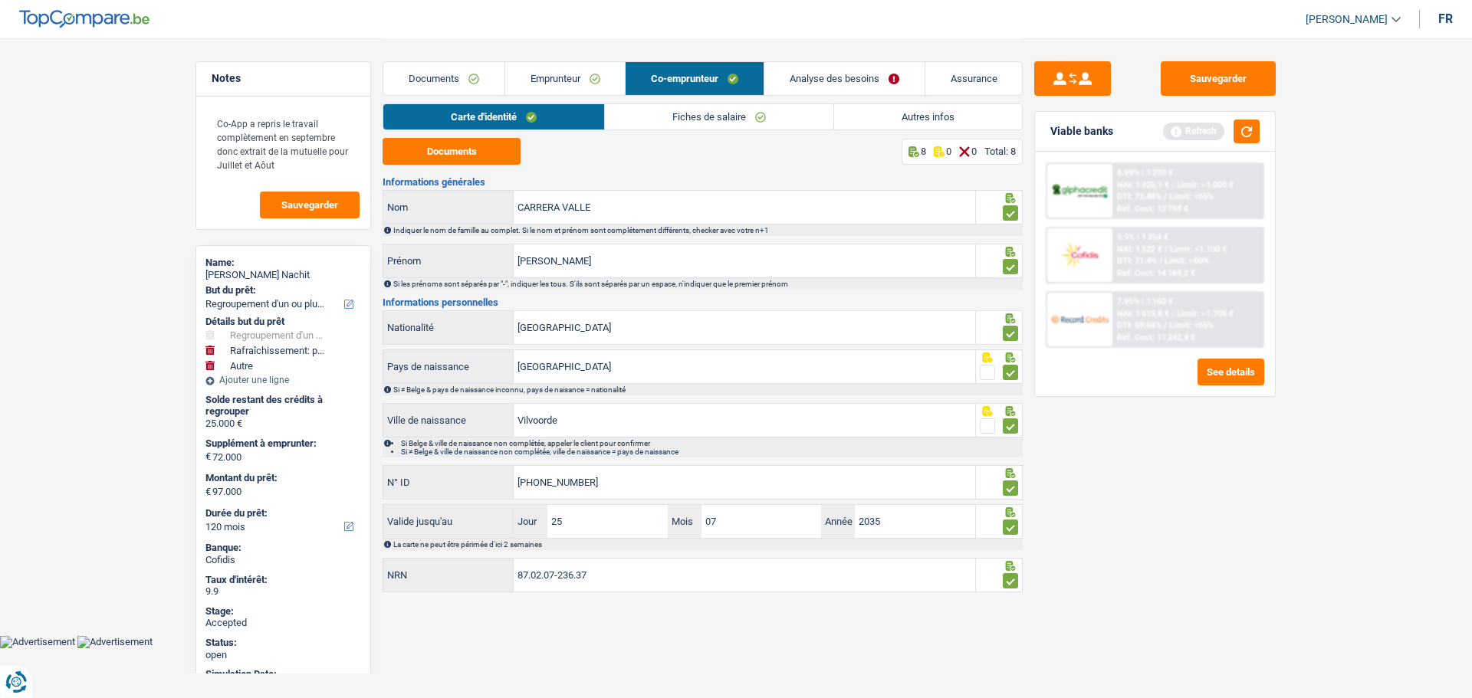
click at [678, 117] on link "Fiches de salaire" at bounding box center [719, 116] width 228 height 25
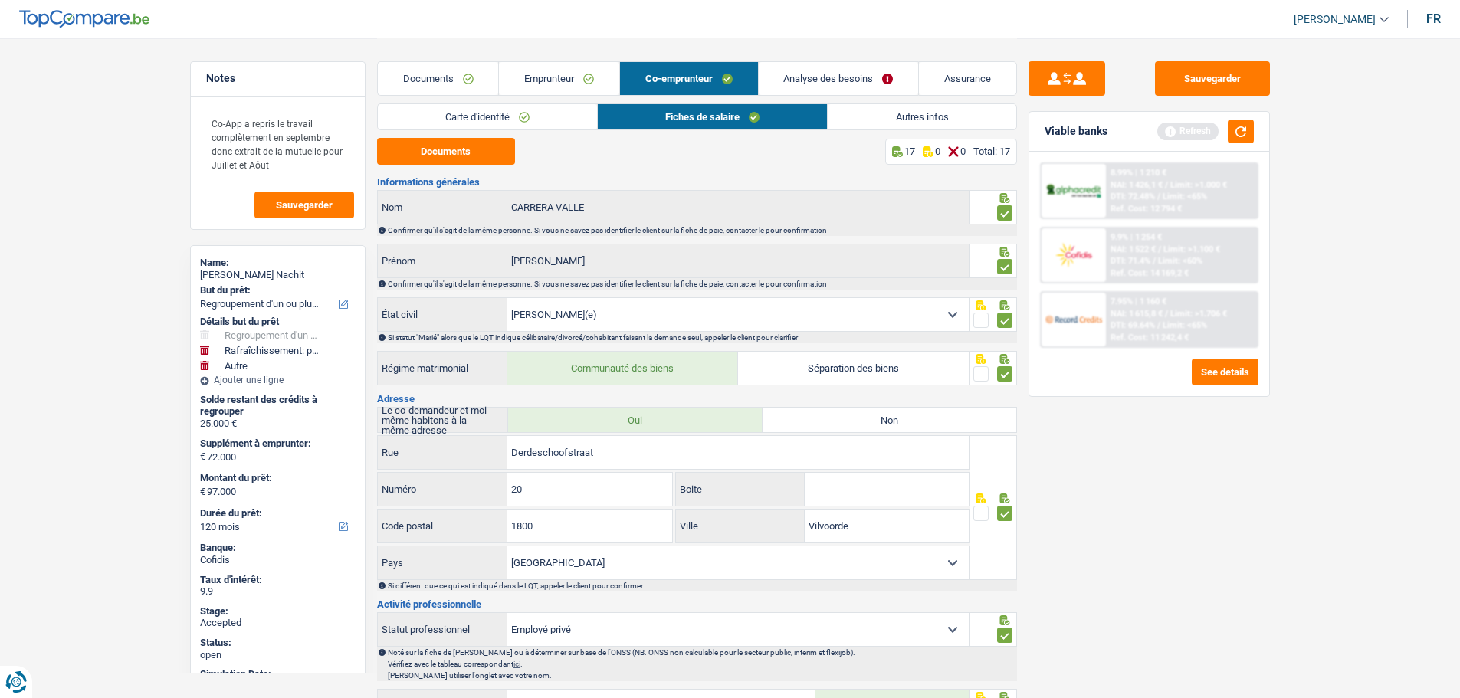
click at [224, 277] on div "Saad Soussi Nachit" at bounding box center [278, 275] width 156 height 12
copy div "Saad Soussi Nachit"
click at [524, 77] on link "Emprunteur" at bounding box center [559, 78] width 120 height 33
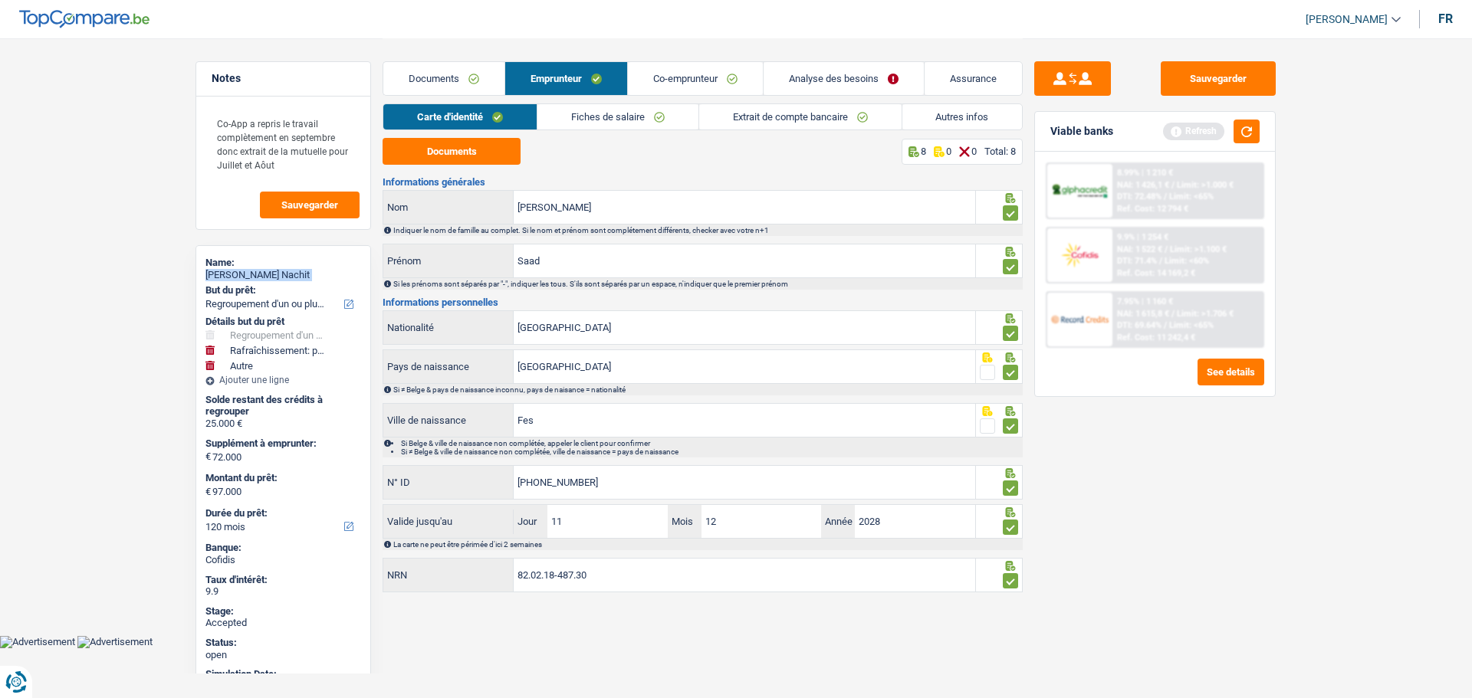
click at [925, 124] on link "Autres infos" at bounding box center [962, 116] width 120 height 25
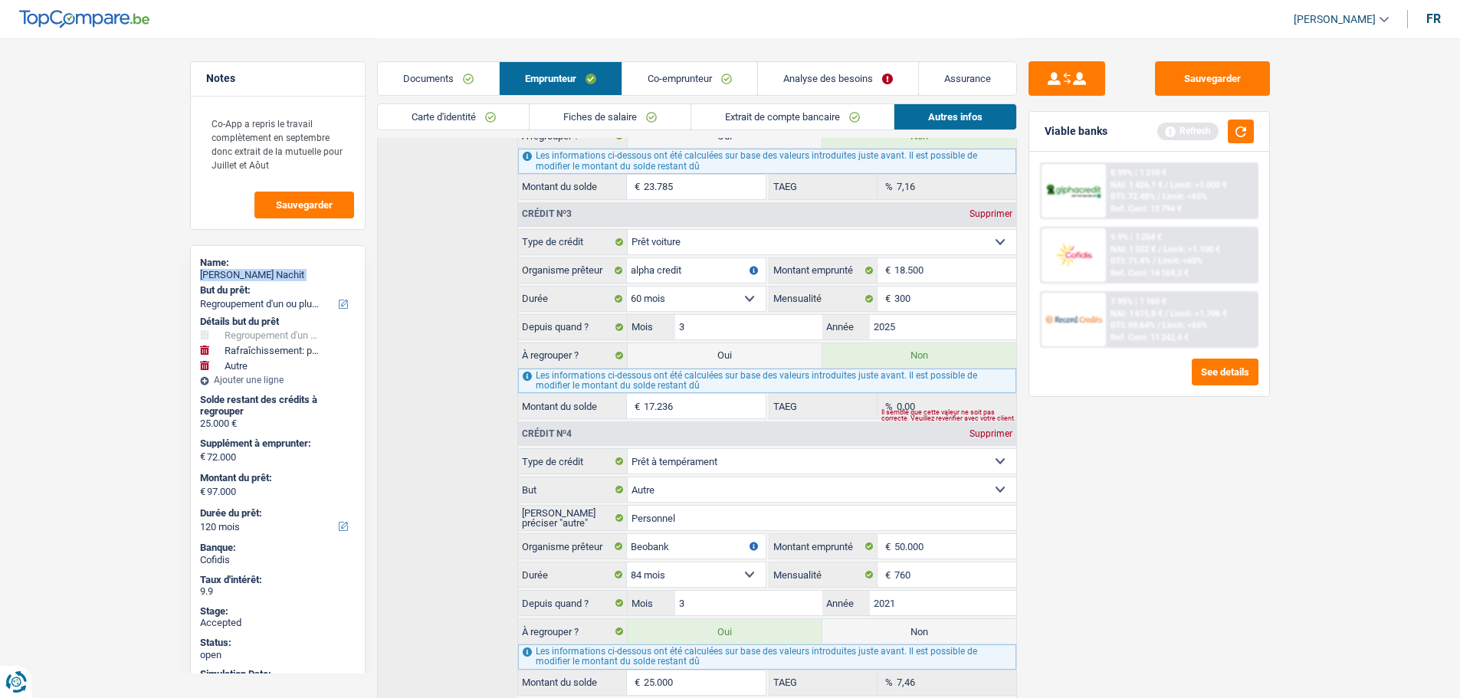
scroll to position [843, 0]
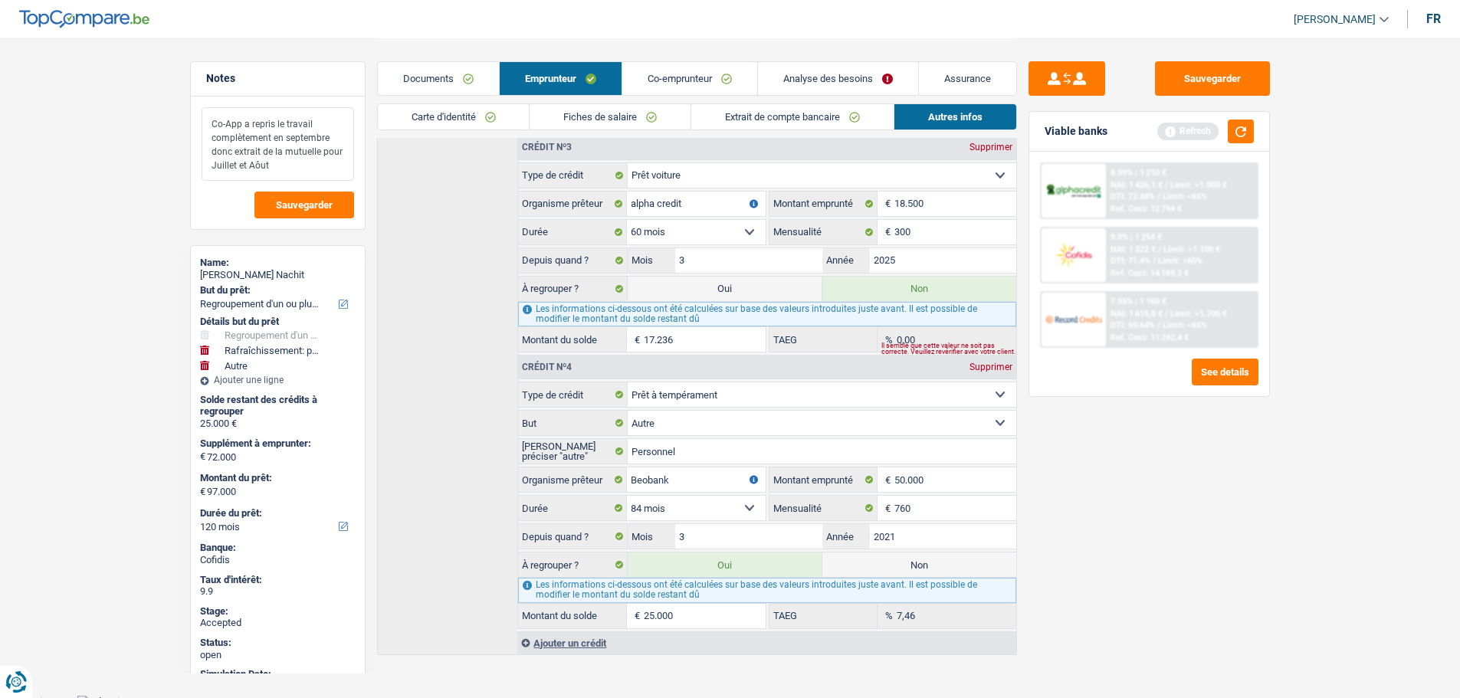
click at [217, 149] on textarea "Co-App a repris le travail complètement en septembre donc extrait de la mutuell…" at bounding box center [278, 144] width 153 height 74
drag, startPoint x: 208, startPoint y: 147, endPoint x: 281, endPoint y: 163, distance: 75.3
click at [281, 163] on textarea "Co-App a repris le travail complètement en septembre donc extrait de la mutuell…" at bounding box center [278, 144] width 153 height 74
click at [281, 165] on textarea "Co-App a repris le travail complètement en septembre donc extrait de la mutuell…" at bounding box center [278, 144] width 153 height 74
drag, startPoint x: 262, startPoint y: 165, endPoint x: 201, endPoint y: 123, distance: 74.4
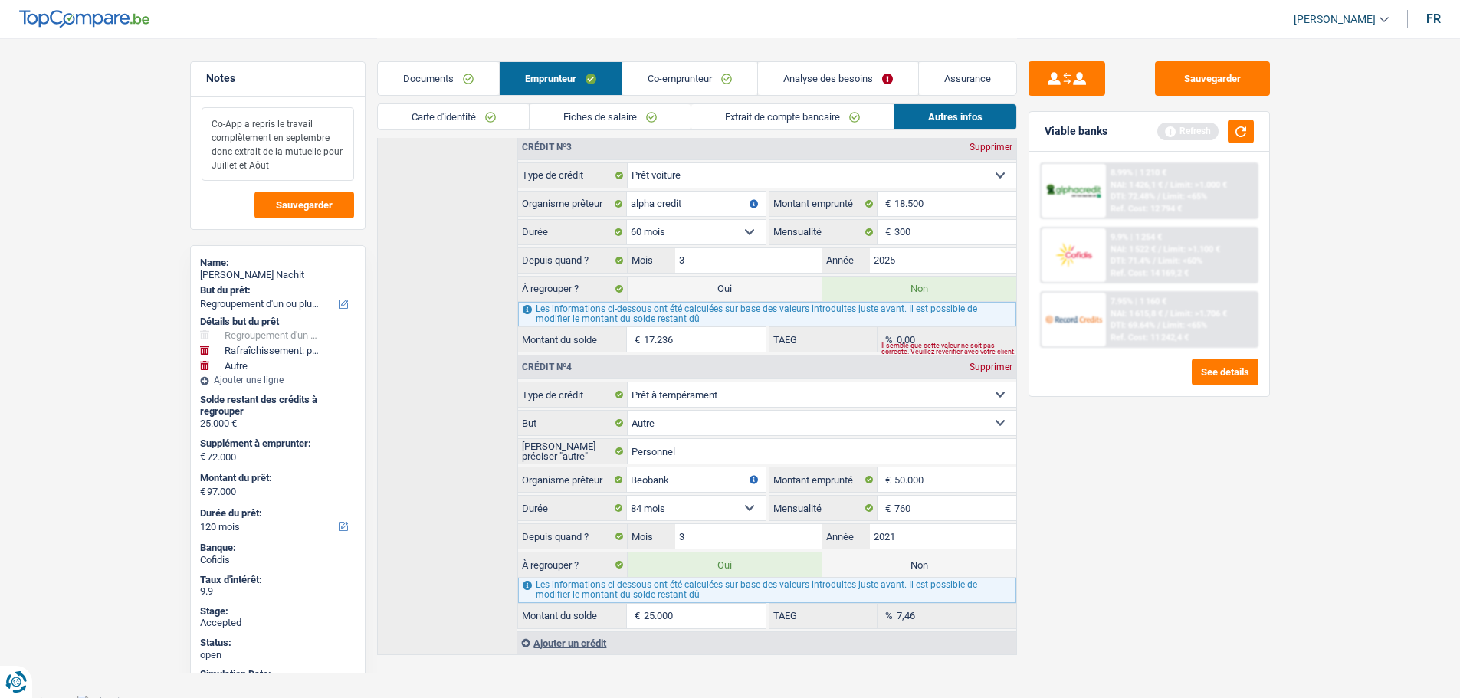
click at [202, 123] on textarea "Co-App a repris le travail complètement en septembre donc extrait de la mutuell…" at bounding box center [278, 144] width 153 height 74
click at [212, 123] on textarea "Co-App a repris le travail complètement en septembre donc extrait de la mutuell…" at bounding box center [278, 144] width 153 height 74
drag, startPoint x: 212, startPoint y: 123, endPoint x: 277, endPoint y: 167, distance: 79.5
click at [277, 167] on textarea "Co-App a repris le travail complètement en septembre donc extrait de la mutuell…" at bounding box center [278, 144] width 153 height 74
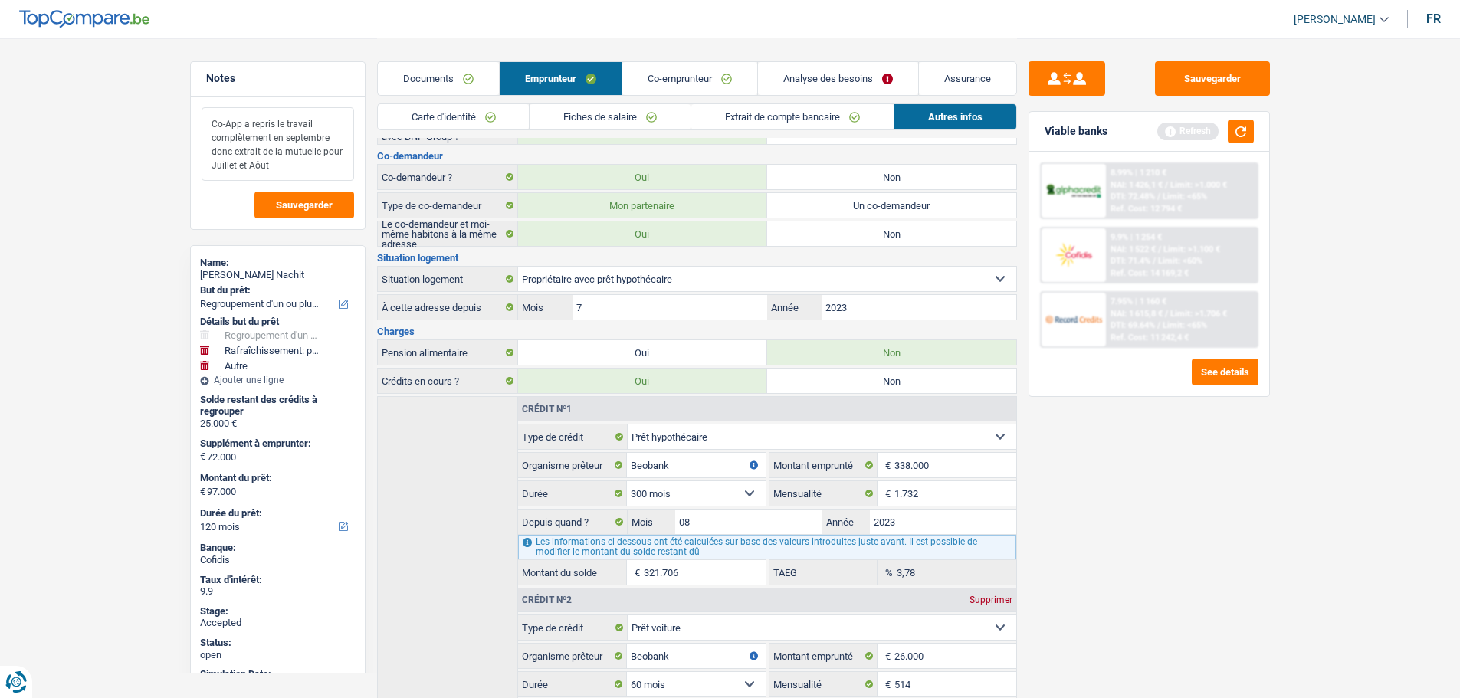
scroll to position [0, 0]
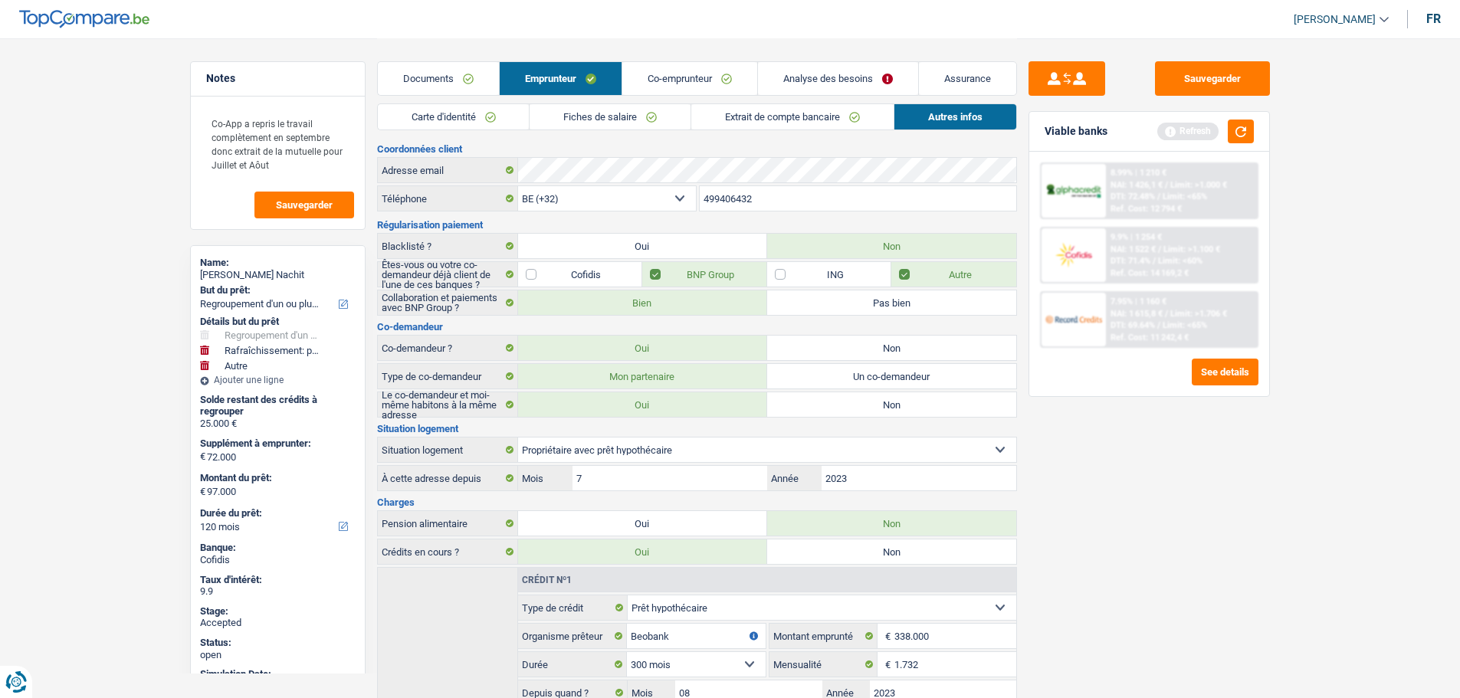
click at [740, 200] on input "499406432" at bounding box center [858, 198] width 317 height 25
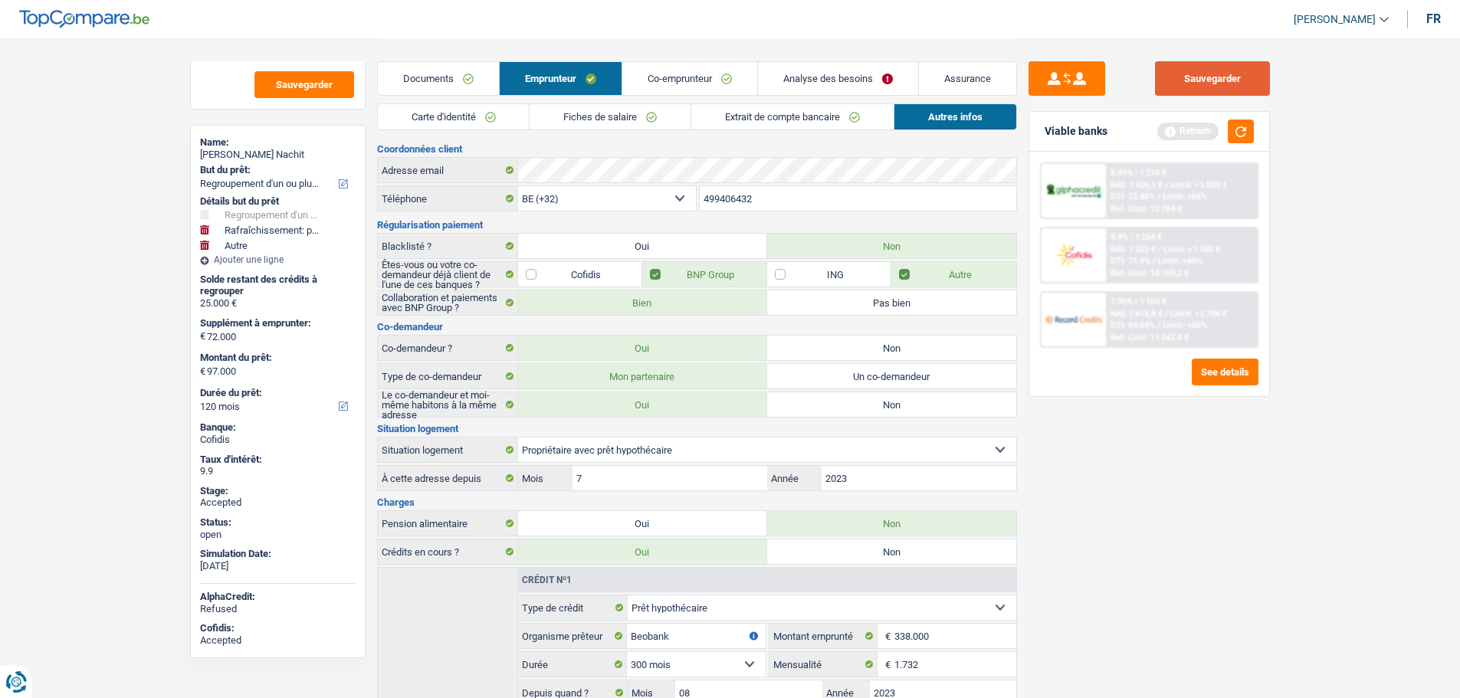
click at [1253, 84] on button "Sauvegarder" at bounding box center [1212, 78] width 115 height 34
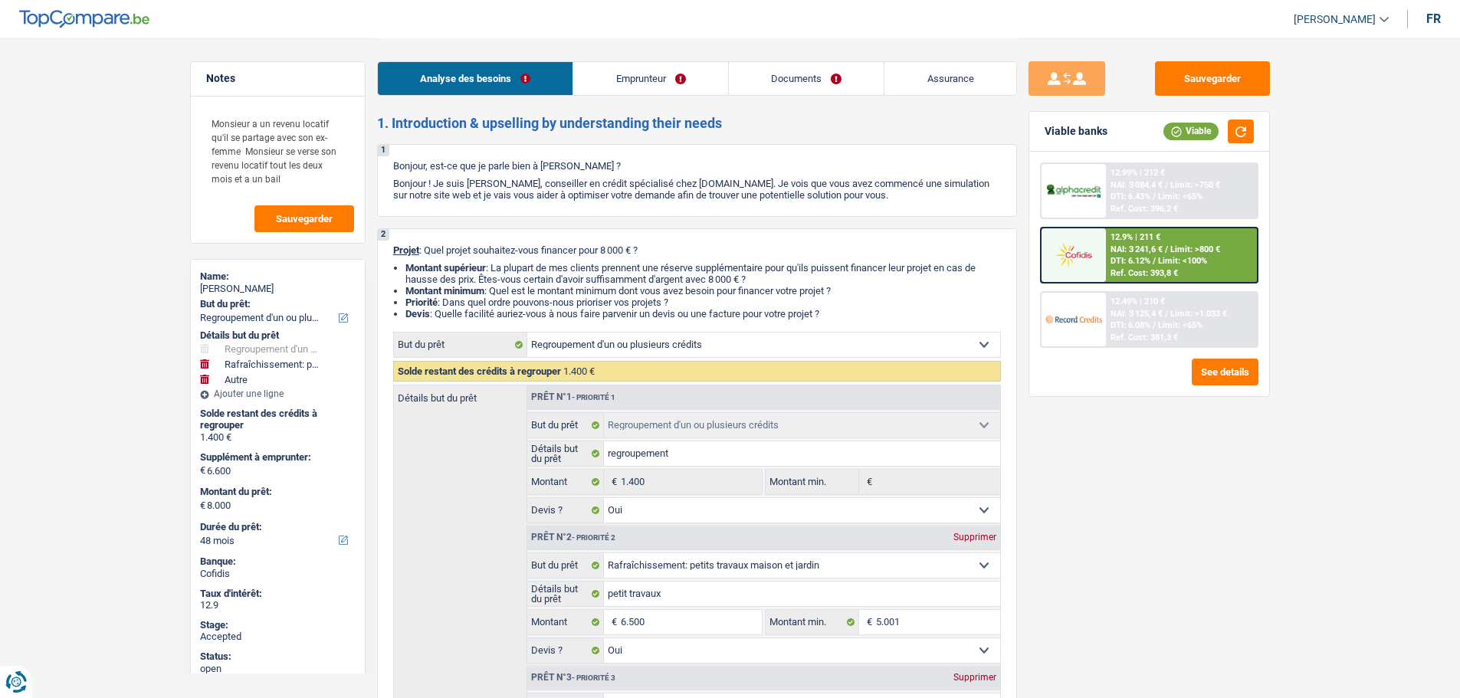
select select "refinancing"
select select "houseOrGarden"
select select "other"
select select "48"
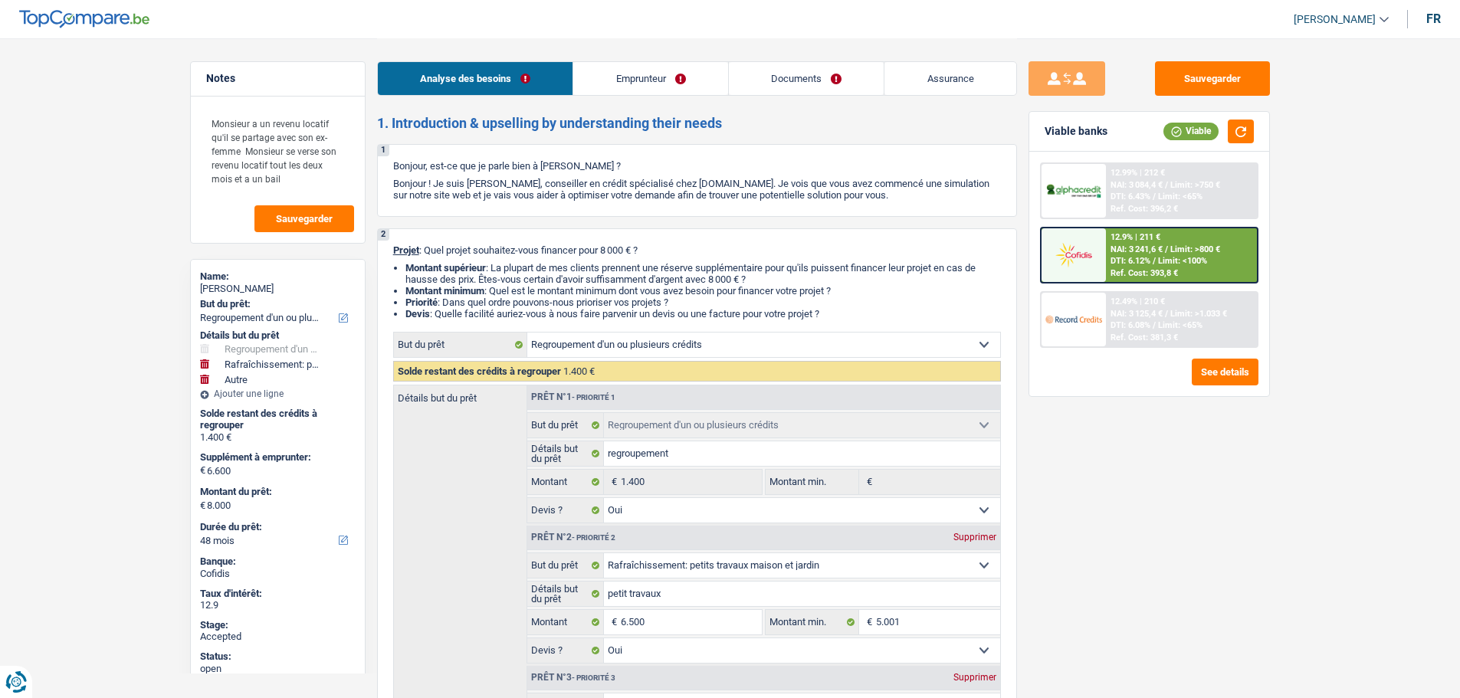
select select "refinancing"
select select "yes"
select select "houseOrGarden"
select select "yes"
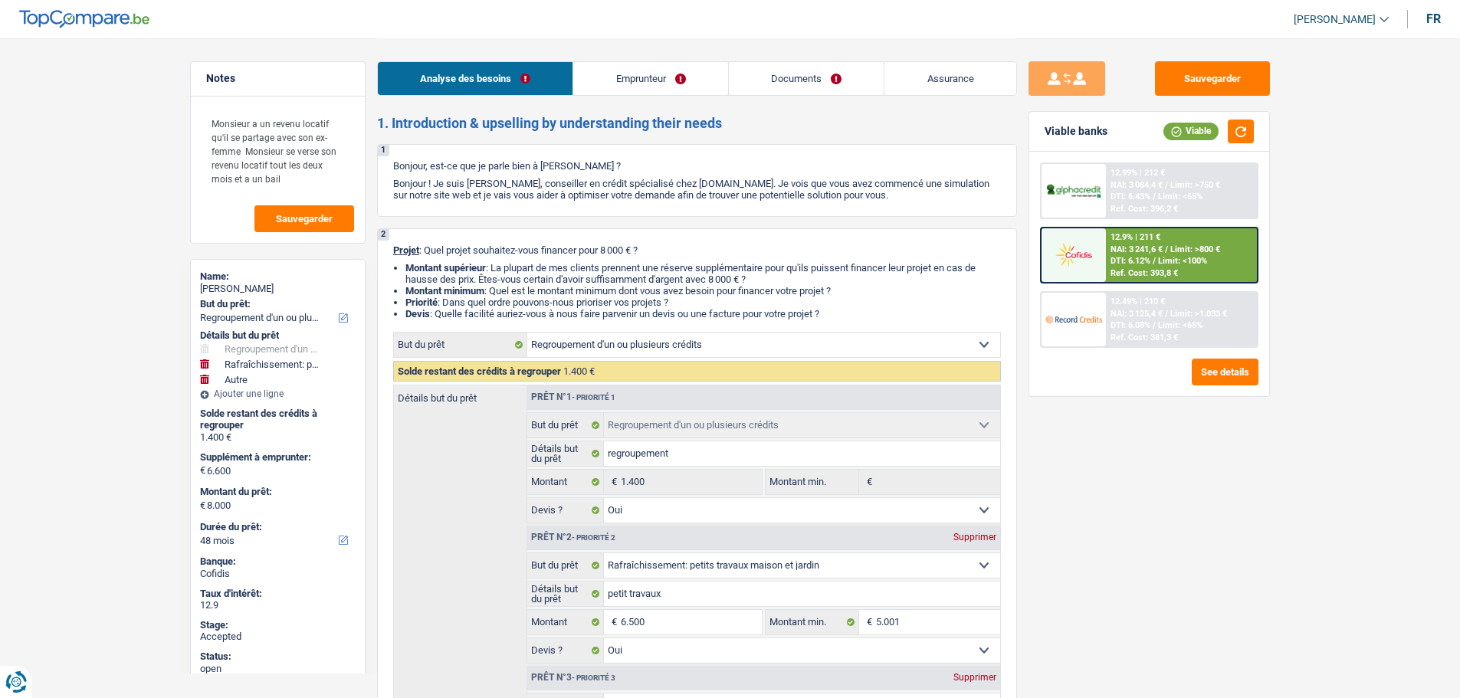
select select "other"
select select "48"
select select "retired"
select select "pension"
select select "rentalIncome"
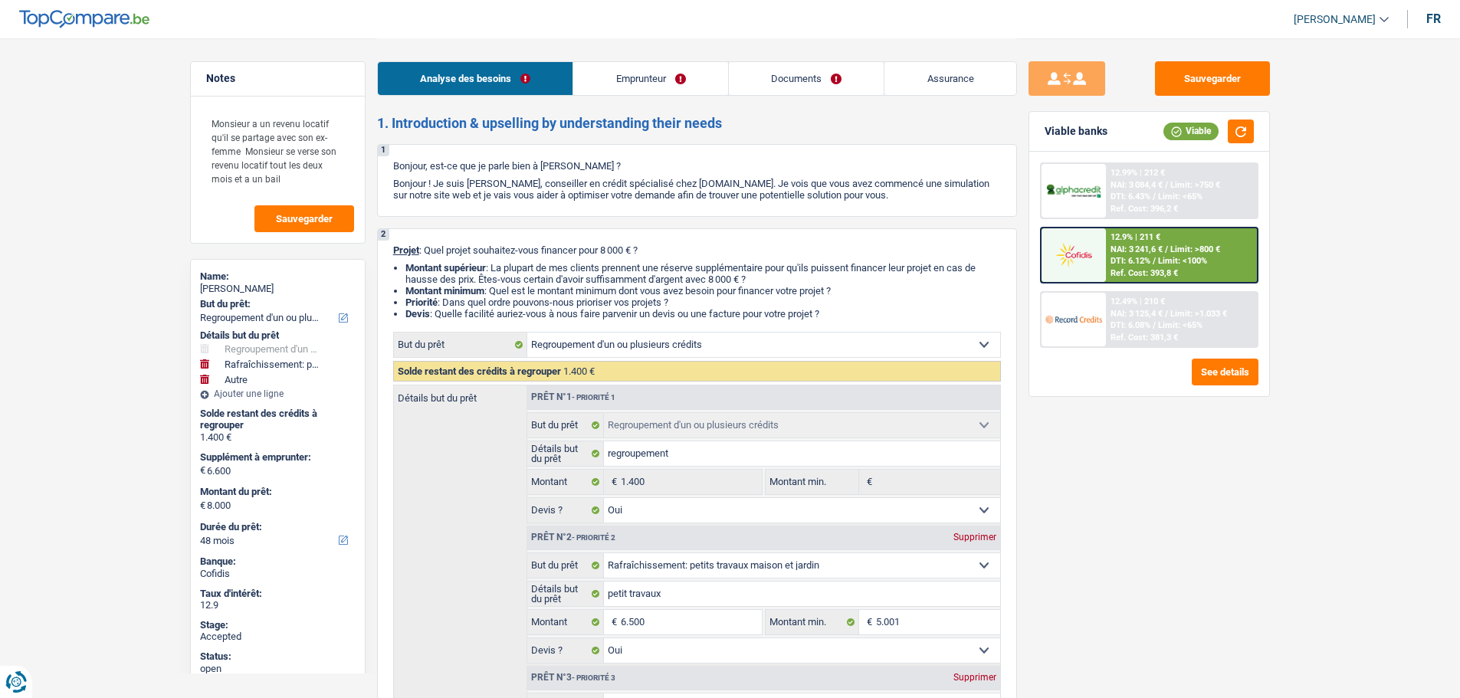
select select "ownerWithoutMortgage"
select select "personalSale"
select select "30"
select select "refinancing"
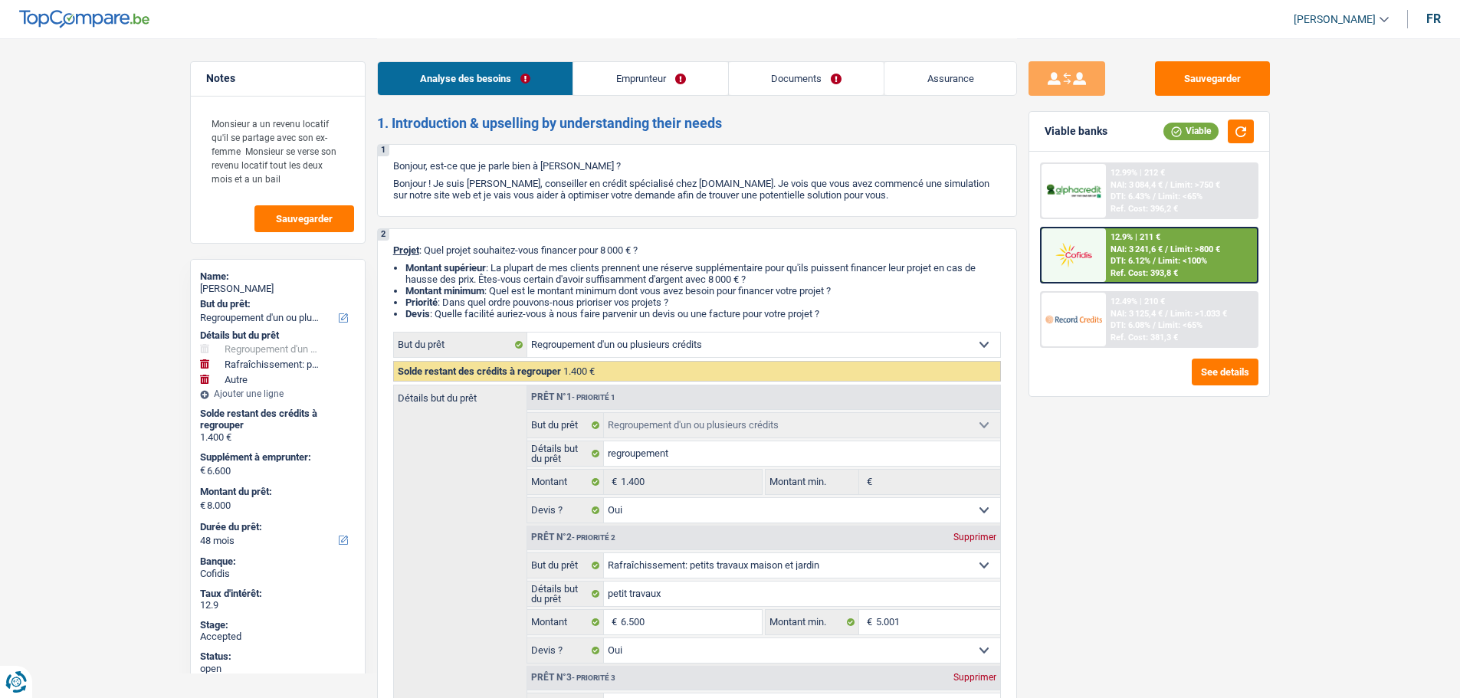
select select "yes"
select select "houseOrGarden"
select select "yes"
select select "other"
select select "48"
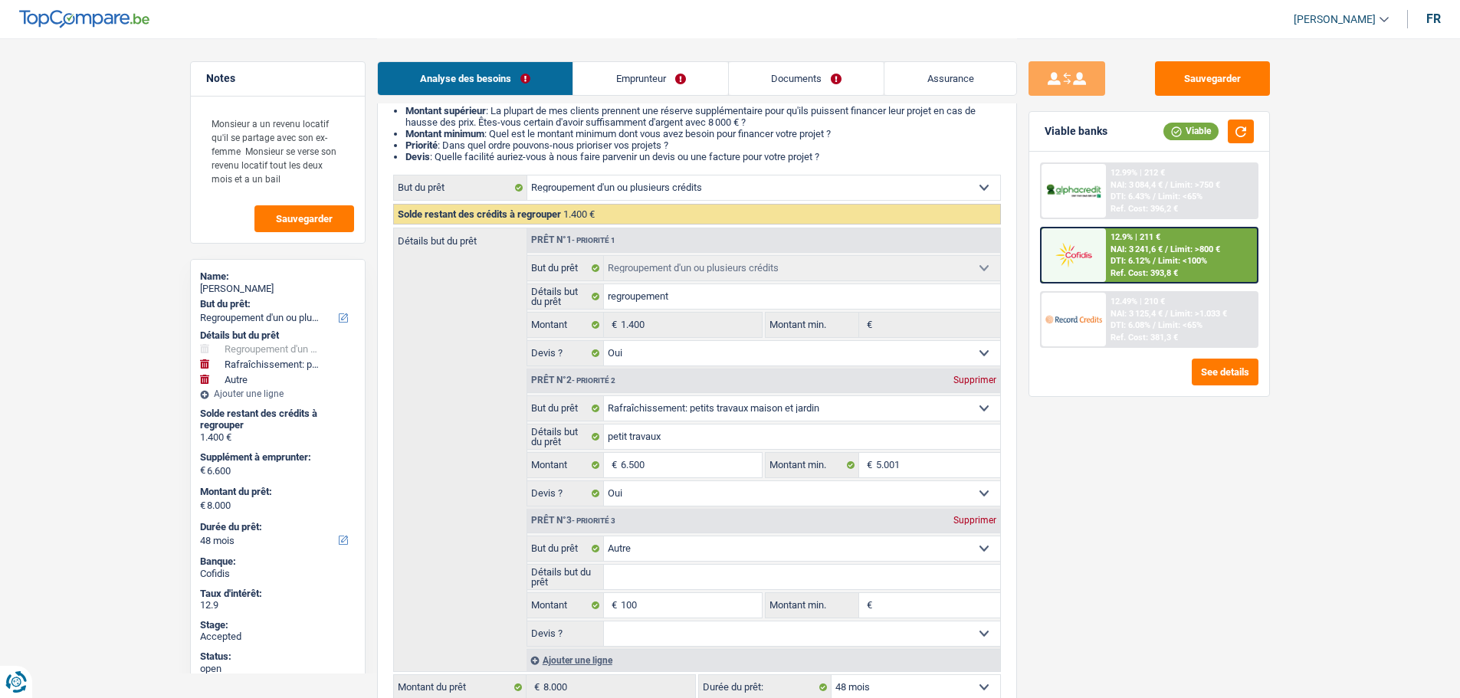
scroll to position [153, 0]
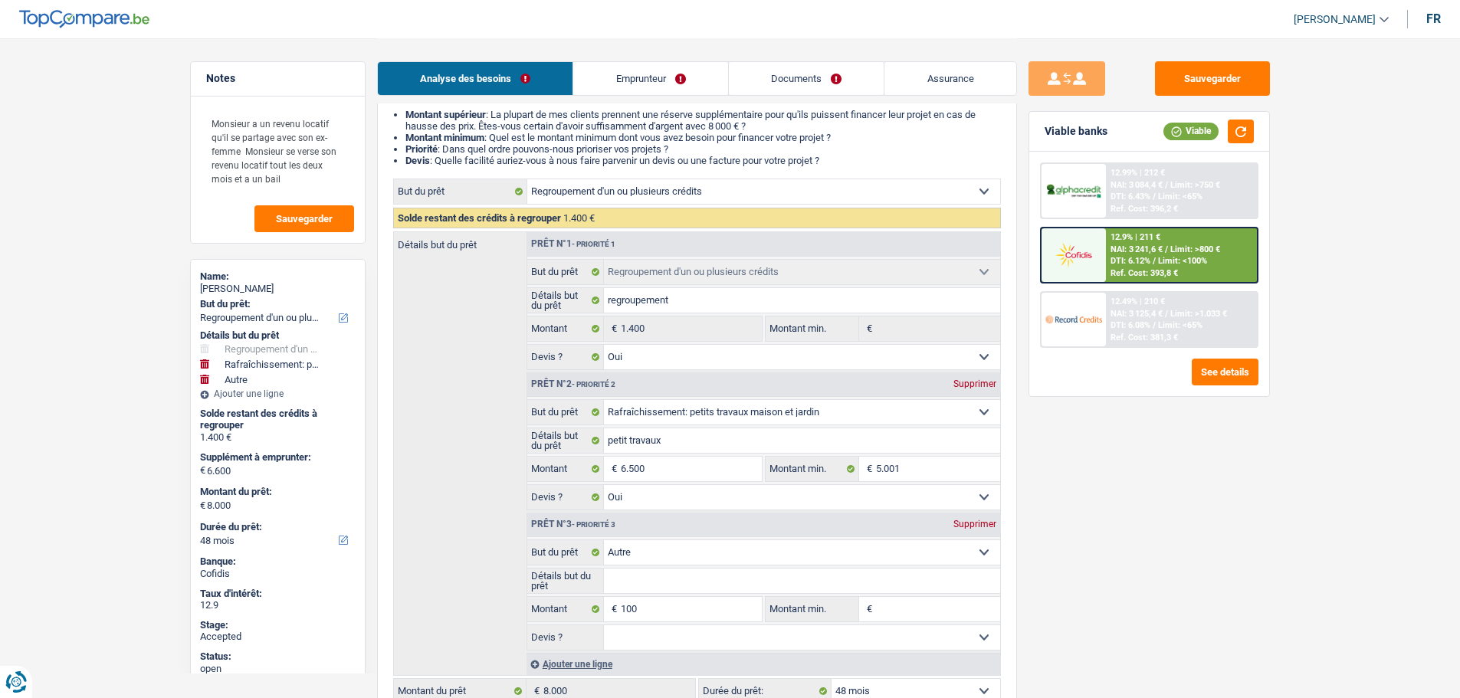
click at [1348, 24] on span "[PERSON_NAME]" at bounding box center [1335, 19] width 82 height 13
click at [1302, 136] on button "SO" at bounding box center [1307, 140] width 136 height 31
select select "refinancing"
select select "yes"
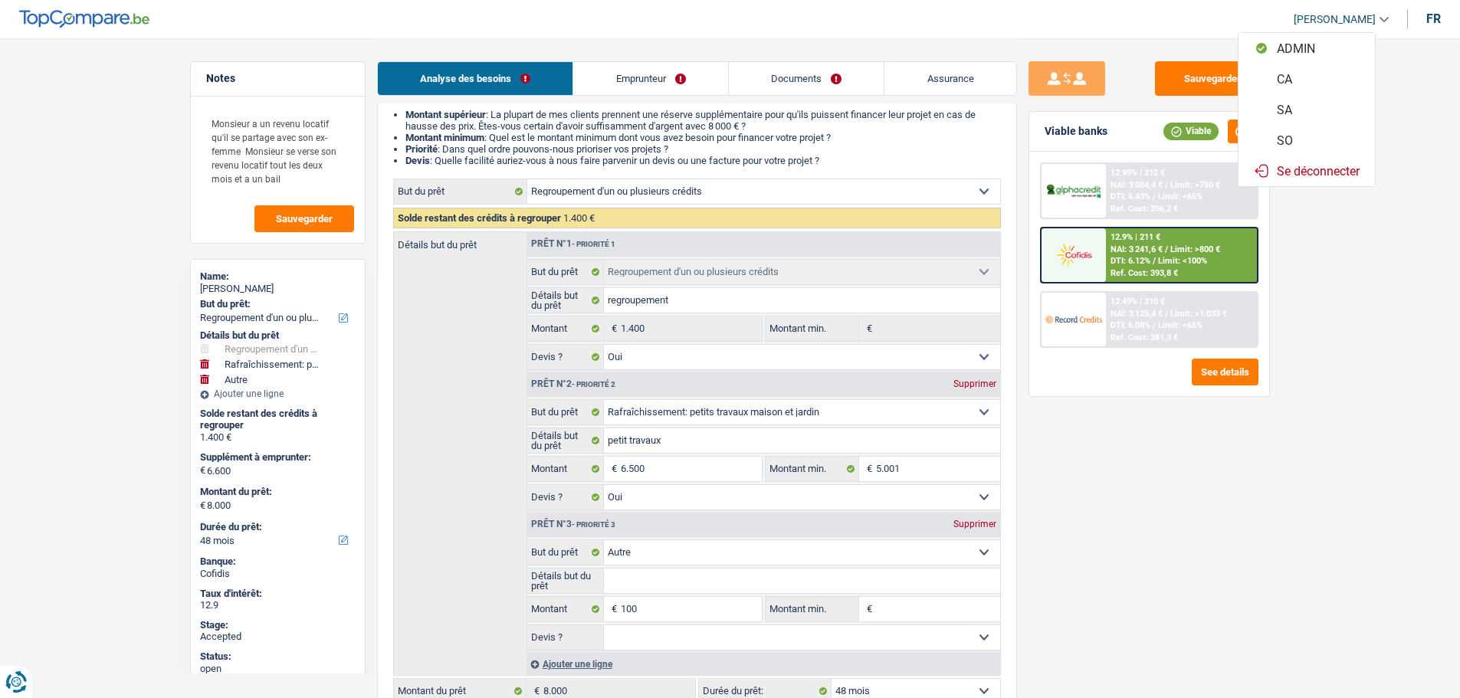
select select "houseOrGarden"
select select "yes"
select select "other"
select select "48"
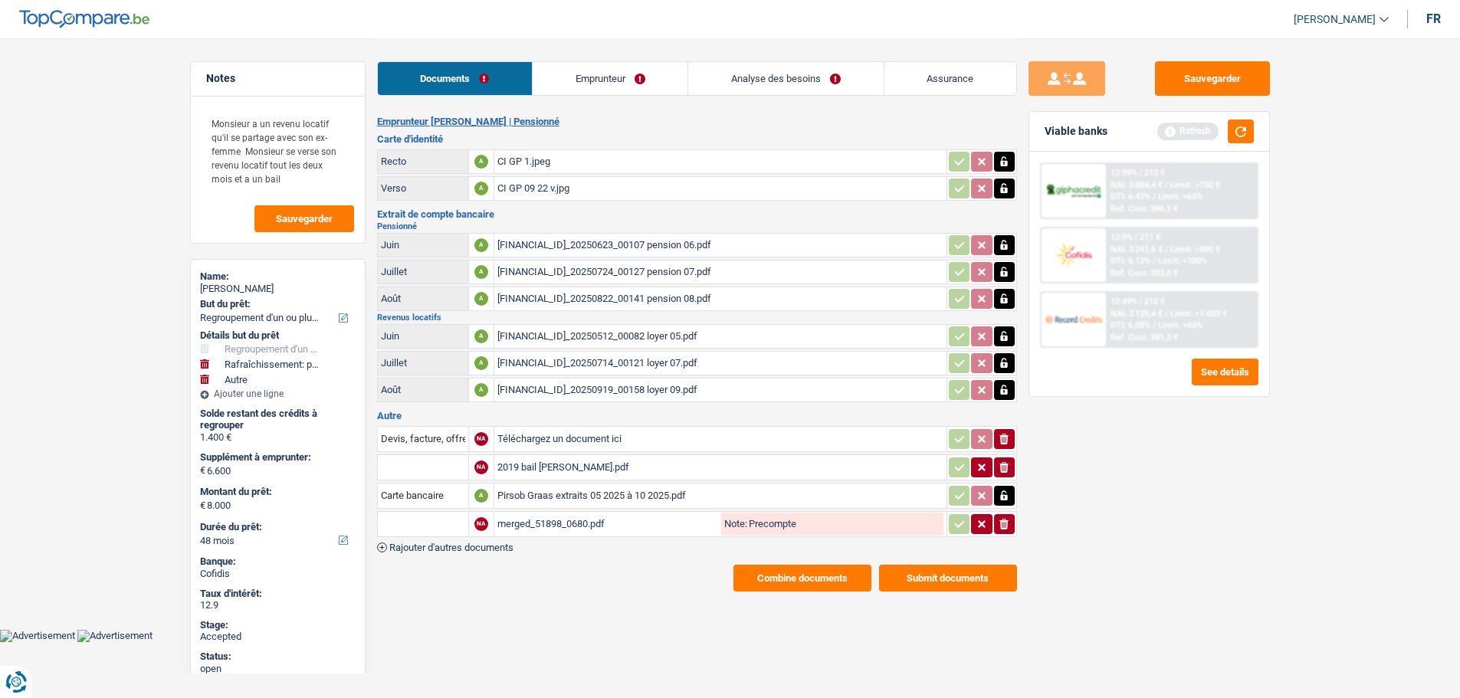
scroll to position [0, 0]
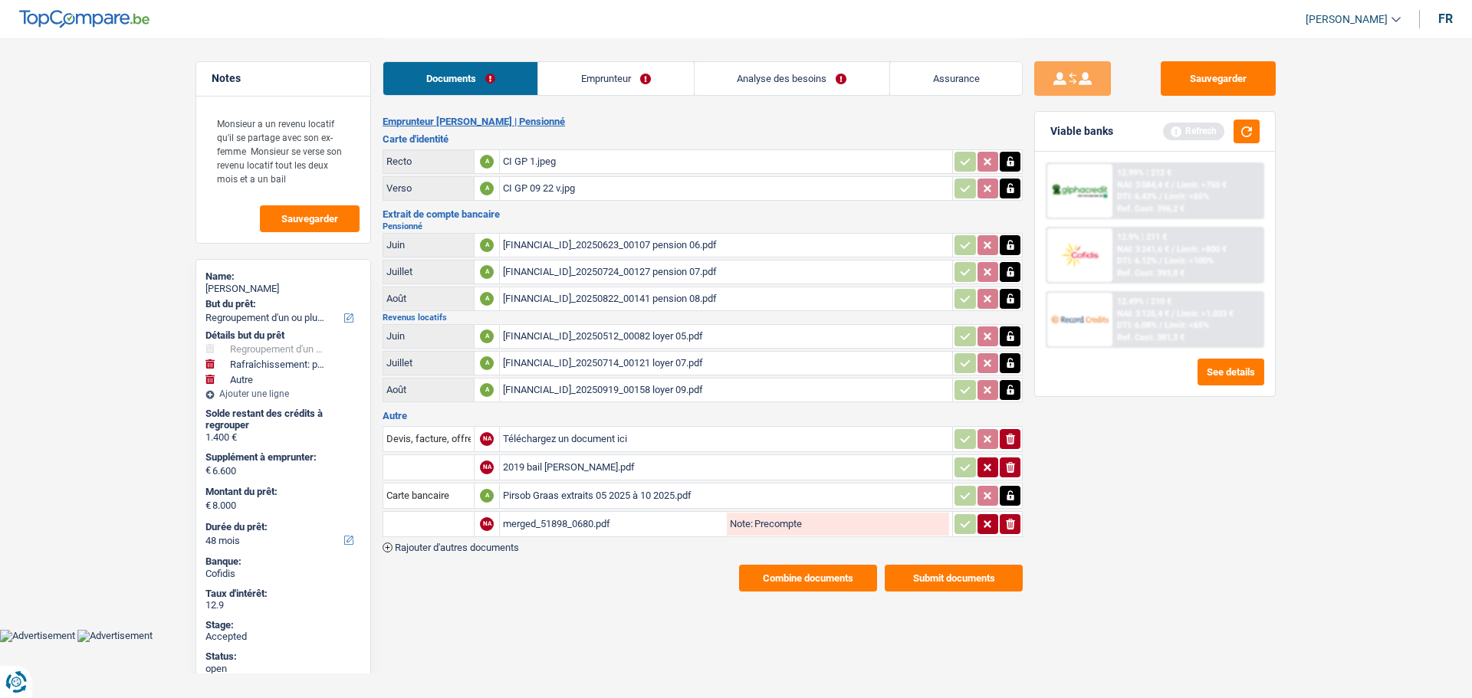
click at [815, 80] on link "Analyse des besoins" at bounding box center [791, 78] width 195 height 33
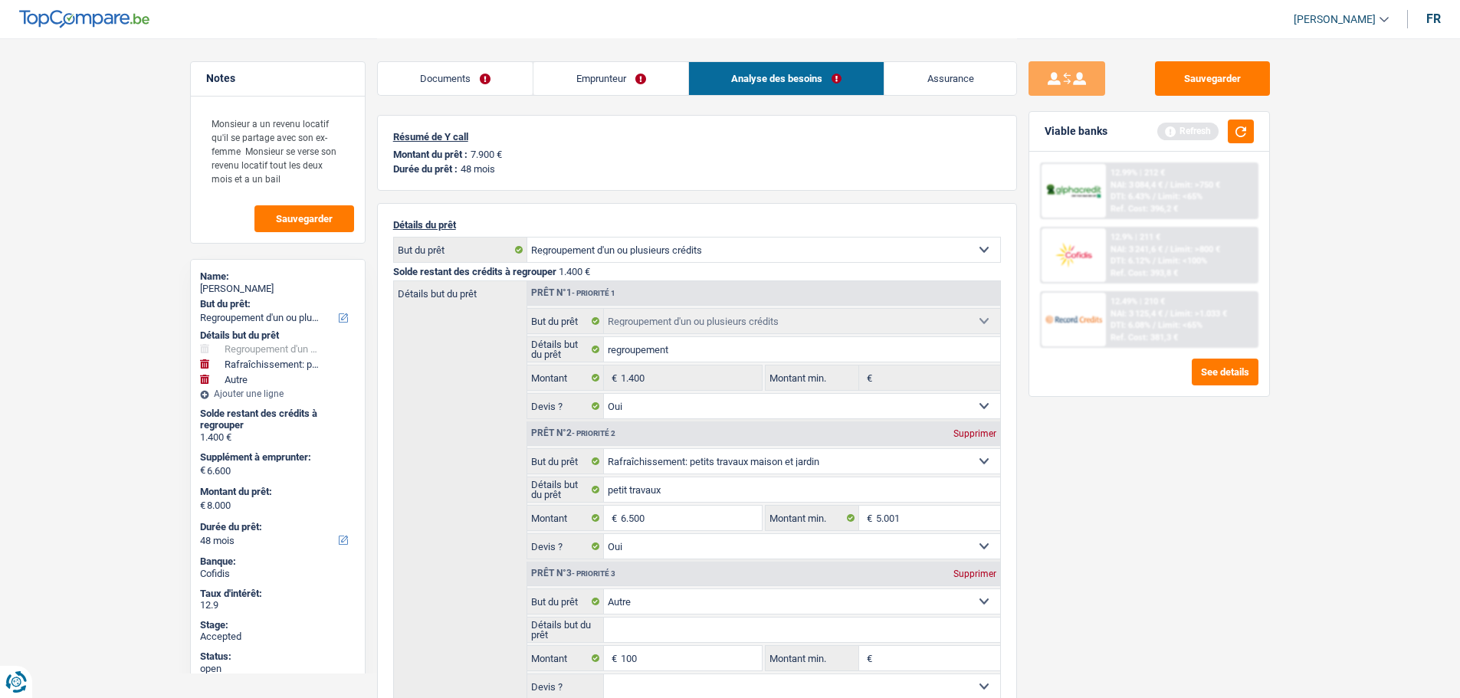
click at [954, 83] on link "Assurance" at bounding box center [950, 78] width 132 height 33
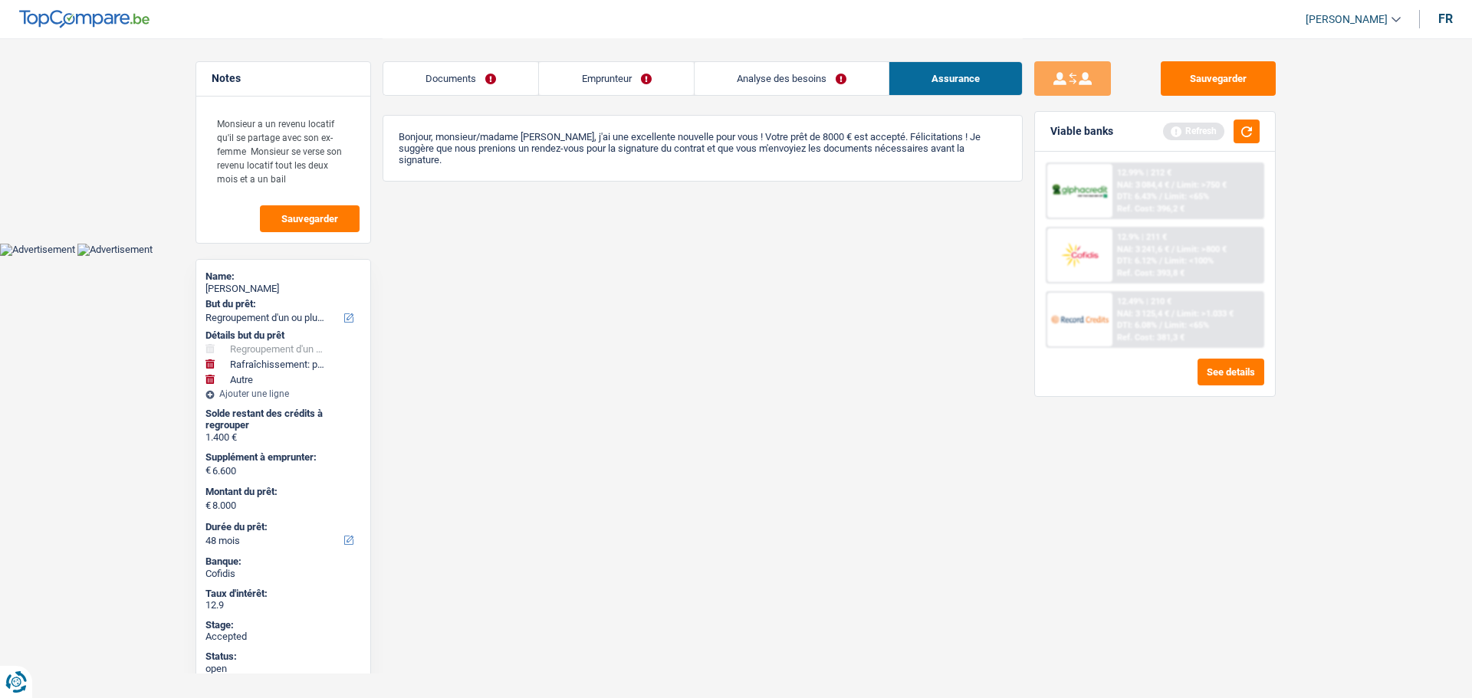
click at [756, 76] on link "Analyse des besoins" at bounding box center [791, 78] width 194 height 33
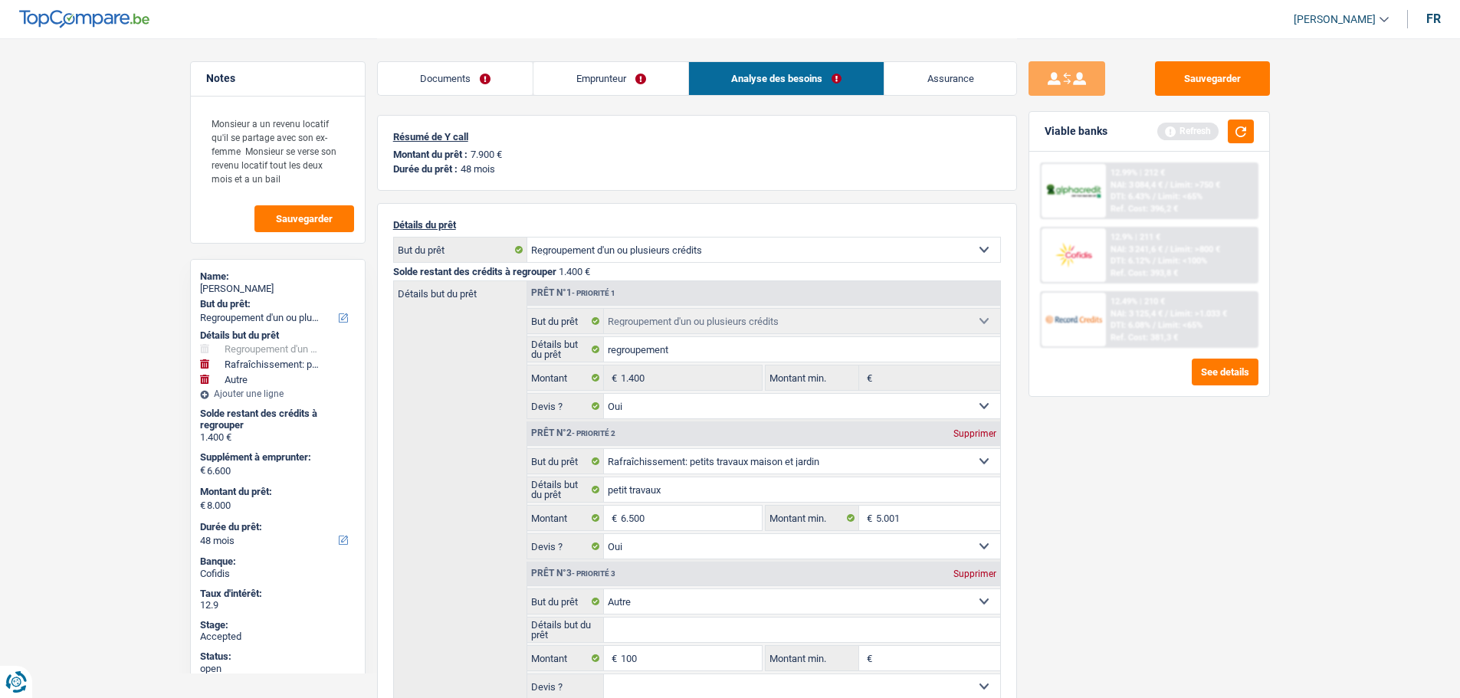
click at [245, 290] on div "Georges Pirson" at bounding box center [278, 289] width 156 height 12
copy div "Pirson"
drag, startPoint x: 442, startPoint y: 66, endPoint x: 451, endPoint y: 69, distance: 9.7
click at [442, 66] on link "Documents" at bounding box center [456, 78] width 156 height 33
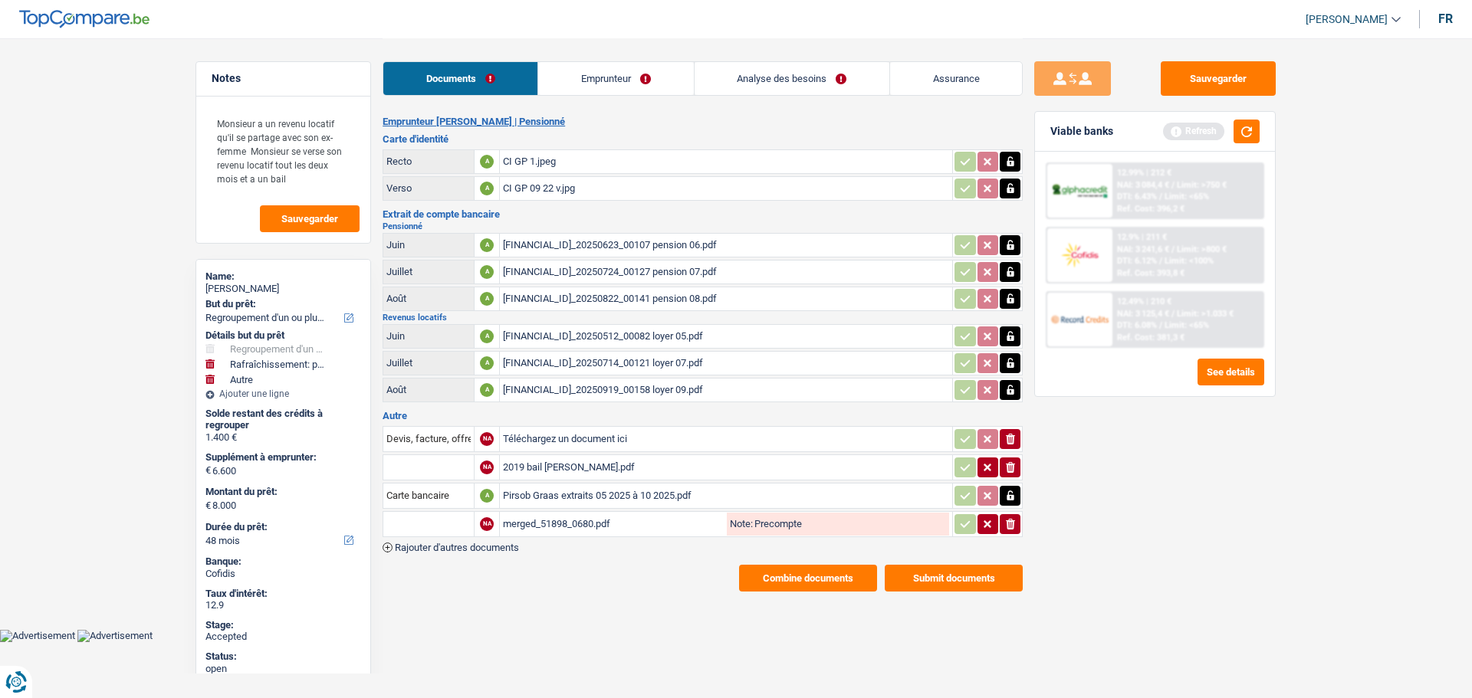
click at [760, 578] on button "Combine documents" at bounding box center [808, 578] width 138 height 27
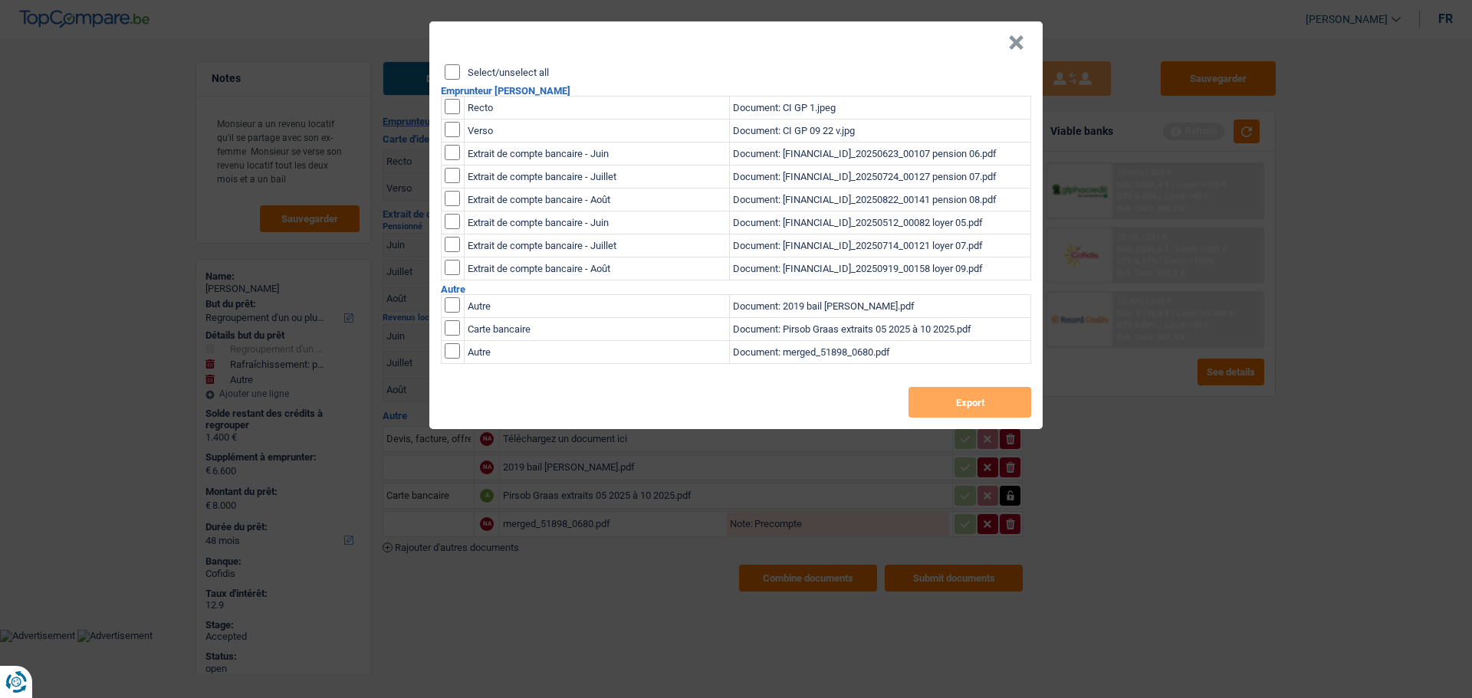
click at [486, 78] on div "Select/unselect all" at bounding box center [738, 71] width 586 height 15
click at [468, 69] on label "Select/unselect all" at bounding box center [508, 72] width 81 height 10
click at [460, 69] on input "Select/unselect all" at bounding box center [452, 71] width 15 height 15
checkbox input "true"
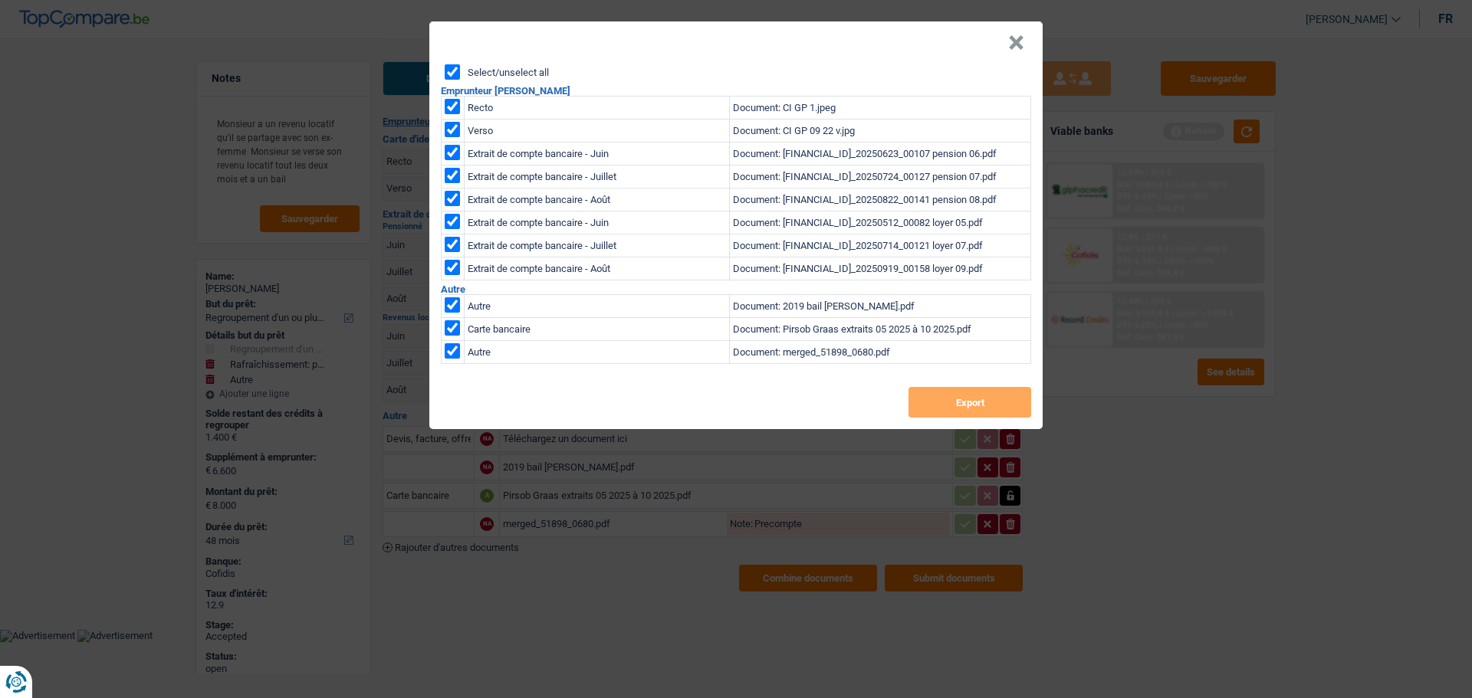
checkbox input "true"
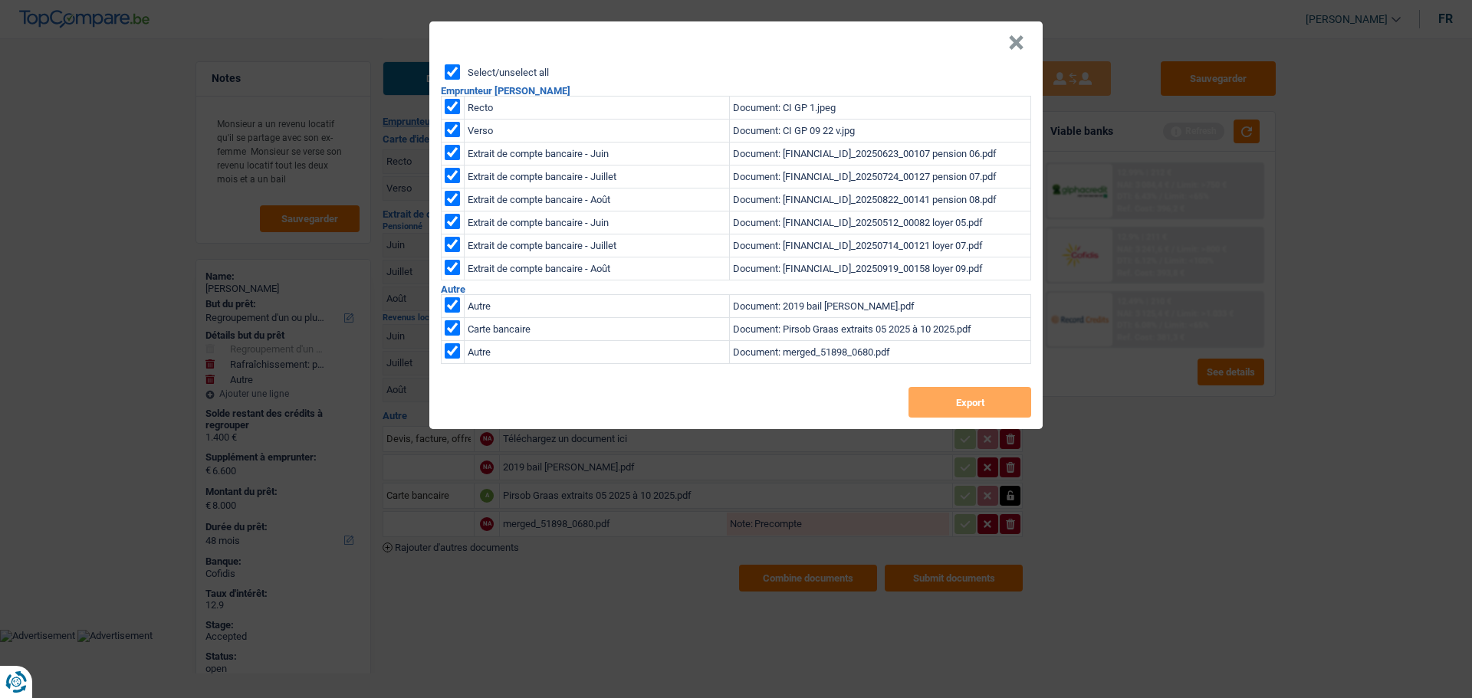
checkbox input "true"
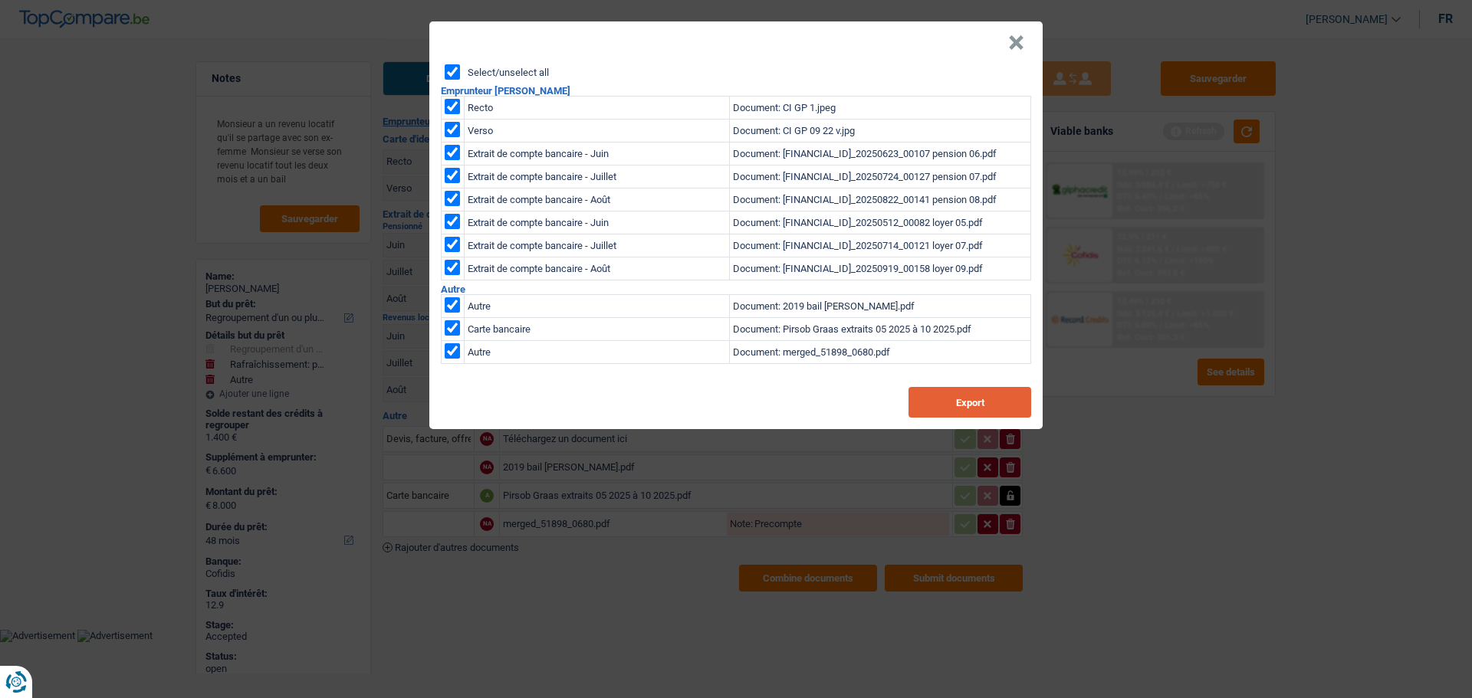
click at [987, 395] on button "Export" at bounding box center [969, 402] width 123 height 31
click at [1015, 48] on button "×" at bounding box center [1016, 42] width 16 height 15
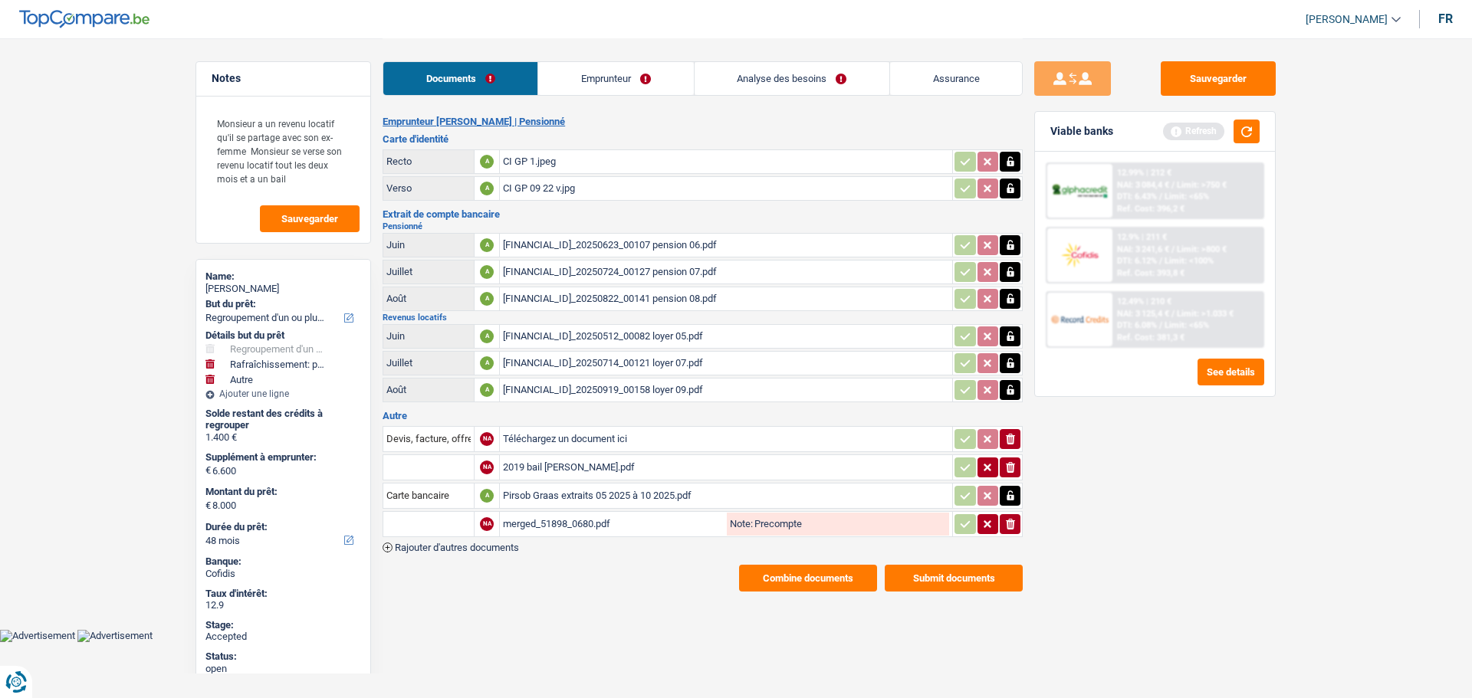
click at [602, 80] on link "Emprunteur" at bounding box center [615, 78] width 155 height 33
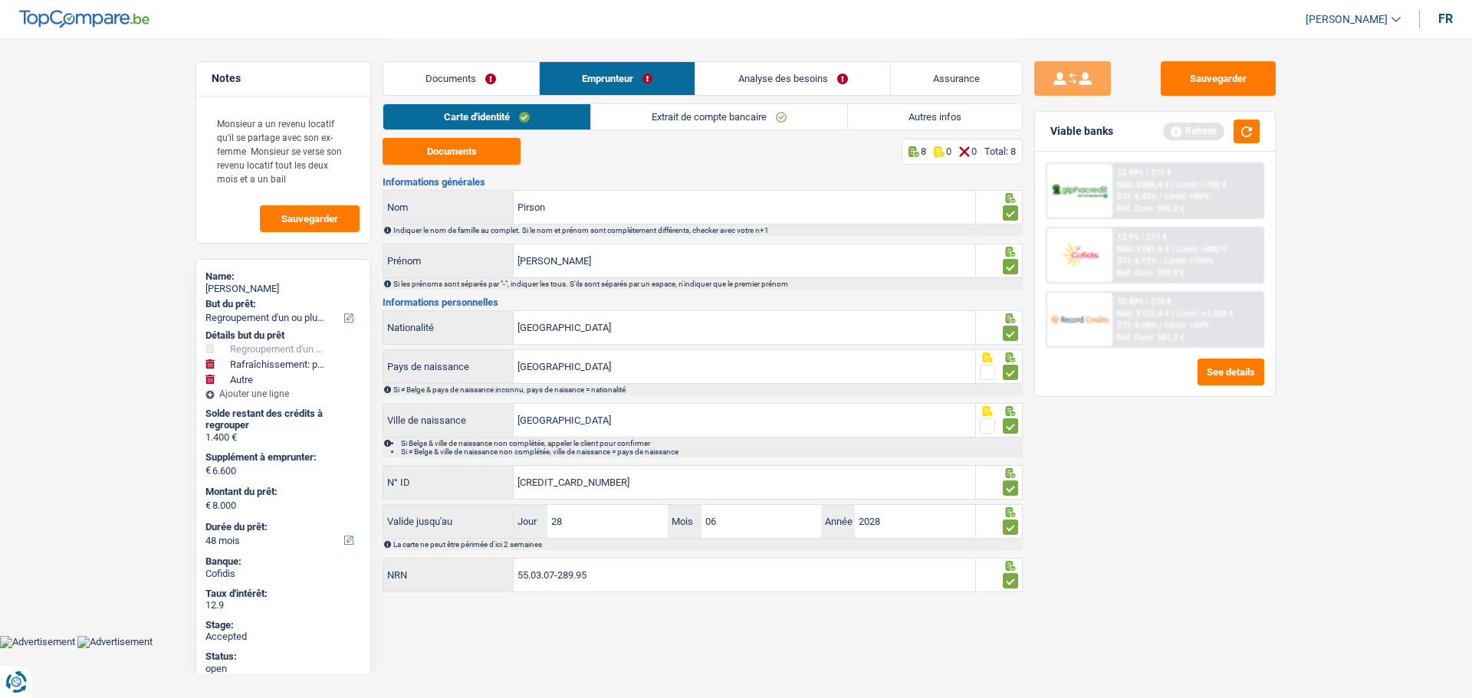
click at [664, 111] on link "Extrait de compte bancaire" at bounding box center [719, 116] width 256 height 25
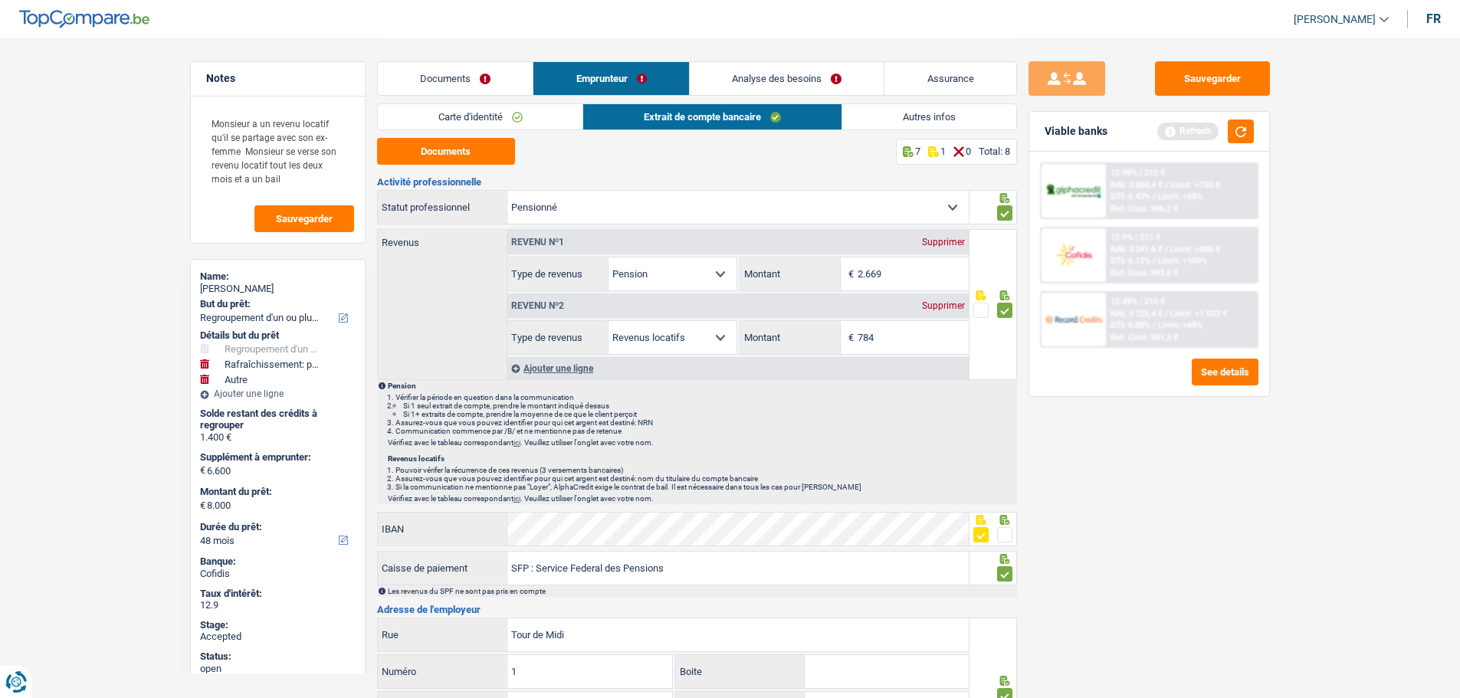
click at [438, 70] on link "Documents" at bounding box center [456, 78] width 156 height 33
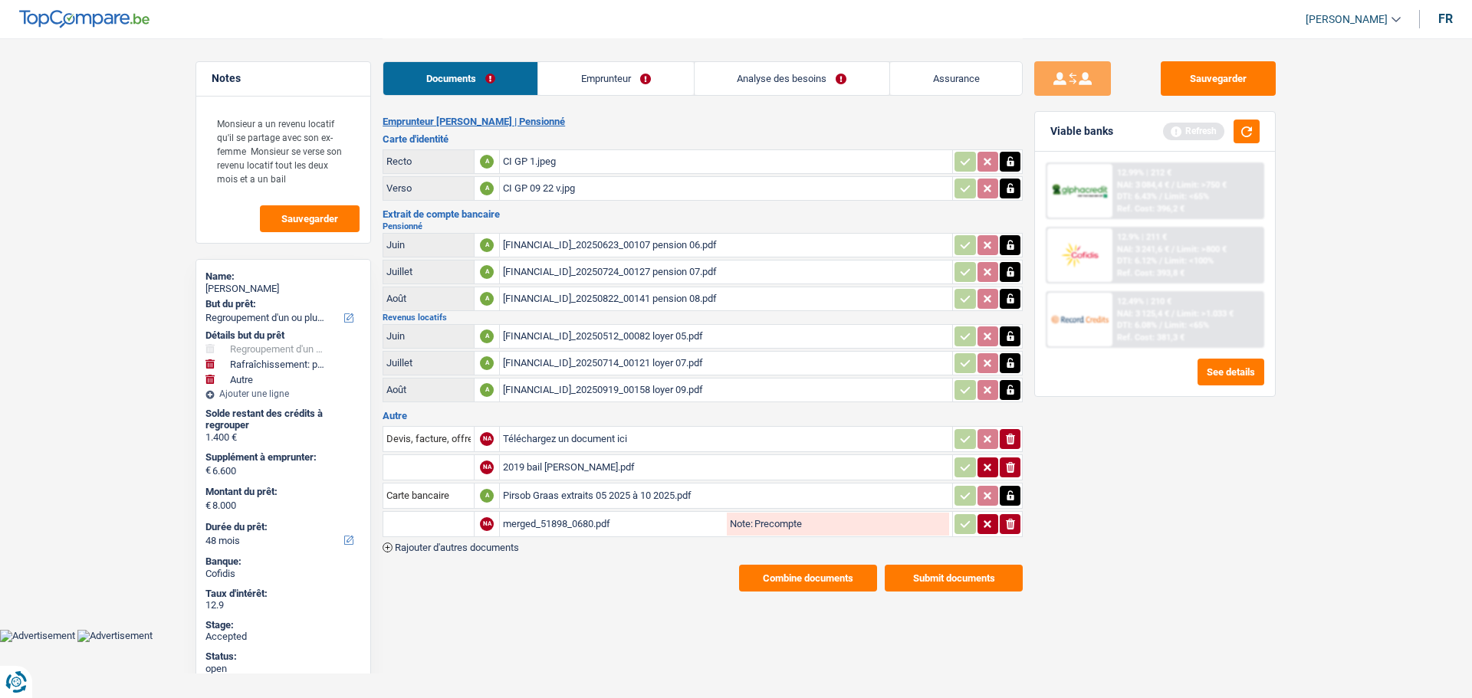
click at [628, 80] on link "Emprunteur" at bounding box center [615, 78] width 155 height 33
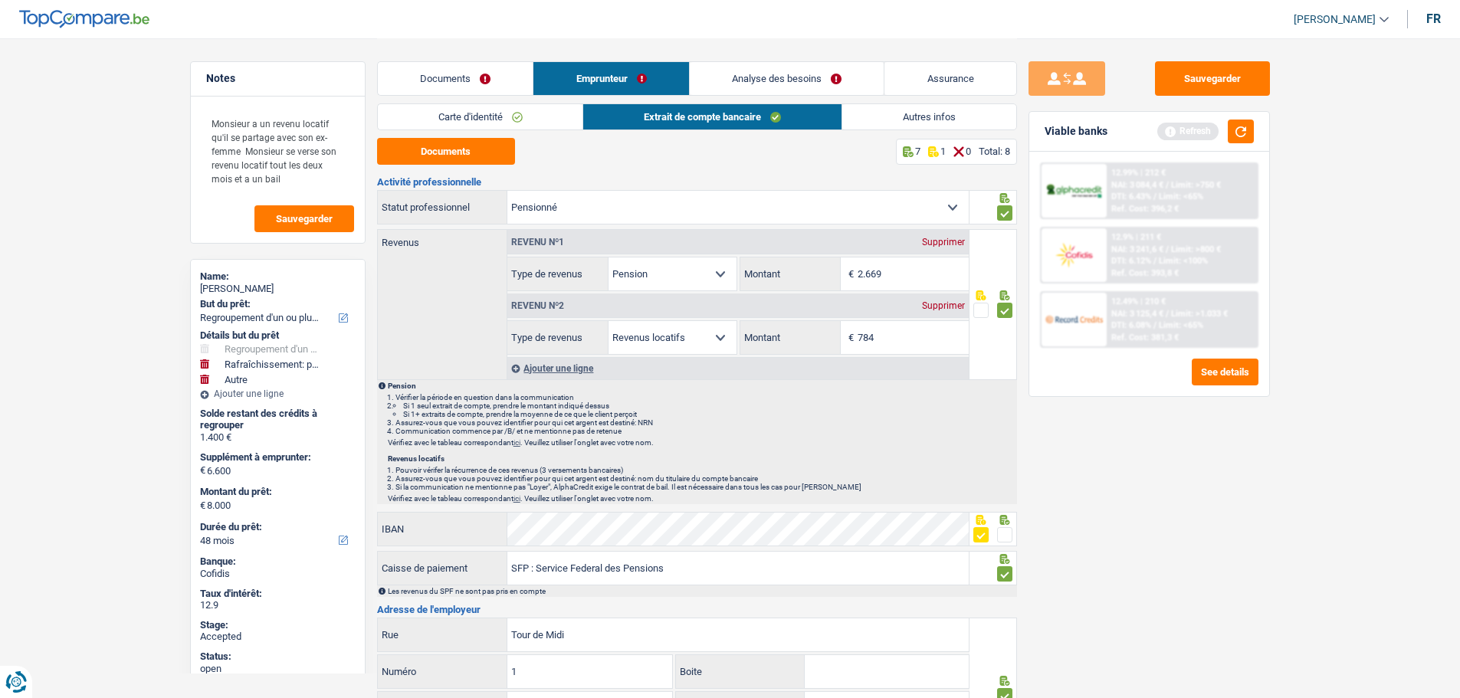
click at [509, 118] on link "Carte d'identité" at bounding box center [480, 116] width 205 height 25
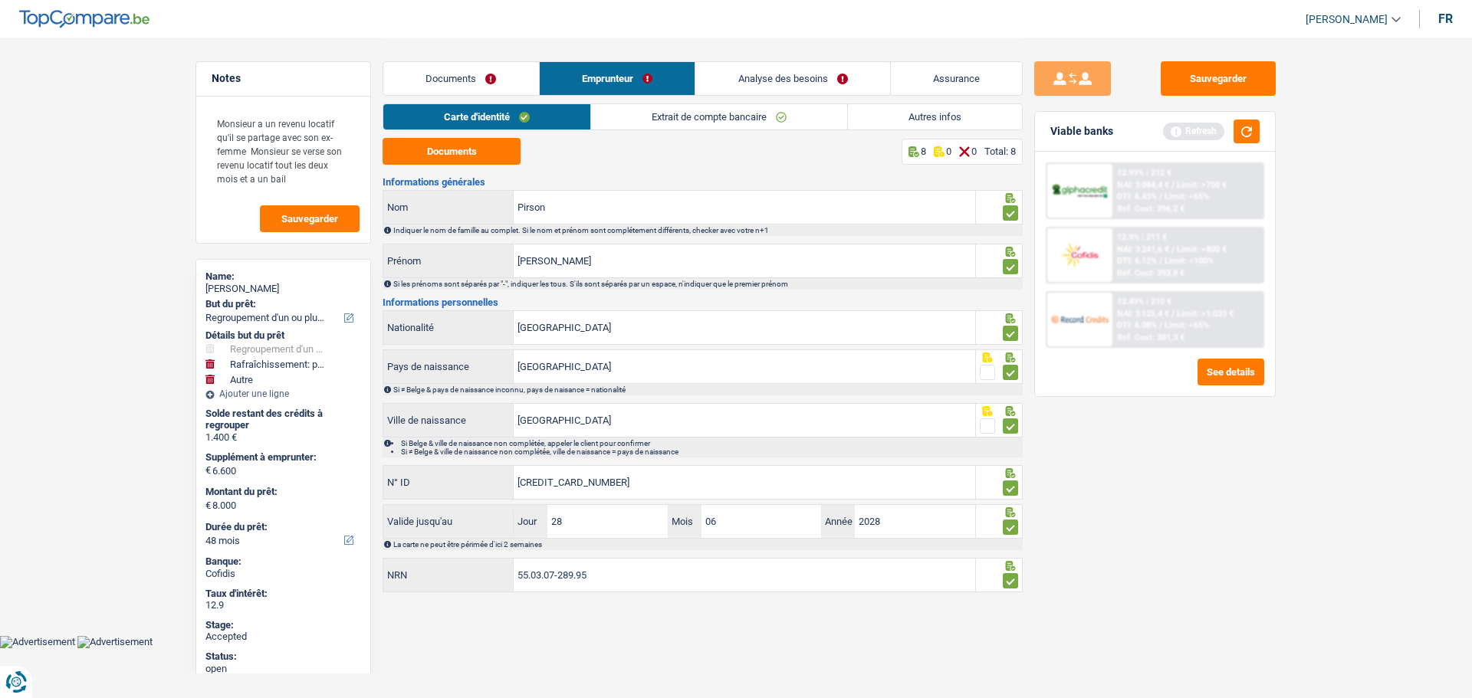
click at [813, 78] on link "Analyse des besoins" at bounding box center [792, 78] width 195 height 33
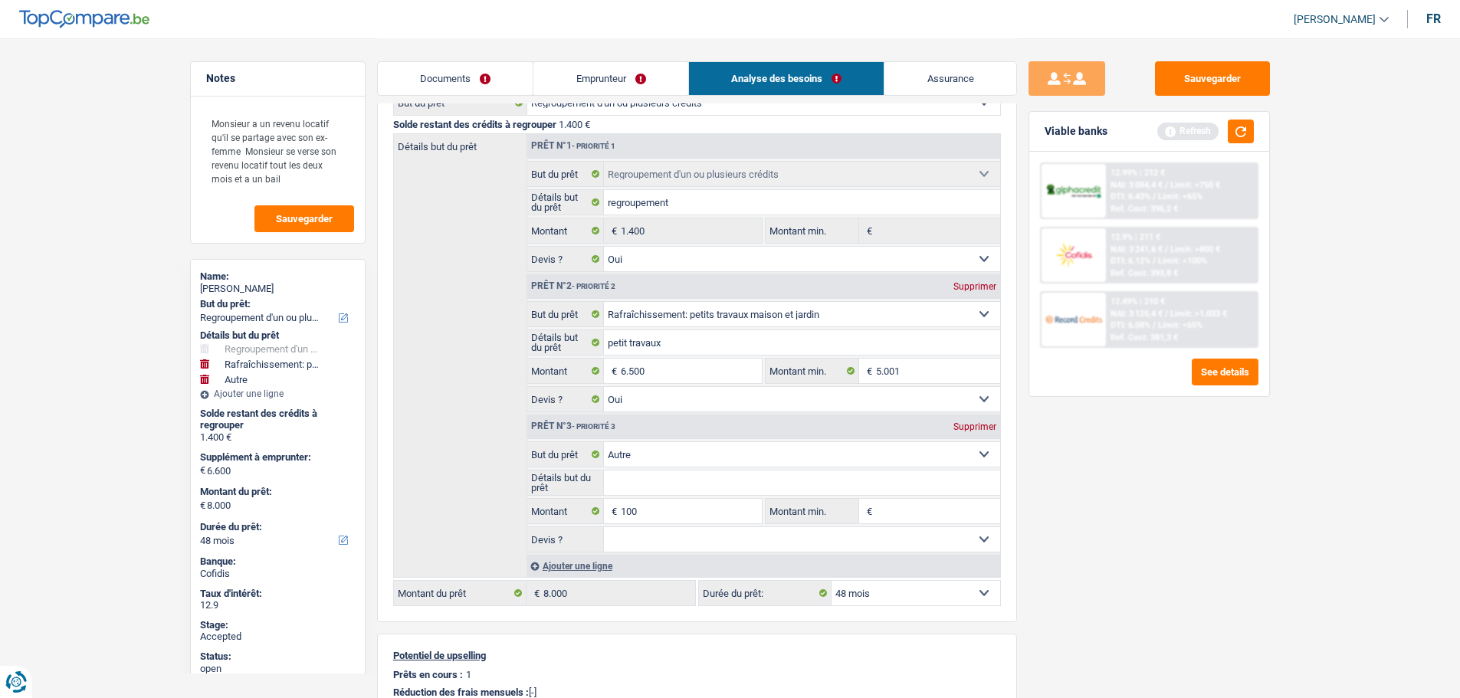
scroll to position [153, 0]
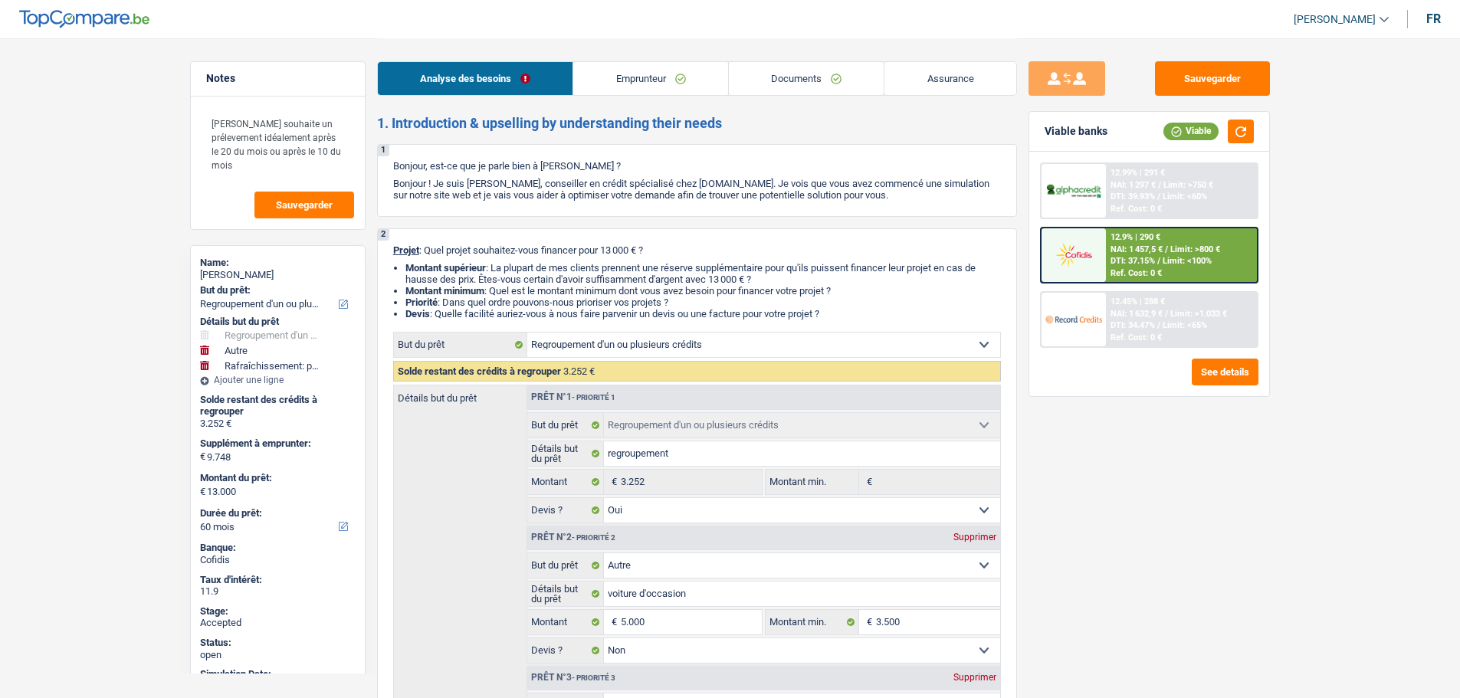
select select "refinancing"
select select "other"
select select "houseOrGarden"
select select "60"
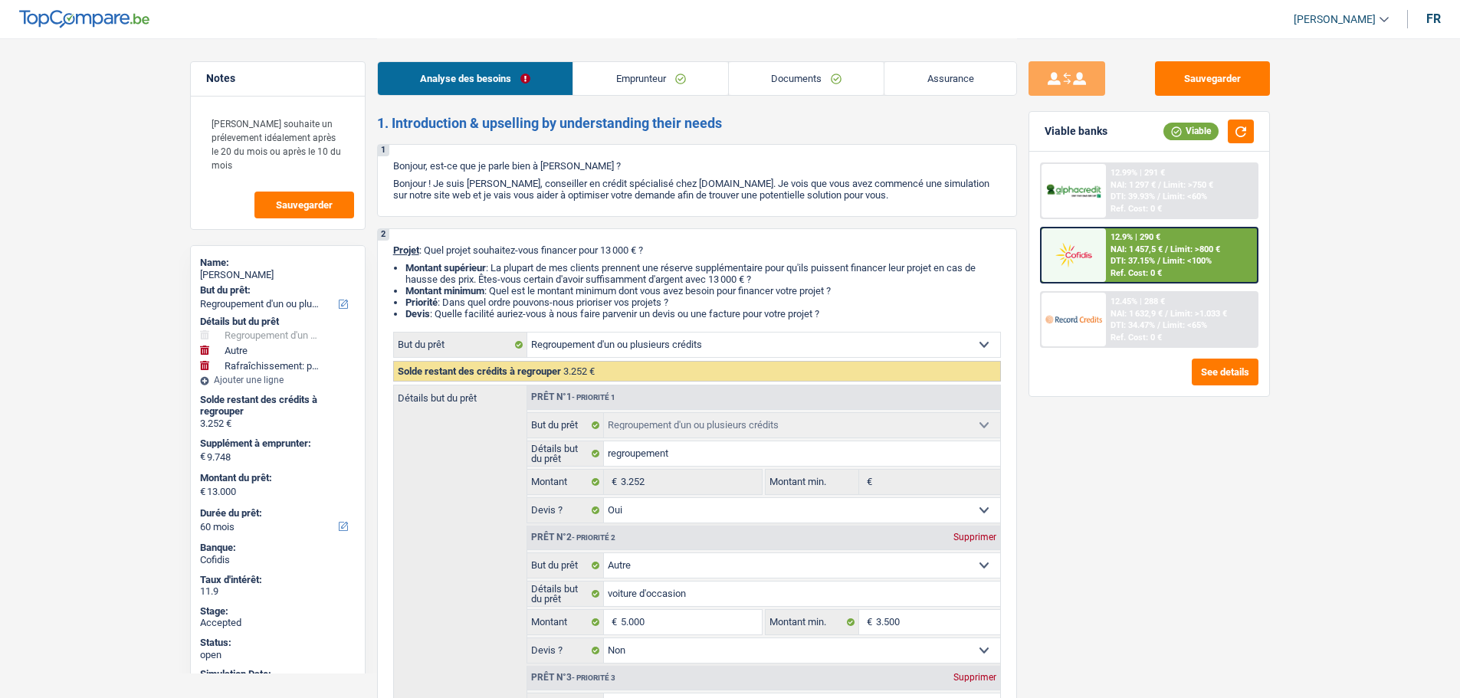
select select "refinancing"
select select "yes"
select select "other"
select select "false"
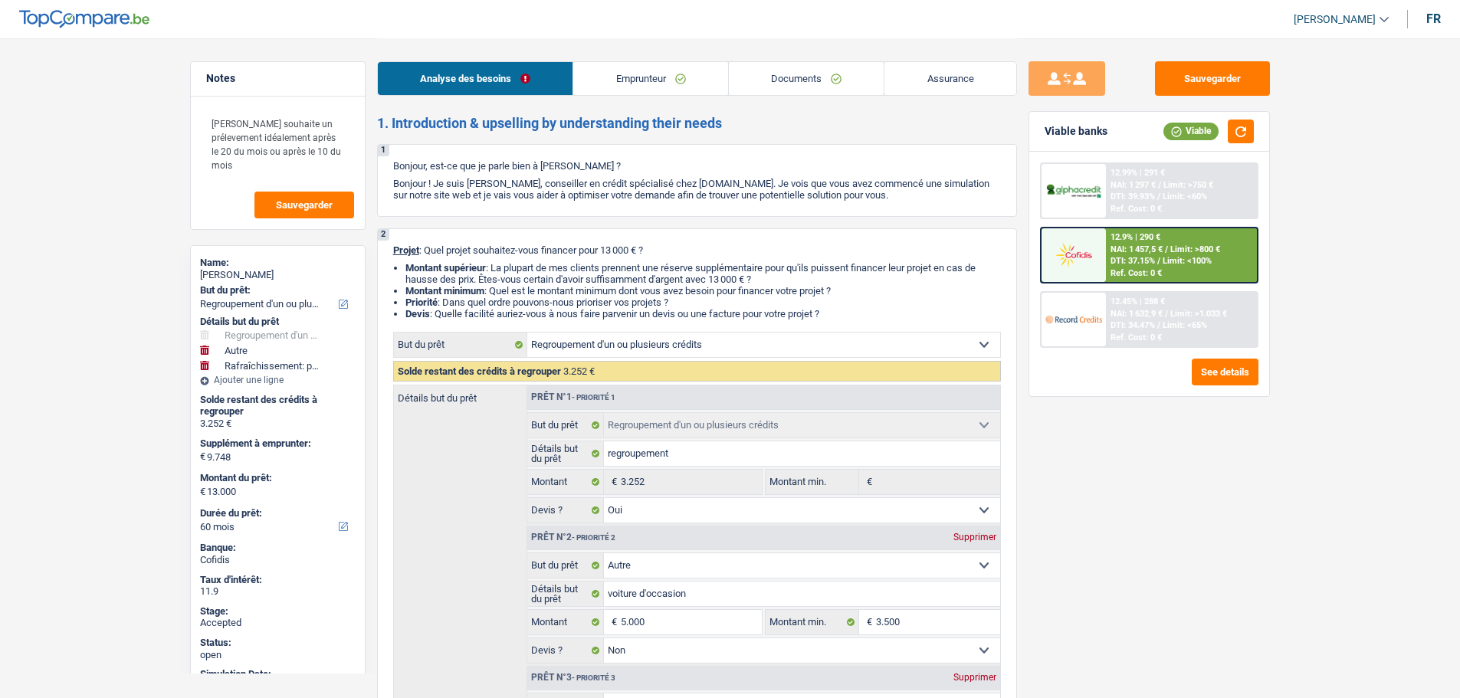
select select "houseOrGarden"
select select "false"
select select "60"
select select "worker"
select select "netSalary"
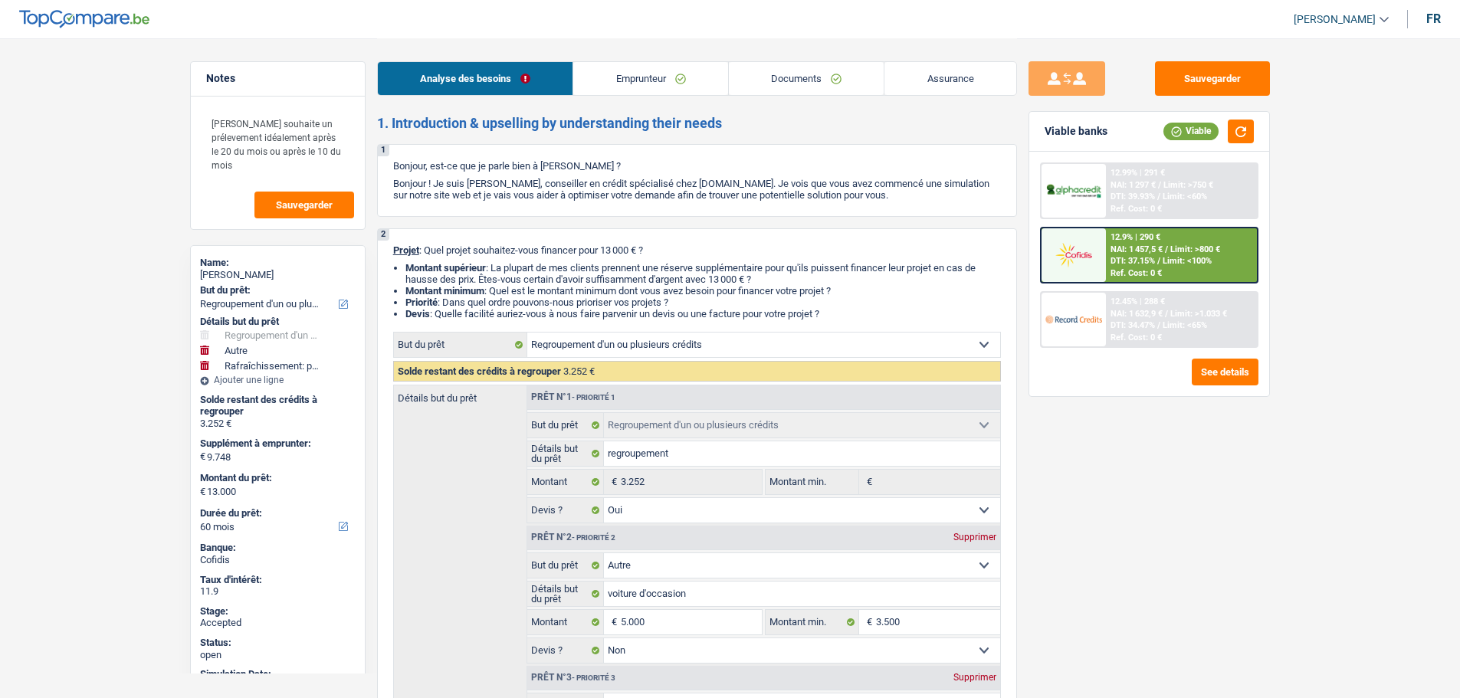
select select "mealVouchers"
select select "ownerWithMortgage"
select select "mortgage"
select select "360"
select select "cardOrCredit"
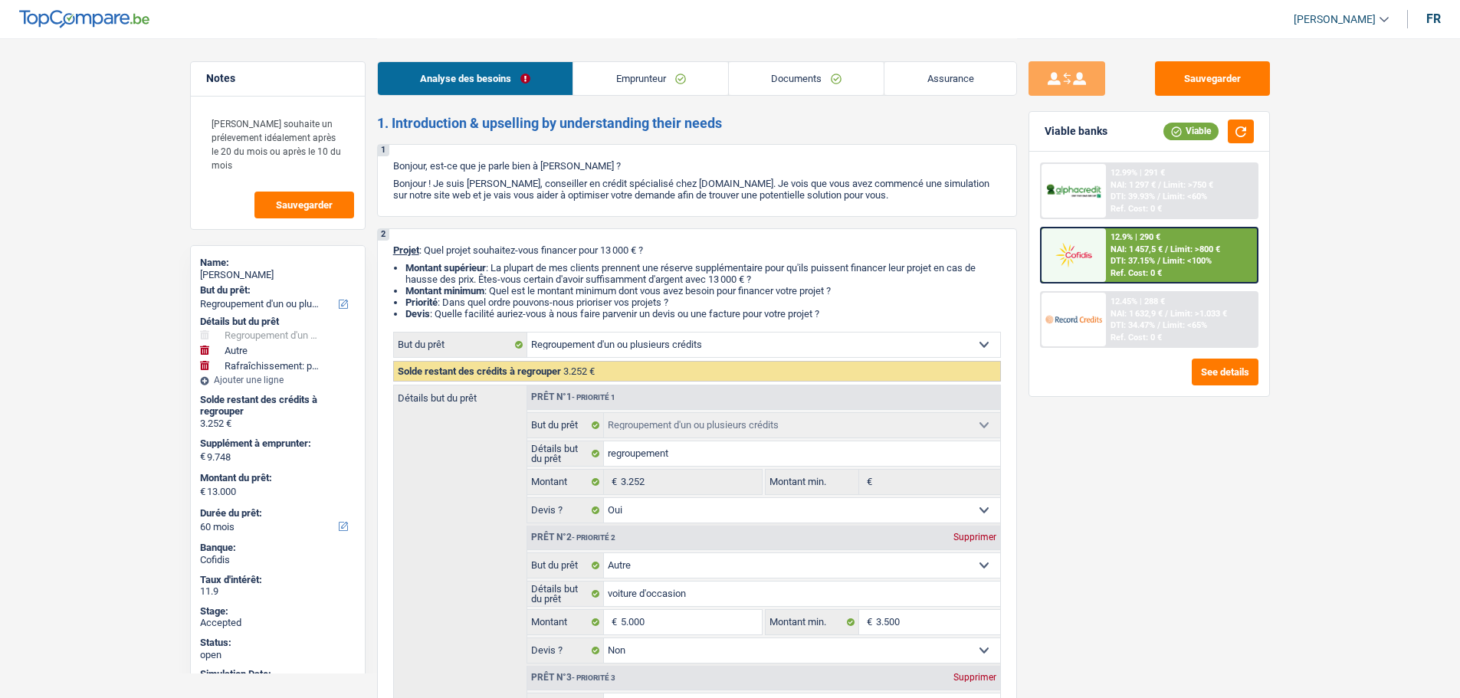
select select "refinancing"
select select "yes"
select select "other"
select select "false"
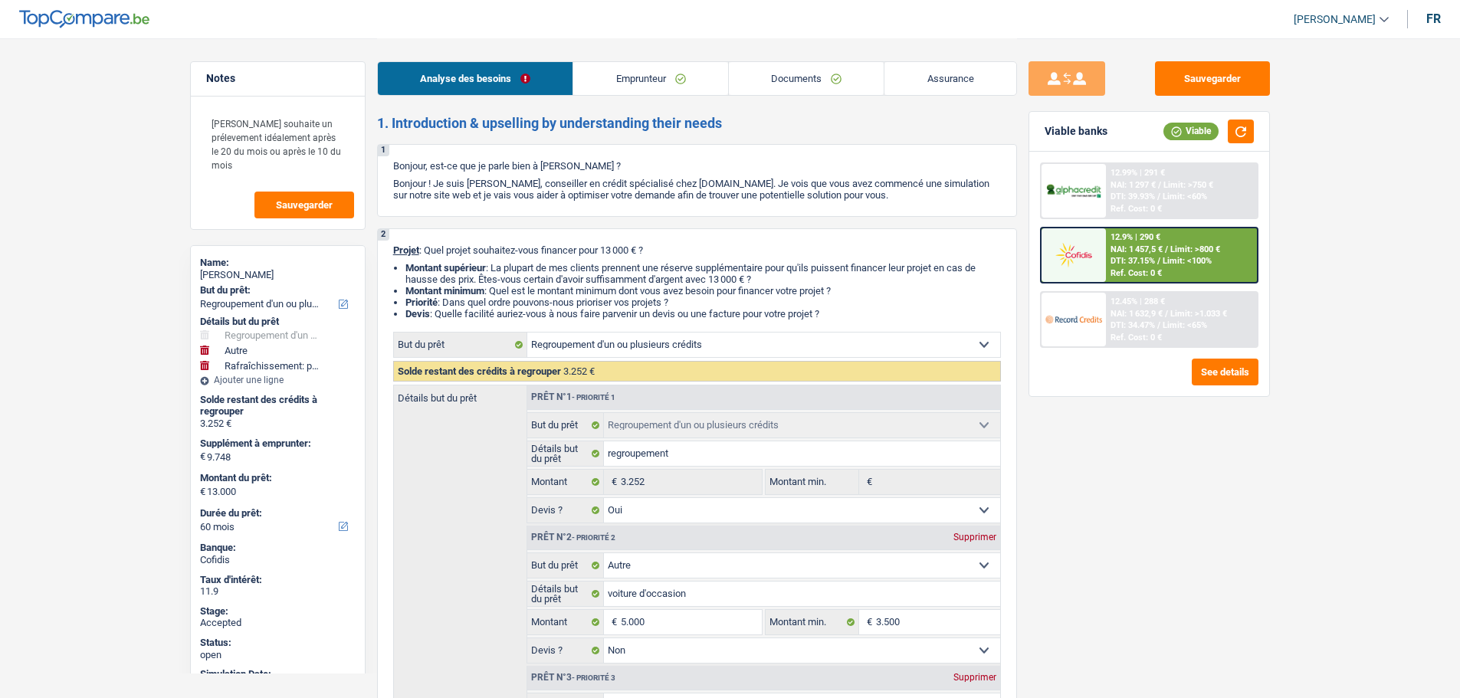
select select "houseOrGarden"
select select "false"
select select "60"
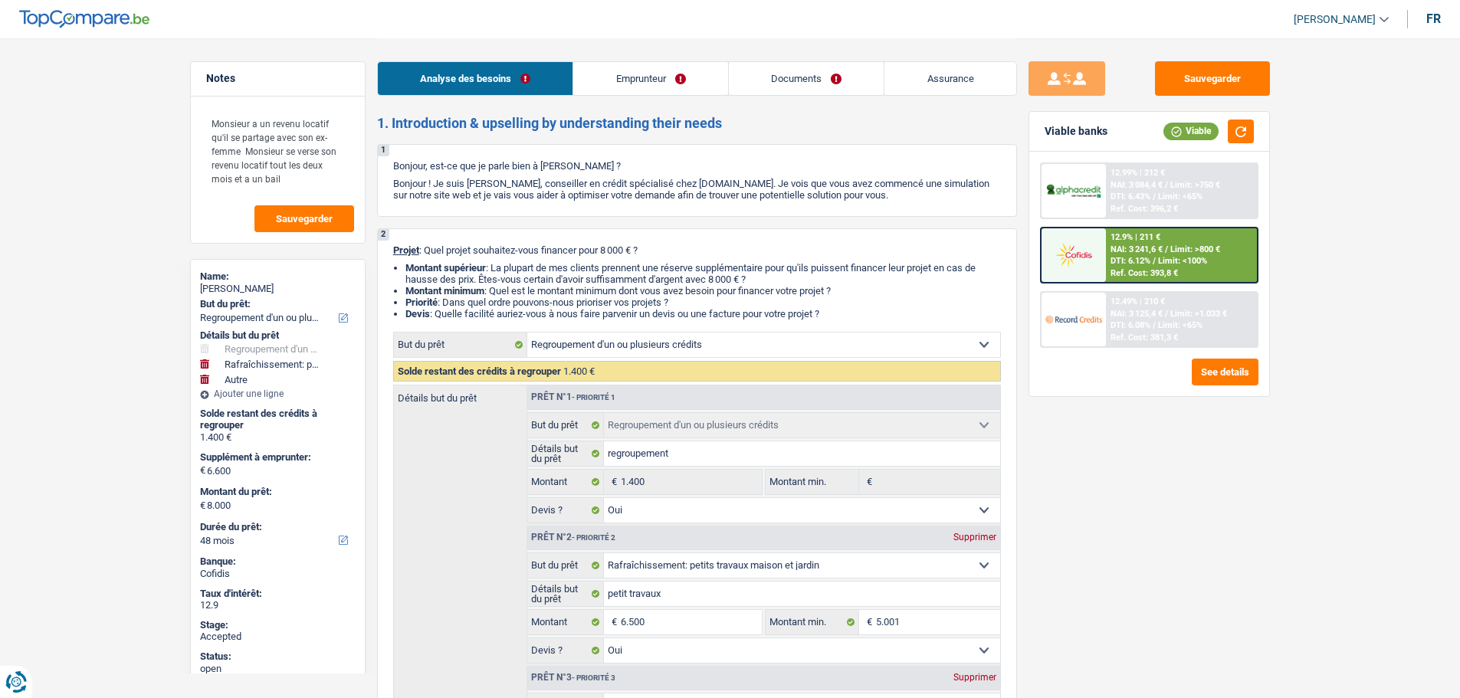
select select "refinancing"
select select "houseOrGarden"
select select "other"
select select "48"
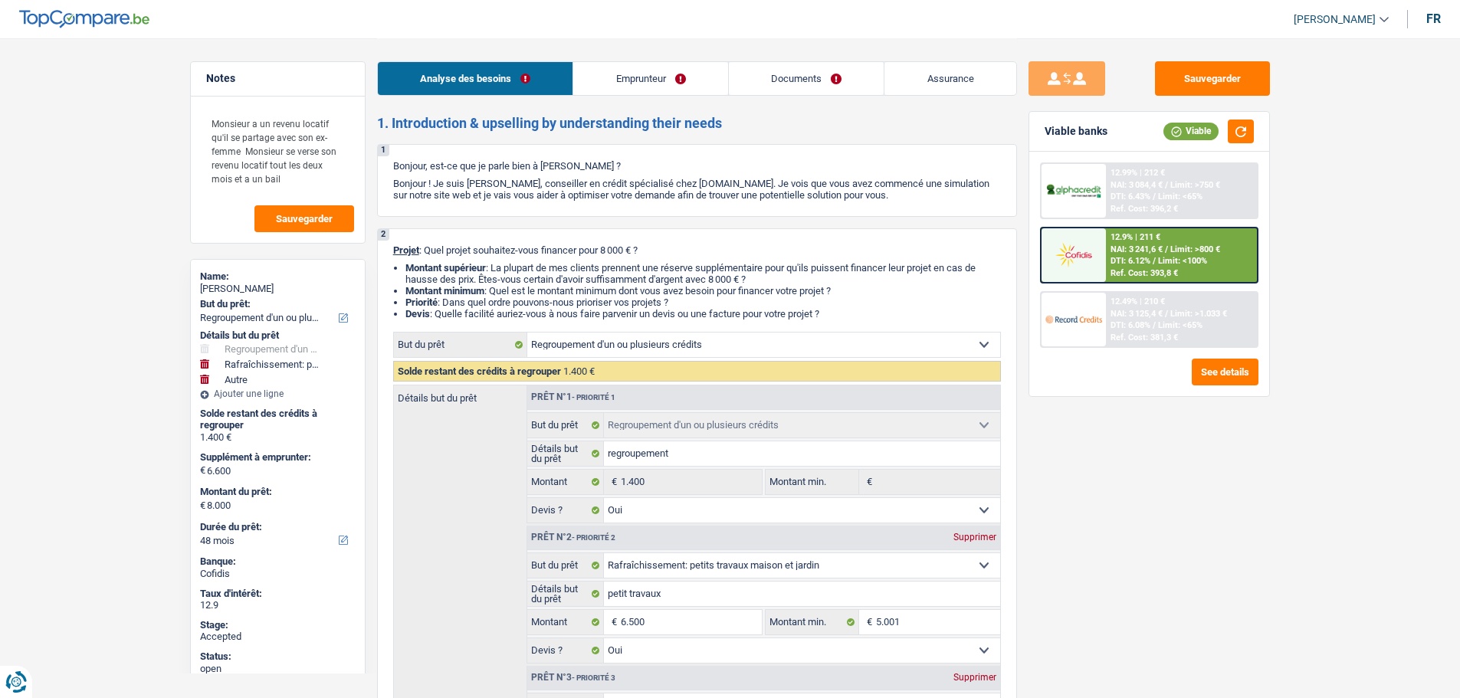
select select "refinancing"
select select "yes"
select select "houseOrGarden"
select select "yes"
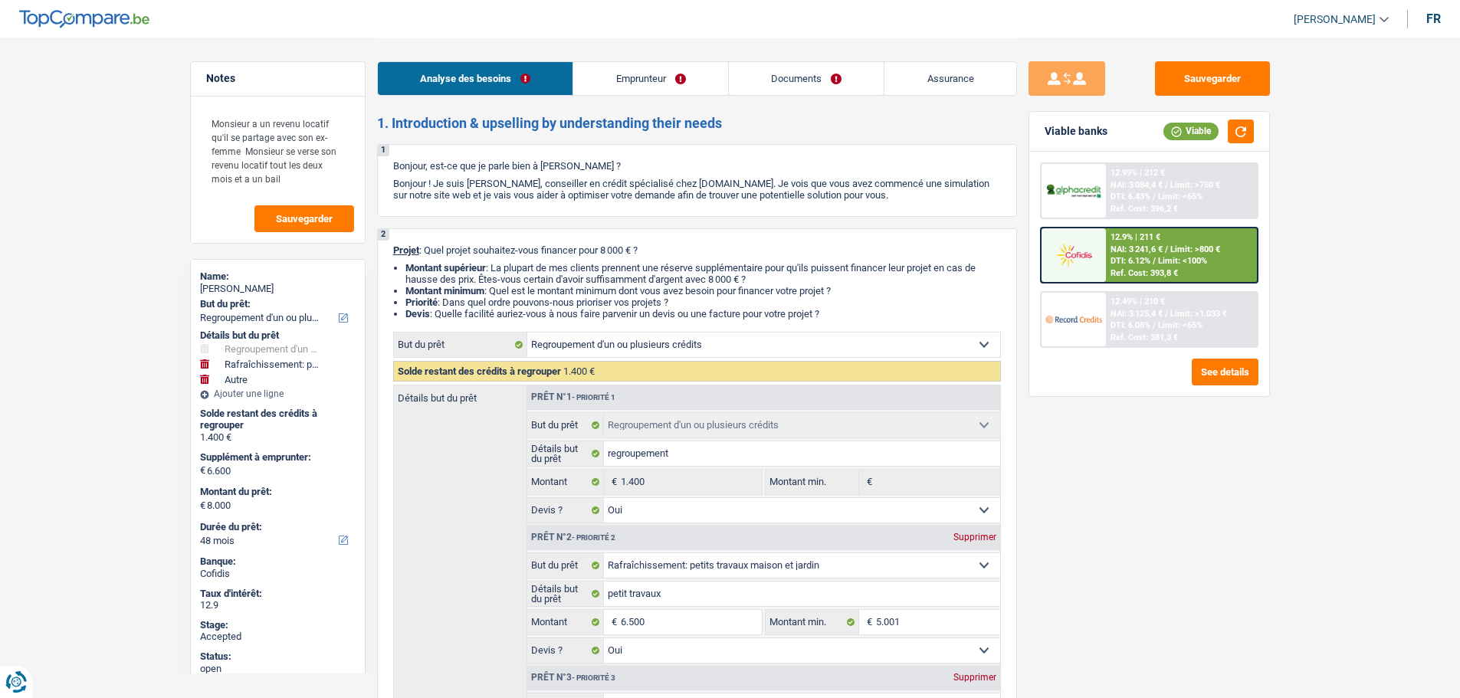
select select "other"
select select "48"
select select "retired"
select select "pension"
select select "rentalIncome"
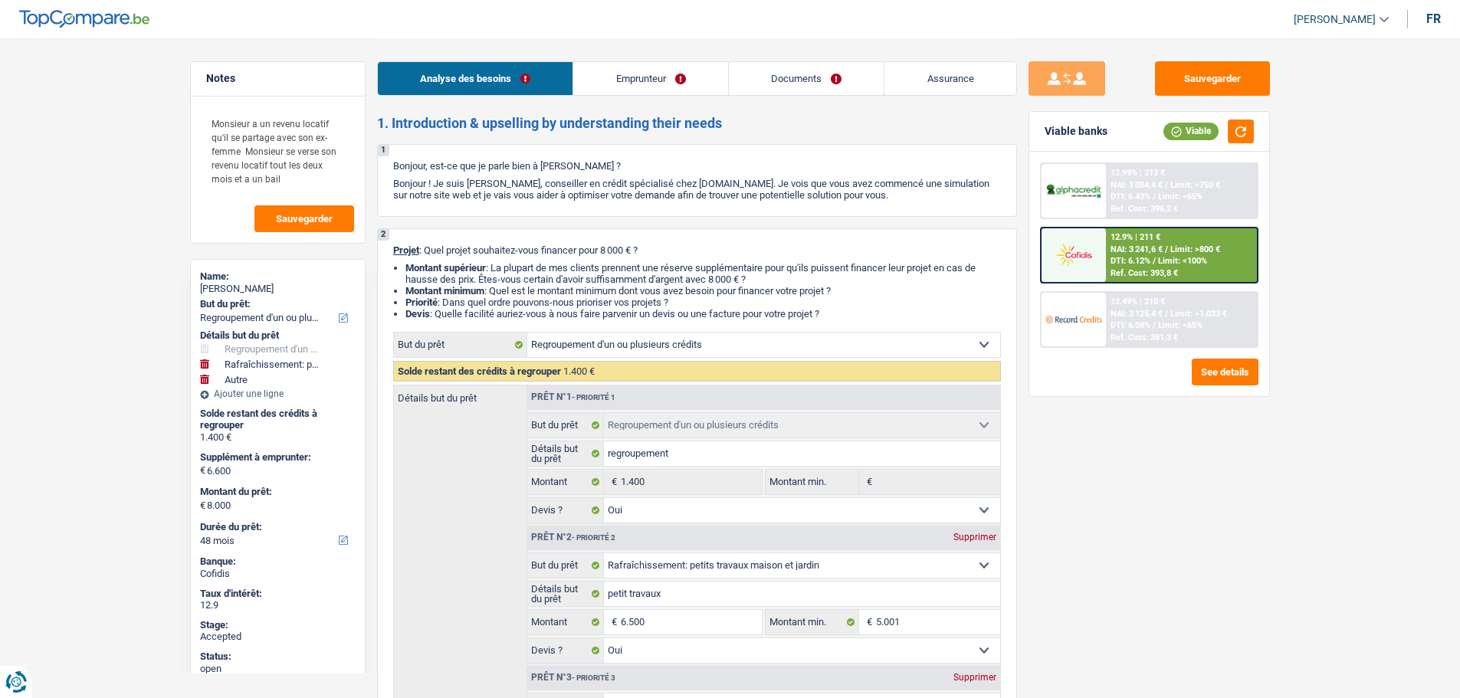
select select "ownerWithoutMortgage"
select select "personalSale"
select select "30"
select select "refinancing"
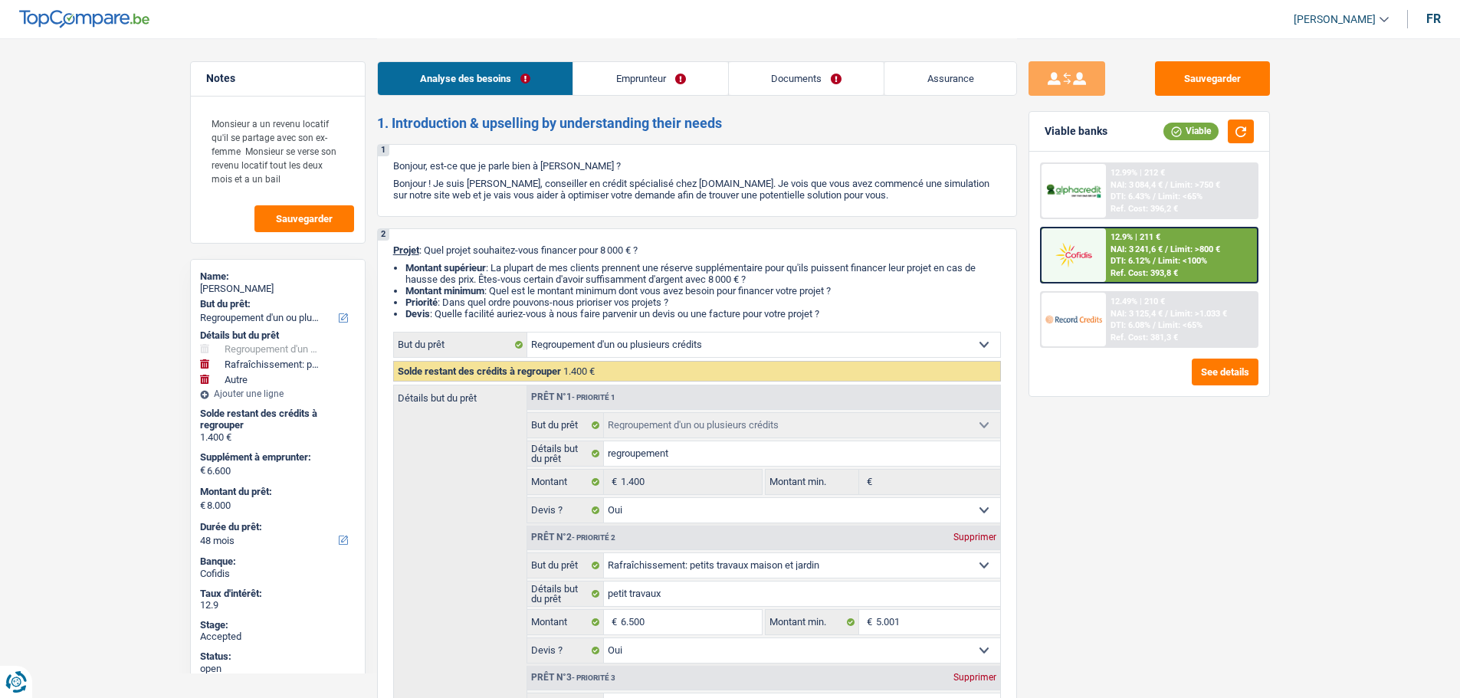
select select "yes"
select select "houseOrGarden"
select select "yes"
select select "other"
select select "48"
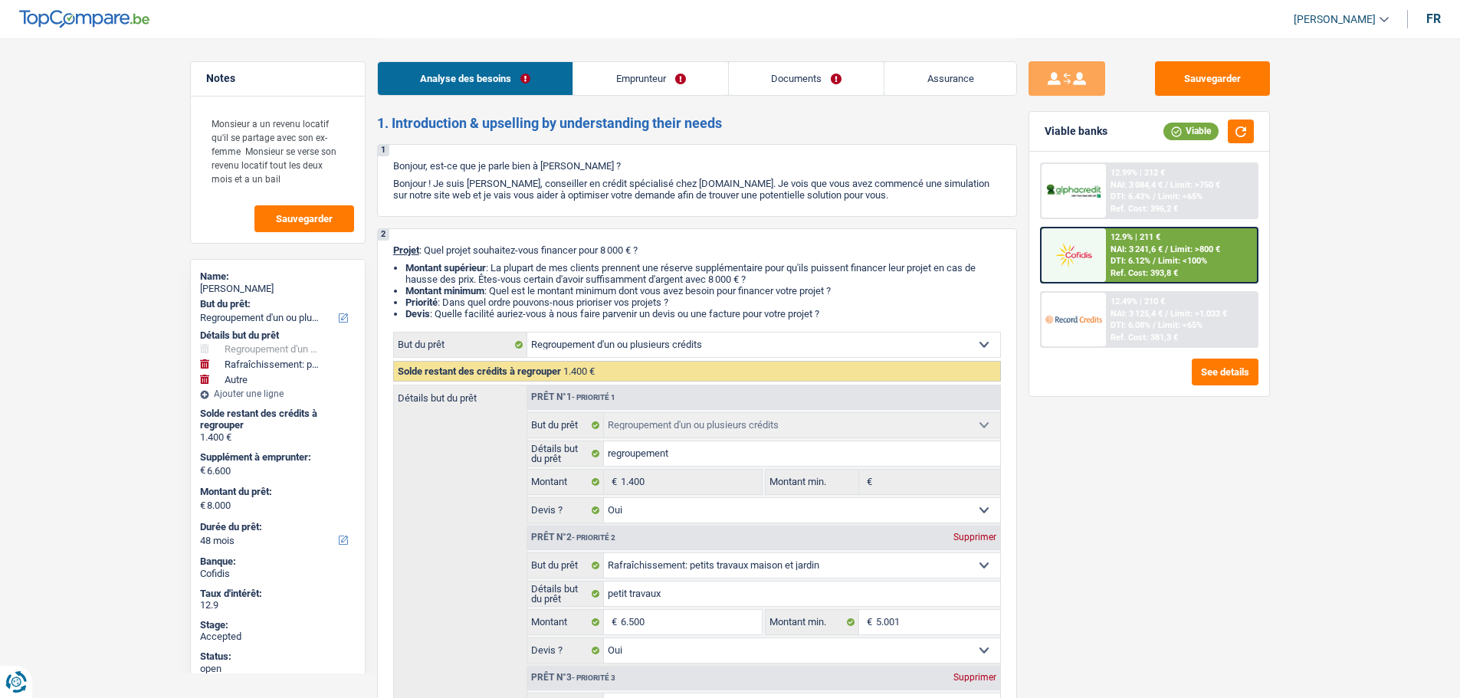
click at [822, 74] on link "Documents" at bounding box center [807, 78] width 156 height 33
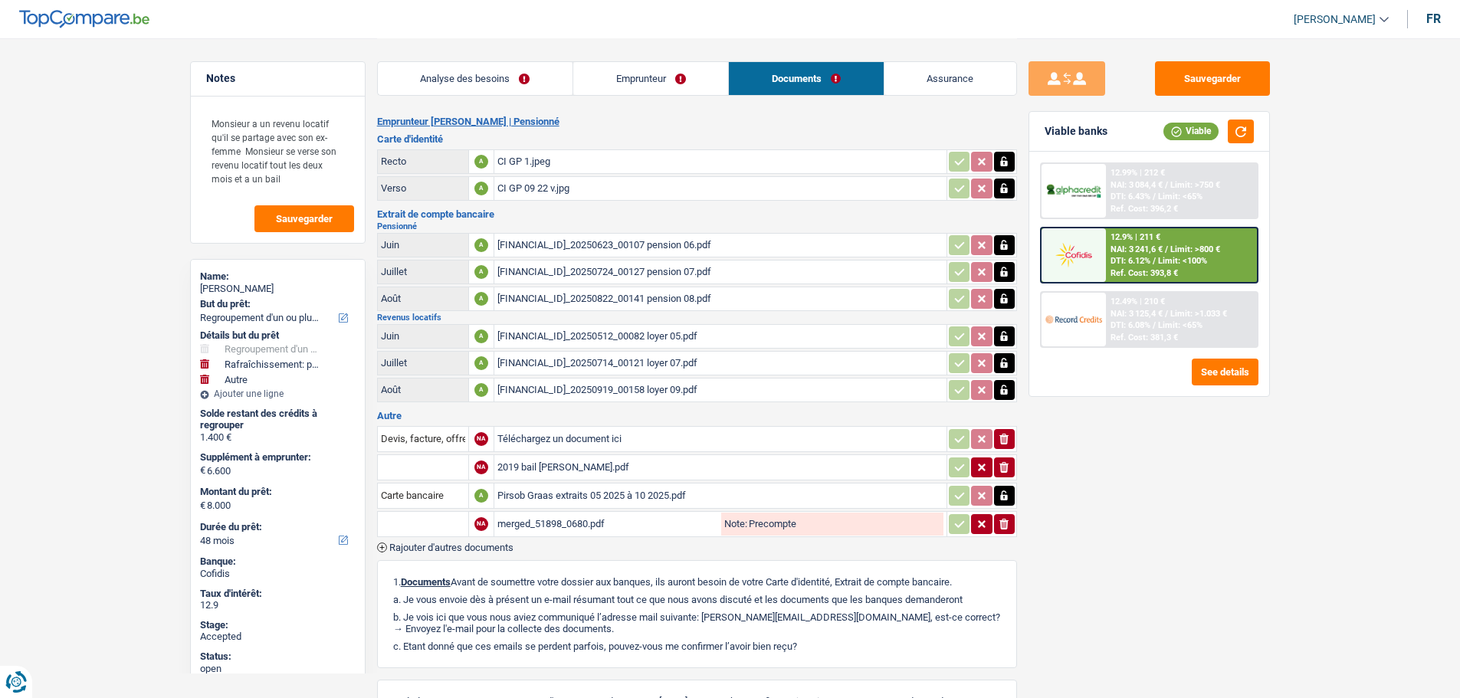
click at [944, 66] on link "Assurance" at bounding box center [950, 78] width 132 height 33
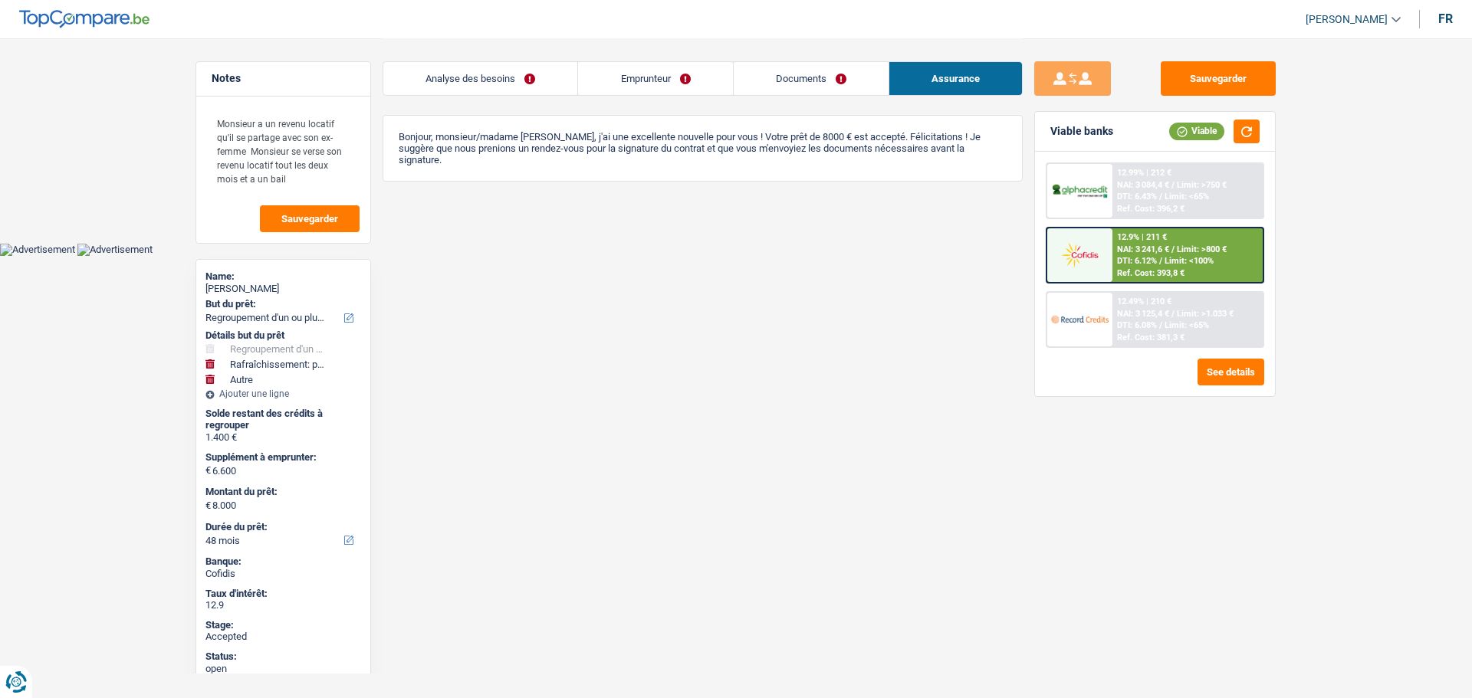
click at [663, 83] on link "Emprunteur" at bounding box center [655, 78] width 154 height 33
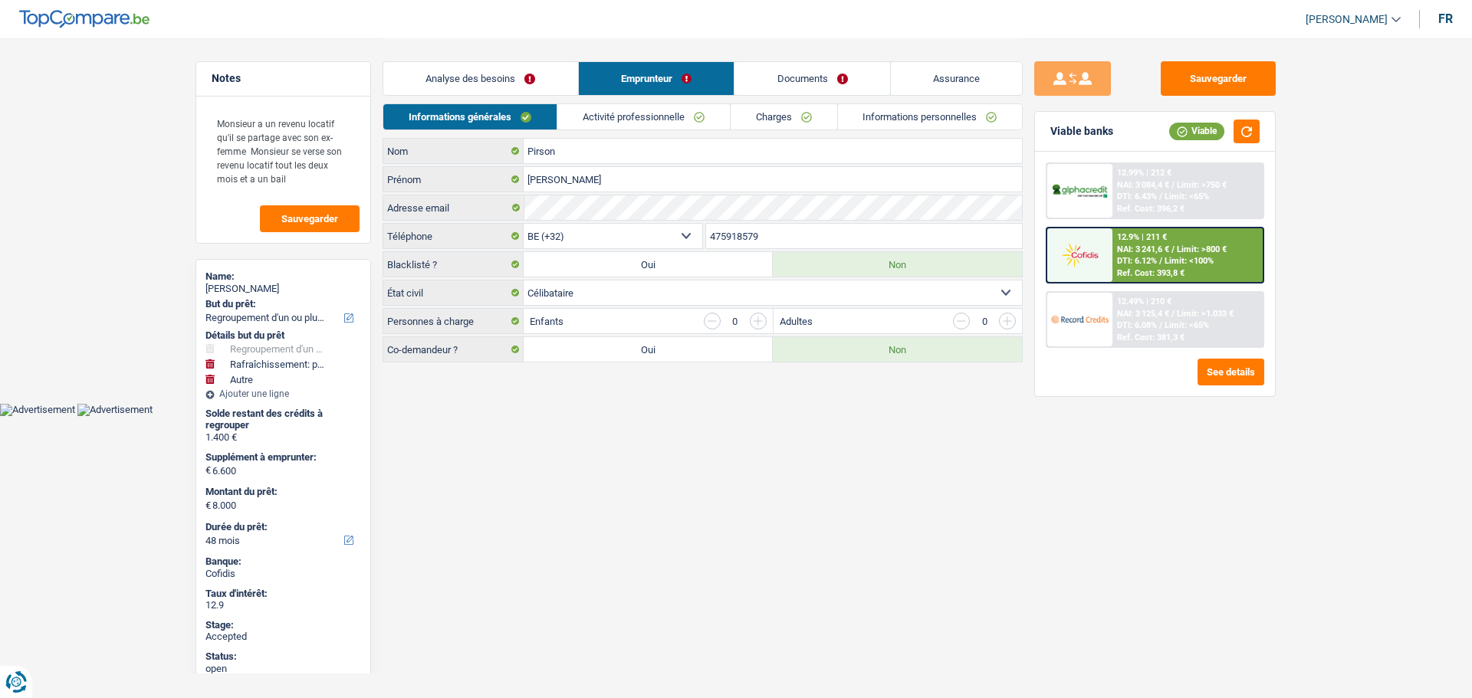
click at [605, 116] on link "Activité professionnelle" at bounding box center [643, 116] width 172 height 25
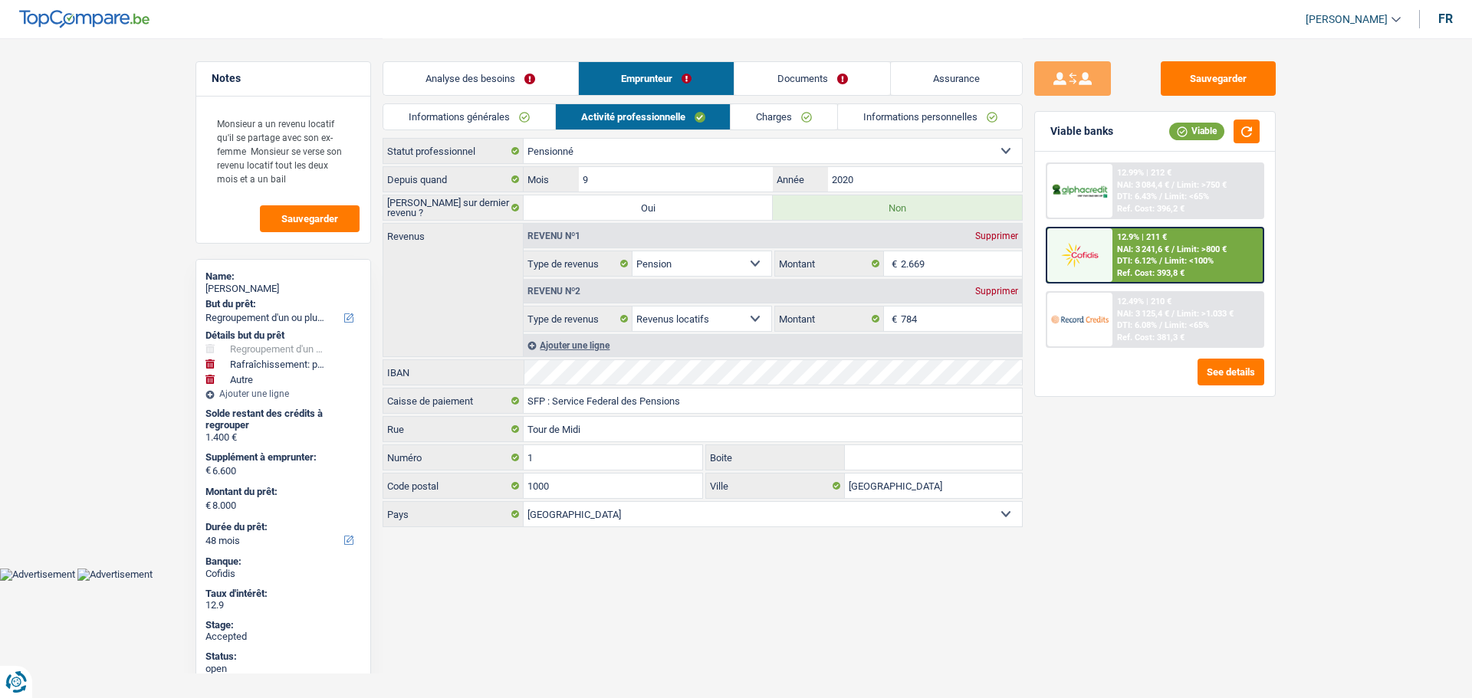
click at [1311, 26] on link "[PERSON_NAME]" at bounding box center [1346, 19] width 107 height 25
click at [1314, 143] on button "SO" at bounding box center [1318, 140] width 136 height 31
select select "retired"
select select "pension"
select select "rentalIncome"
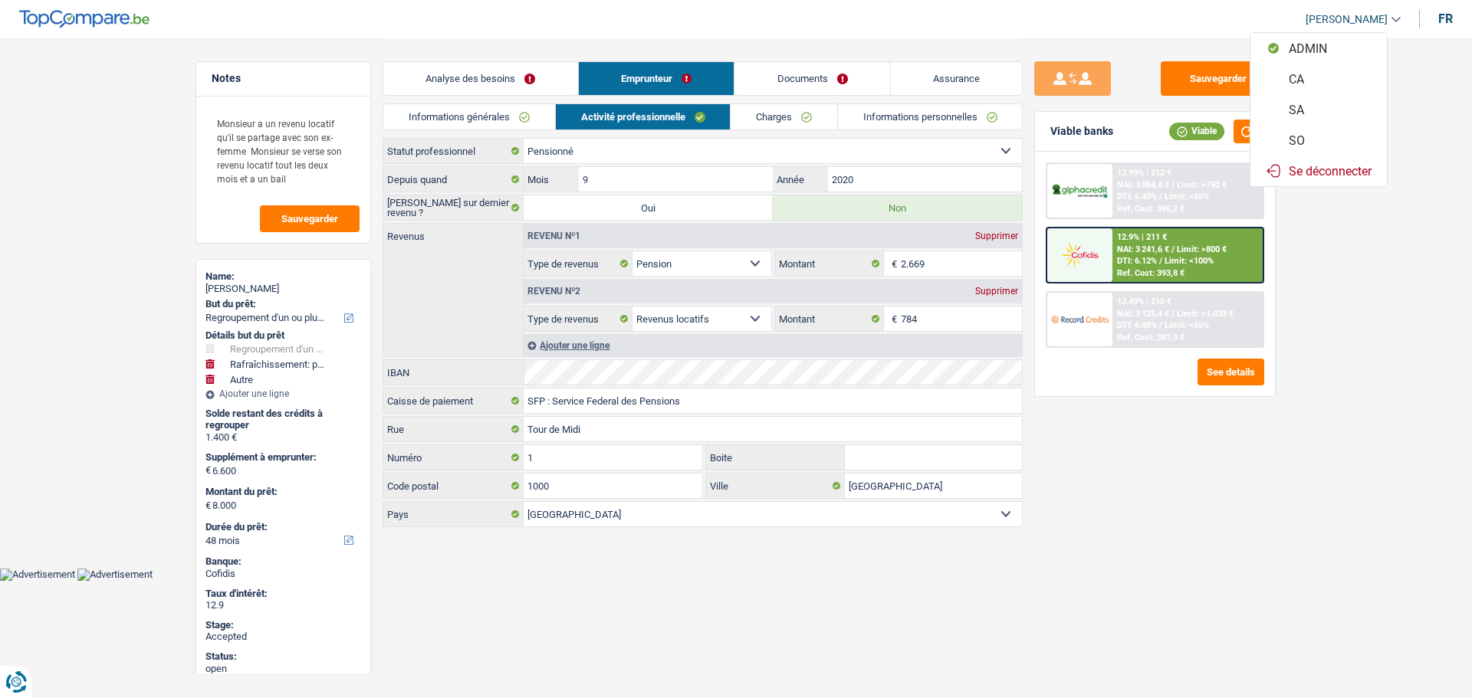
select select "BE"
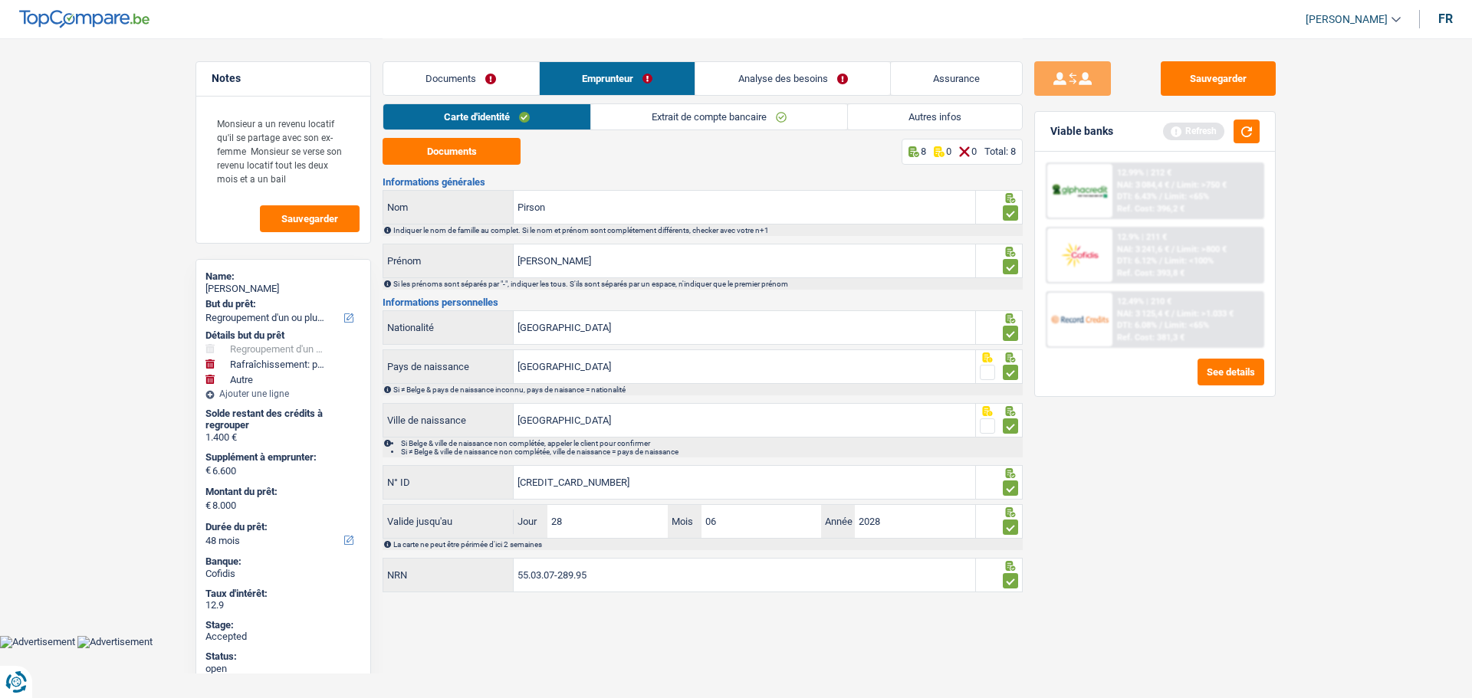
click at [651, 122] on link "Extrait de compte bancaire" at bounding box center [719, 116] width 256 height 25
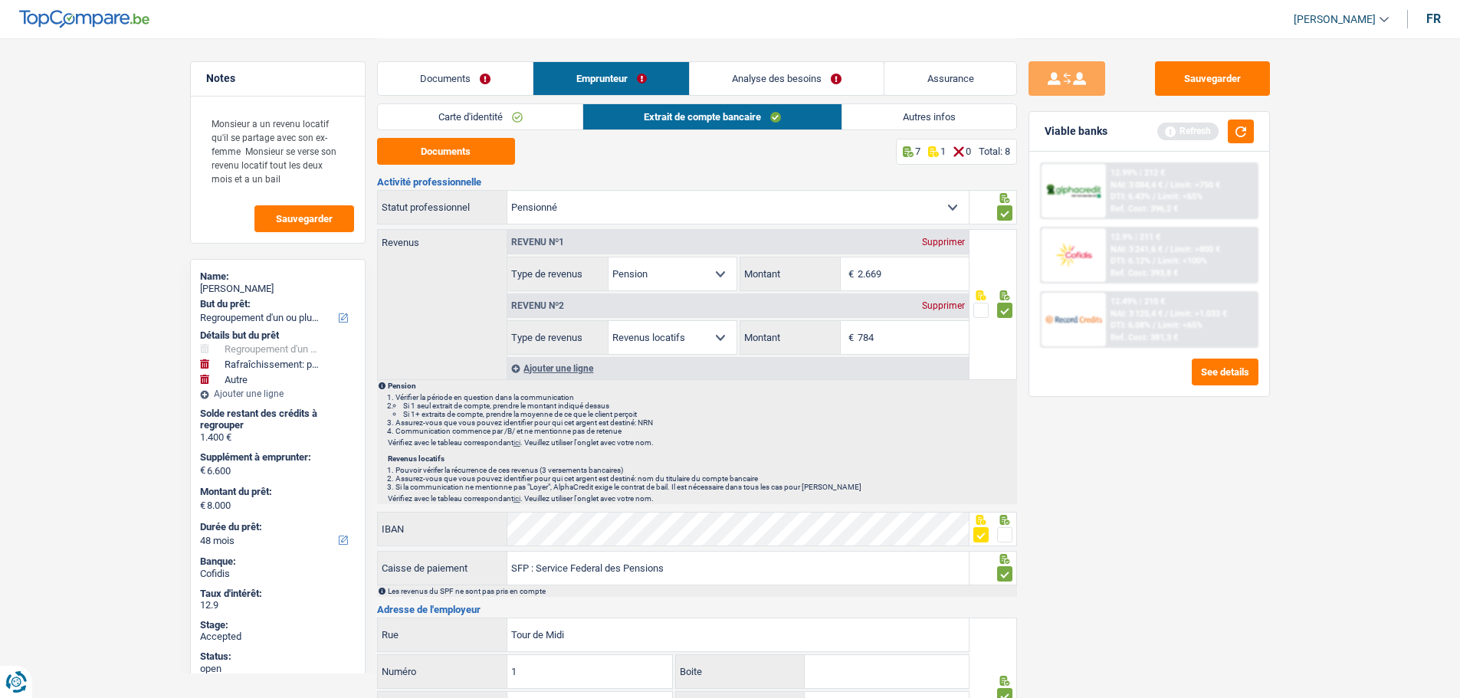
click at [463, 117] on link "Carte d'identité" at bounding box center [480, 116] width 205 height 25
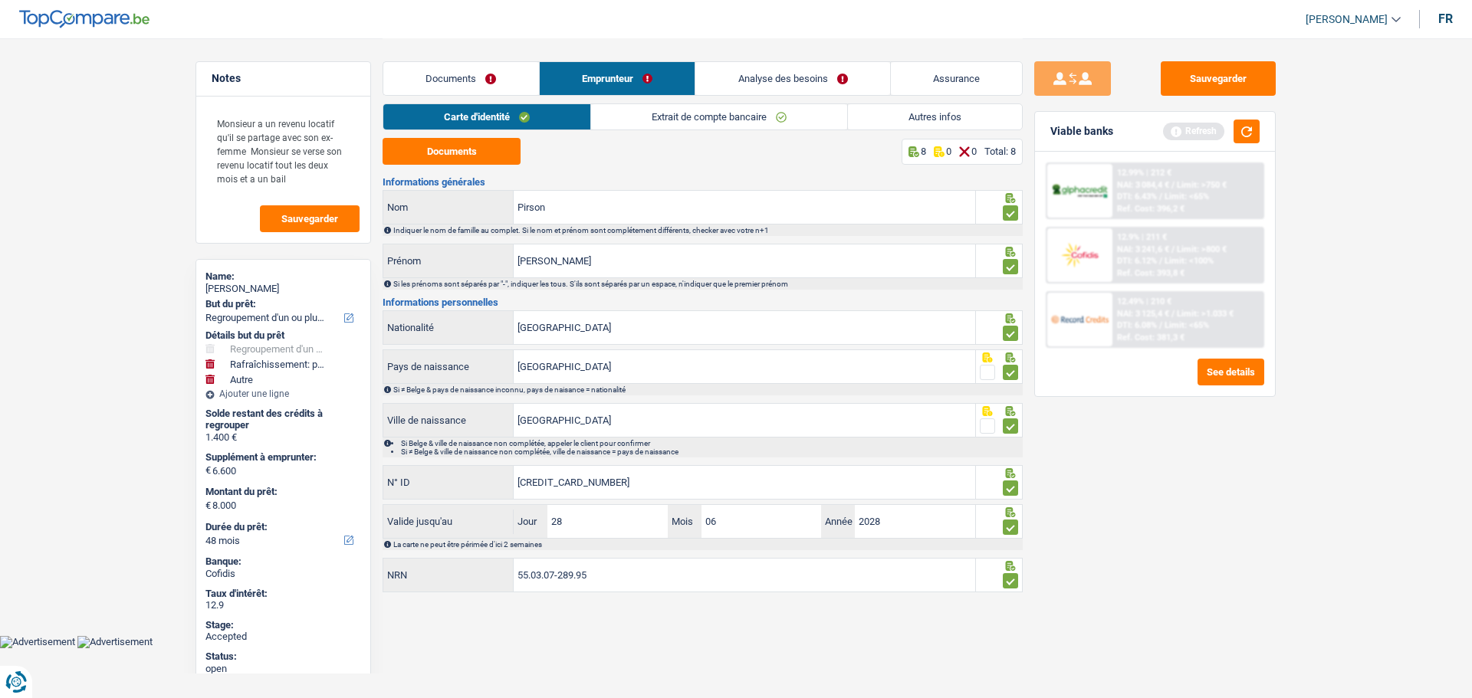
click at [907, 118] on link "Autres infos" at bounding box center [935, 116] width 174 height 25
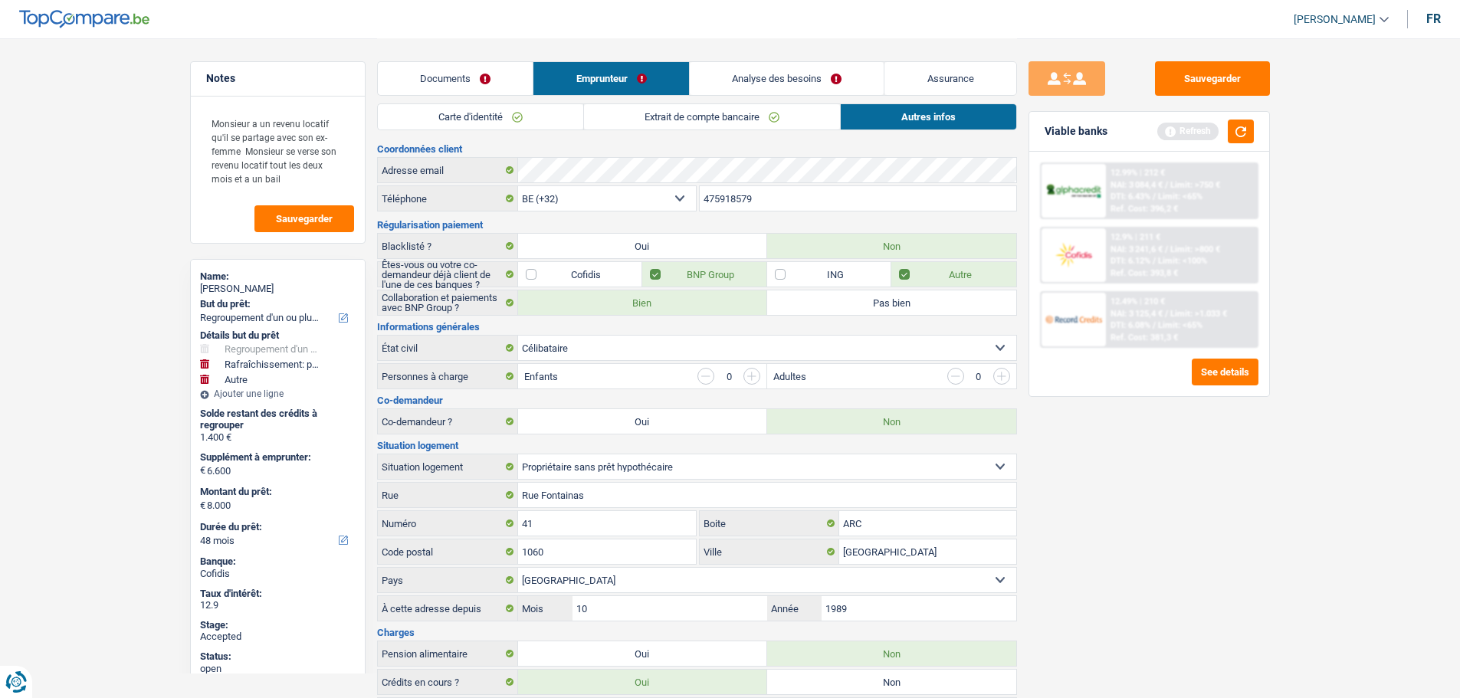
click at [776, 76] on link "Analyse des besoins" at bounding box center [787, 78] width 195 height 33
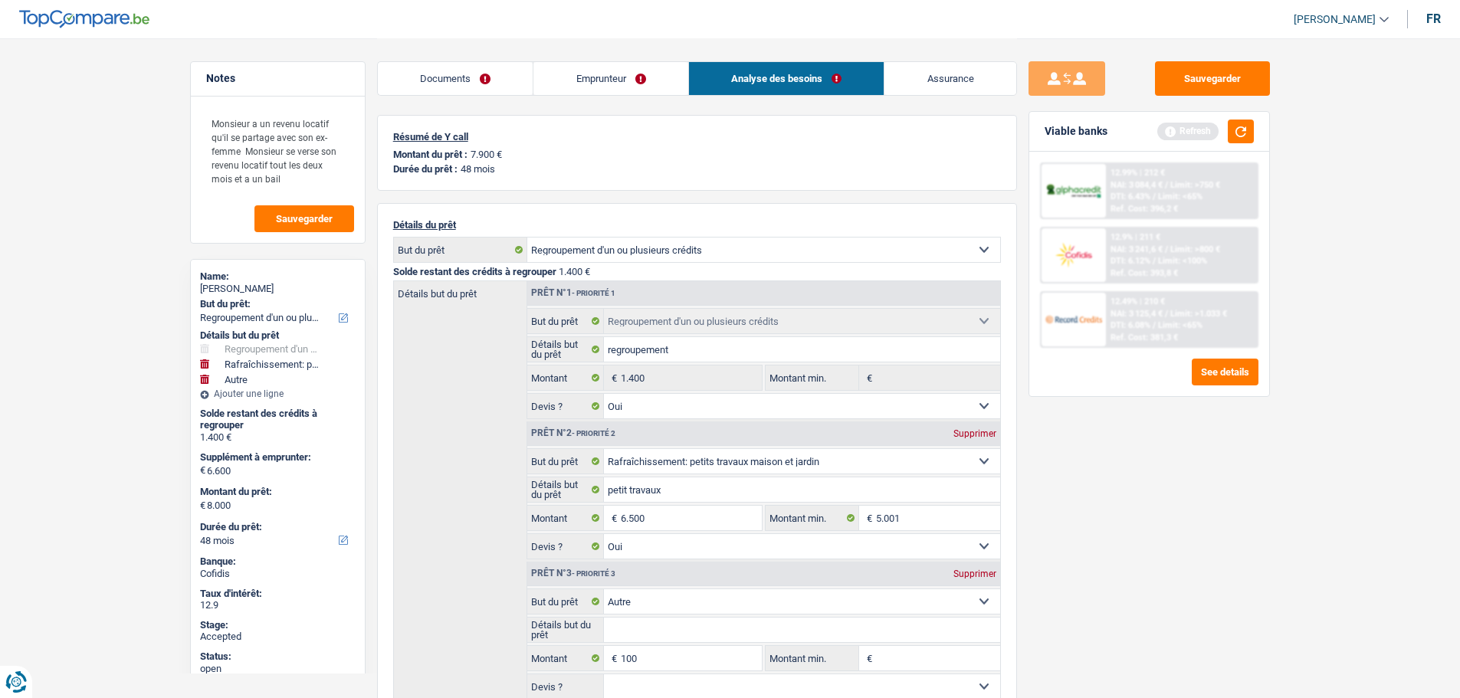
click at [503, 87] on link "Documents" at bounding box center [456, 78] width 156 height 33
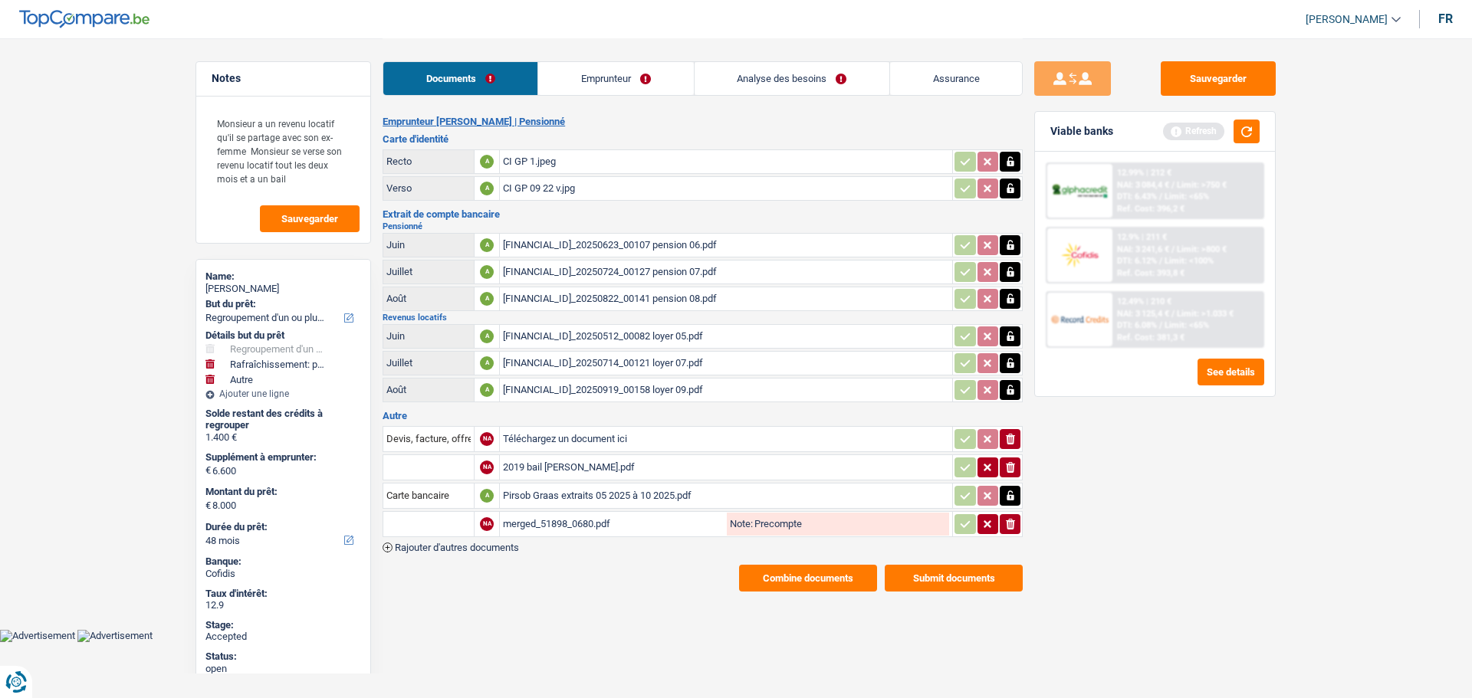
click at [931, 74] on link "Assurance" at bounding box center [956, 78] width 132 height 33
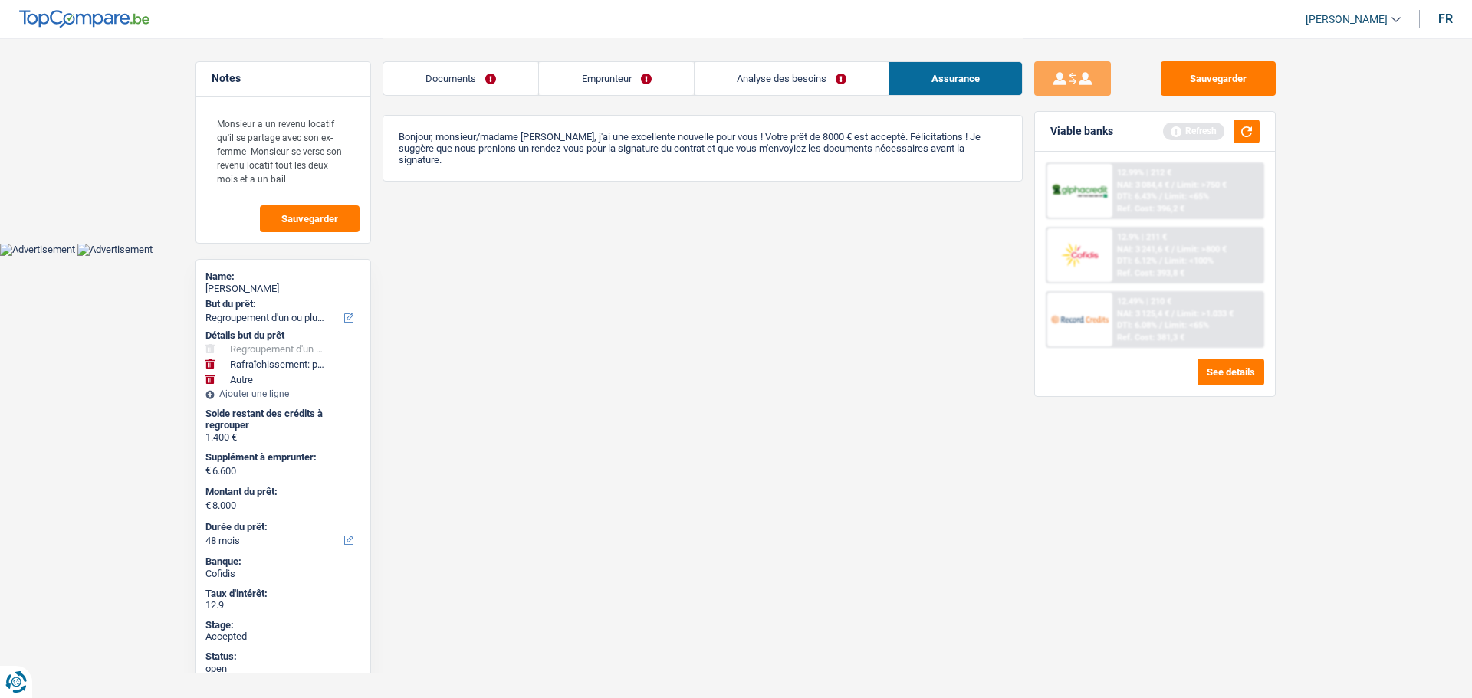
click at [657, 76] on link "Emprunteur" at bounding box center [616, 78] width 154 height 33
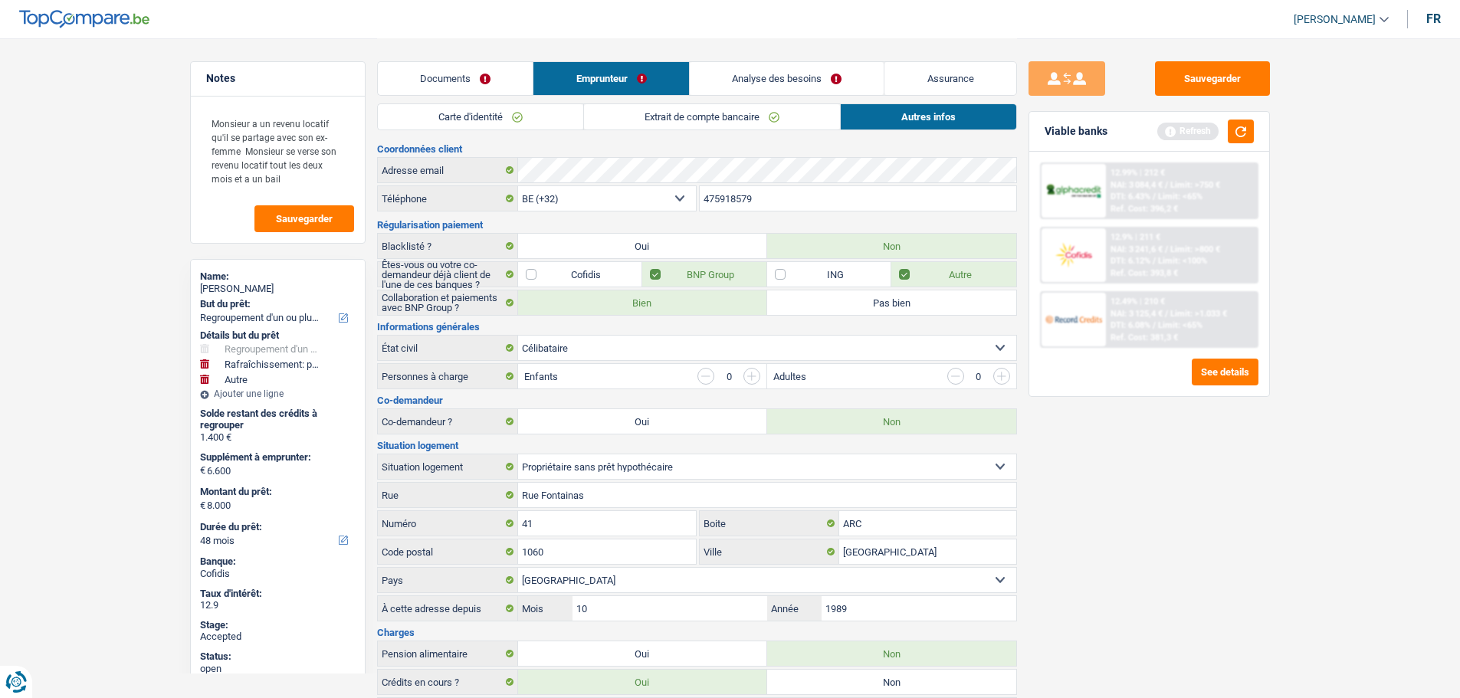
click at [216, 291] on div "Georges Pirson" at bounding box center [278, 289] width 156 height 12
copy div "Georges Pirson"
click at [605, 150] on h3 "Coordonnées client" at bounding box center [697, 149] width 640 height 10
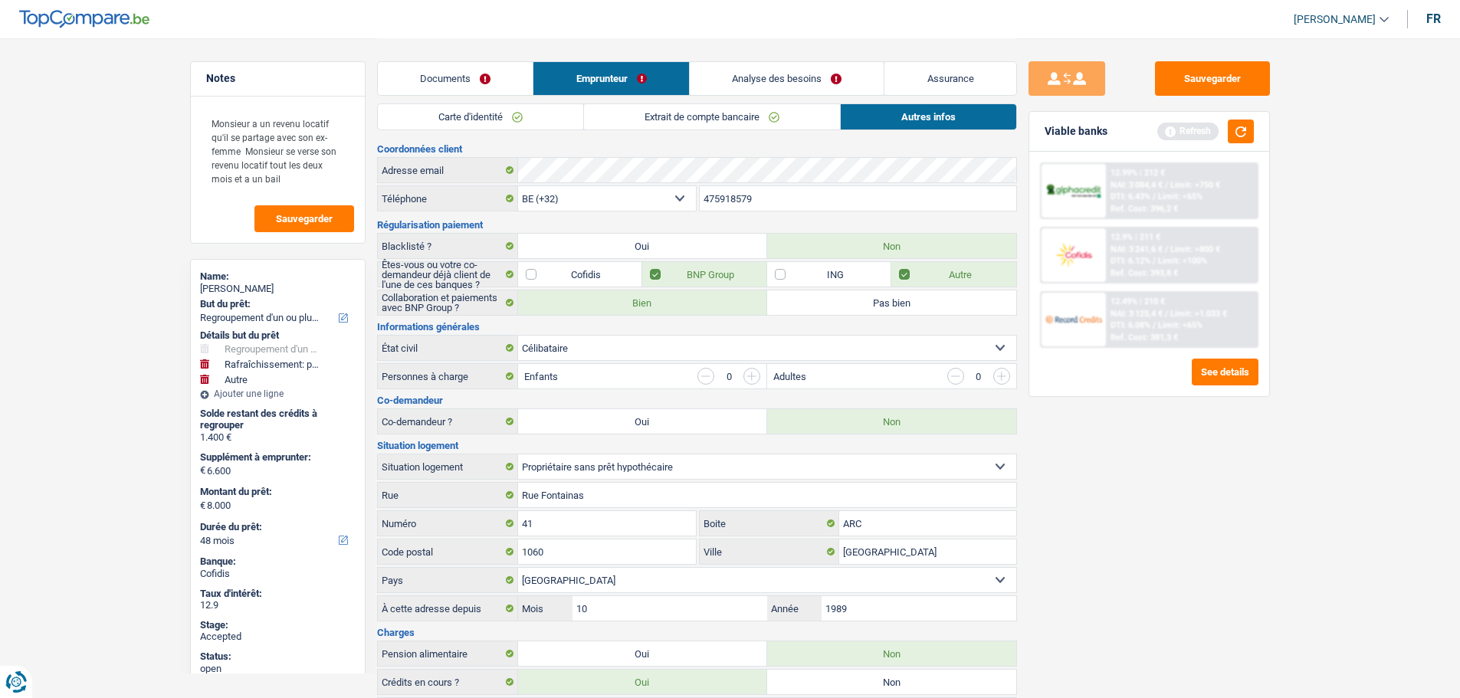
click at [737, 210] on input "475918579" at bounding box center [858, 198] width 317 height 25
click at [736, 206] on input "475918579" at bounding box center [858, 198] width 317 height 25
